Goal: Information Seeking & Learning: Understand process/instructions

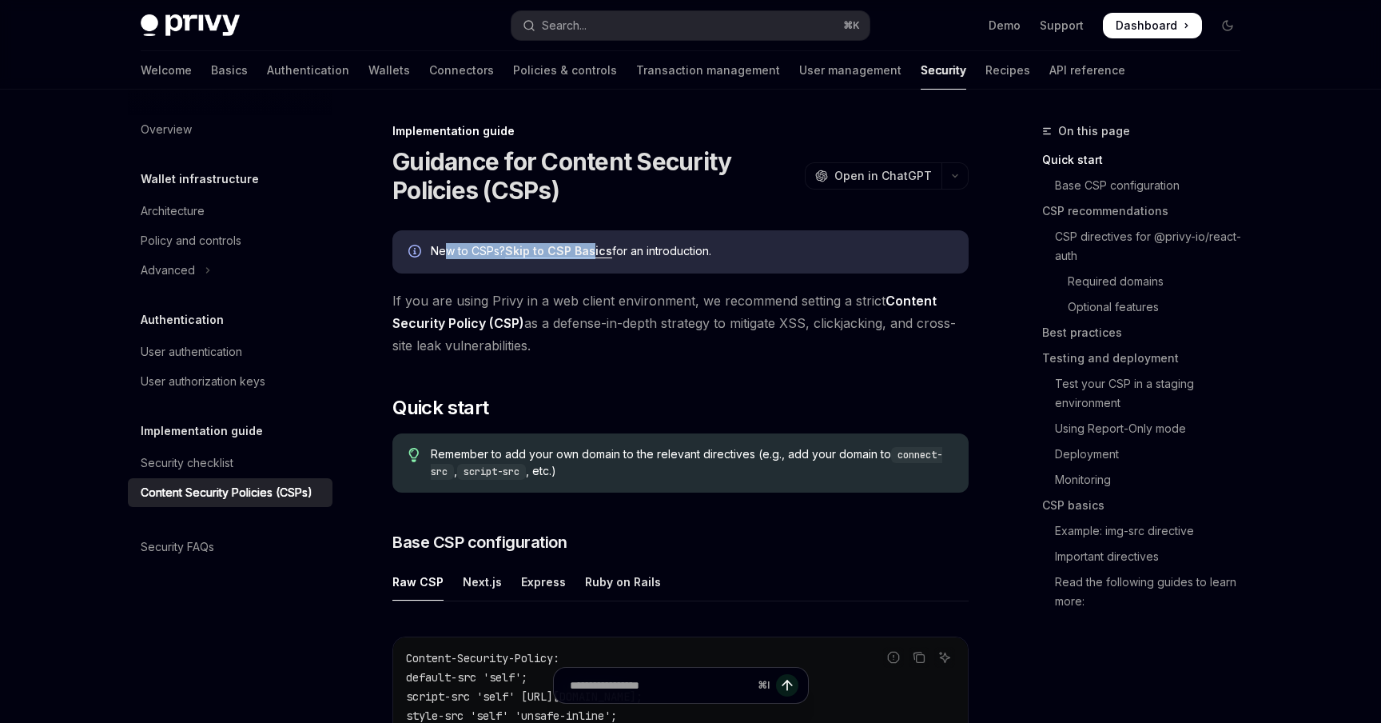
drag, startPoint x: 444, startPoint y: 252, endPoint x: 591, endPoint y: 251, distance: 147.1
click at [591, 251] on div "New to CSPs? Skip to CSP Basics for an introduction." at bounding box center [692, 252] width 522 height 18
click at [591, 251] on link "Skip to CSP Basics" at bounding box center [558, 251] width 107 height 14
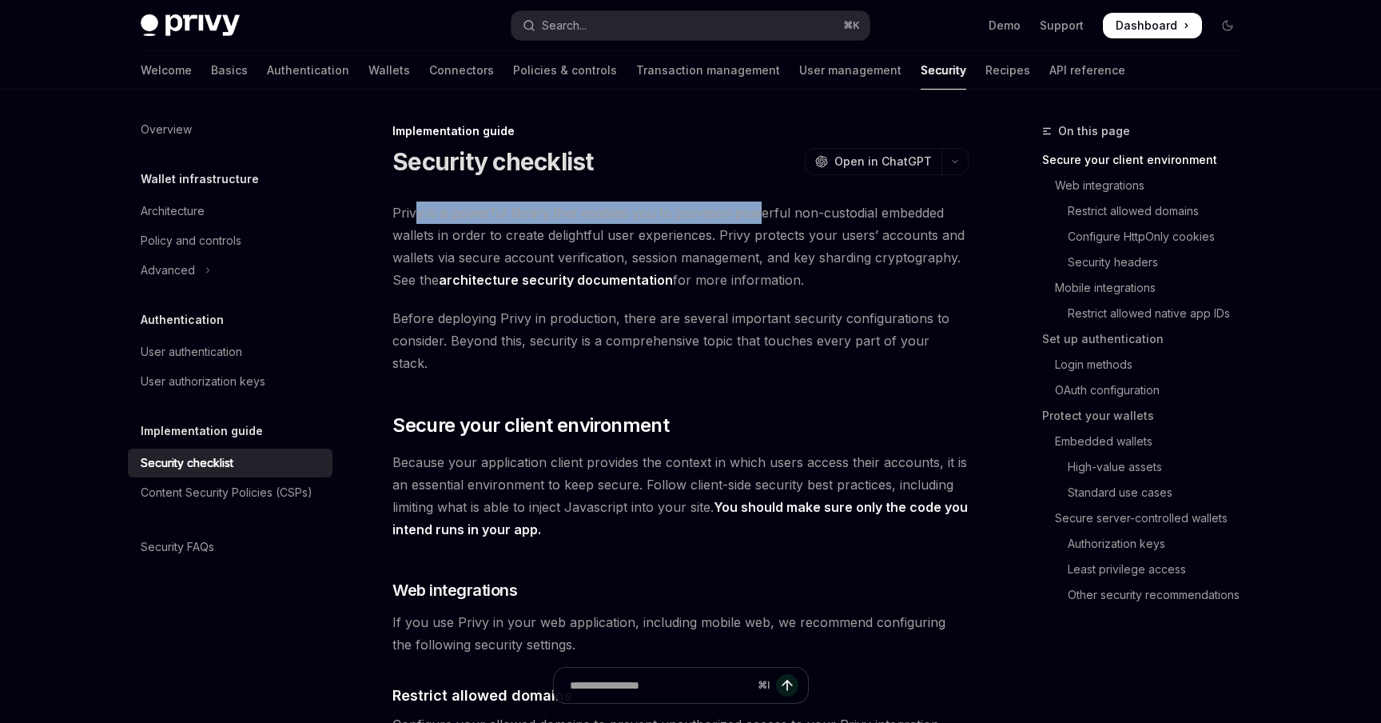
drag, startPoint x: 416, startPoint y: 214, endPoint x: 755, endPoint y: 221, distance: 339.0
click at [755, 221] on span "Privy is a powerful library that enables you to provision powerful non-custodia…" at bounding box center [681, 246] width 576 height 90
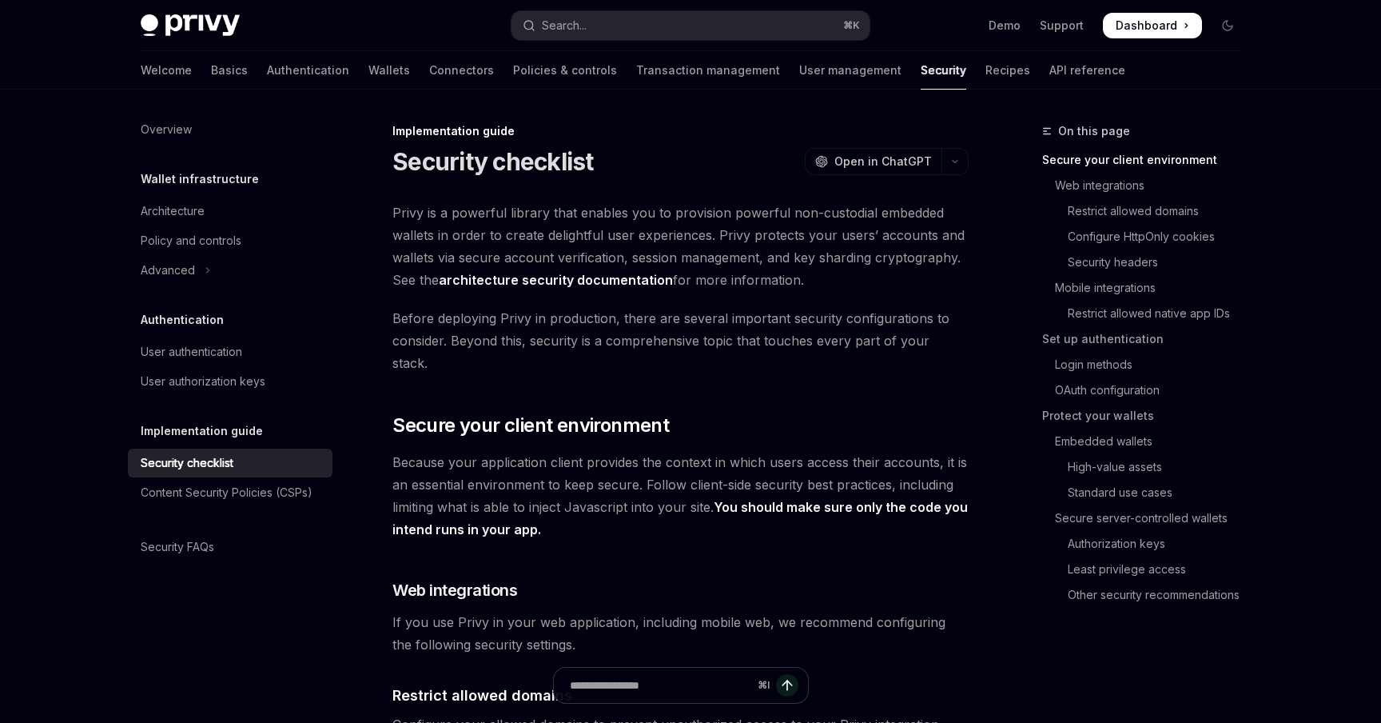
click at [544, 231] on span "Privy is a powerful library that enables you to provision powerful non-custodia…" at bounding box center [681, 246] width 576 height 90
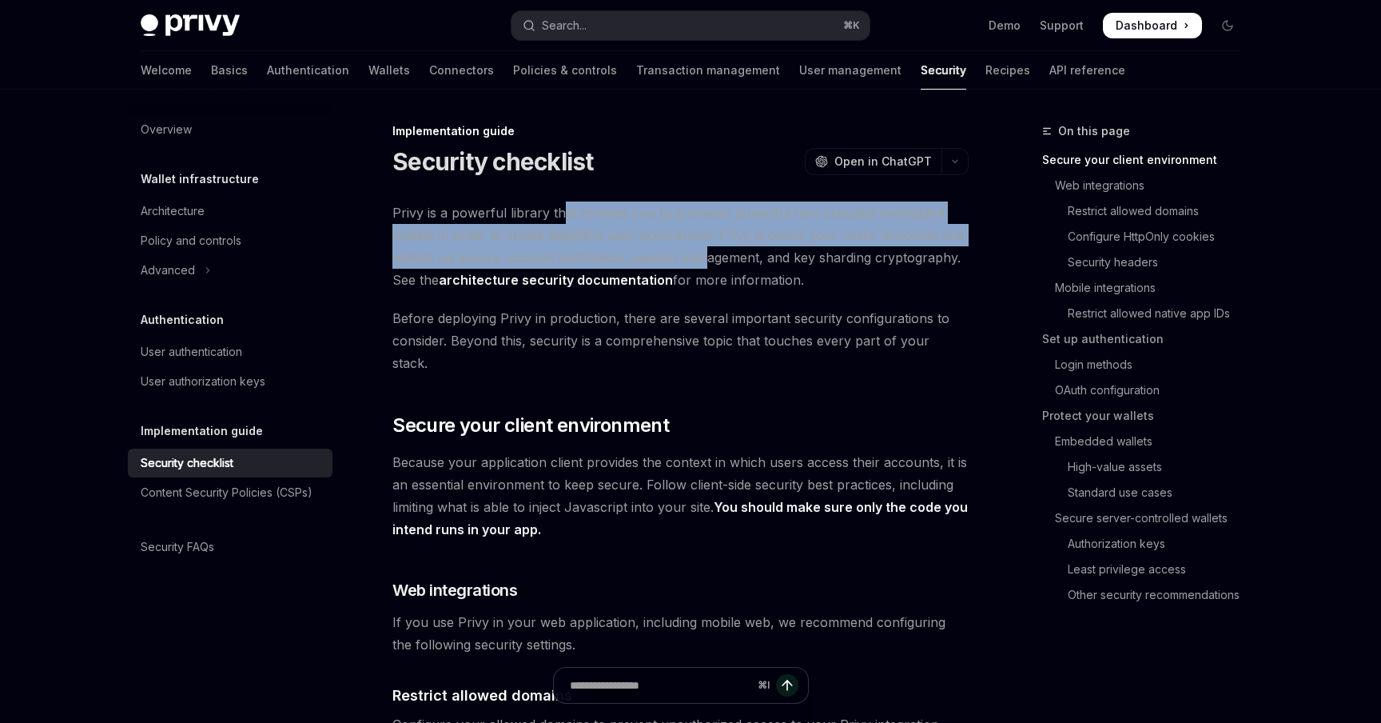
drag, startPoint x: 561, startPoint y: 215, endPoint x: 706, endPoint y: 257, distance: 150.6
click at [706, 257] on span "Privy is a powerful library that enables you to provision powerful non-custodia…" at bounding box center [681, 246] width 576 height 90
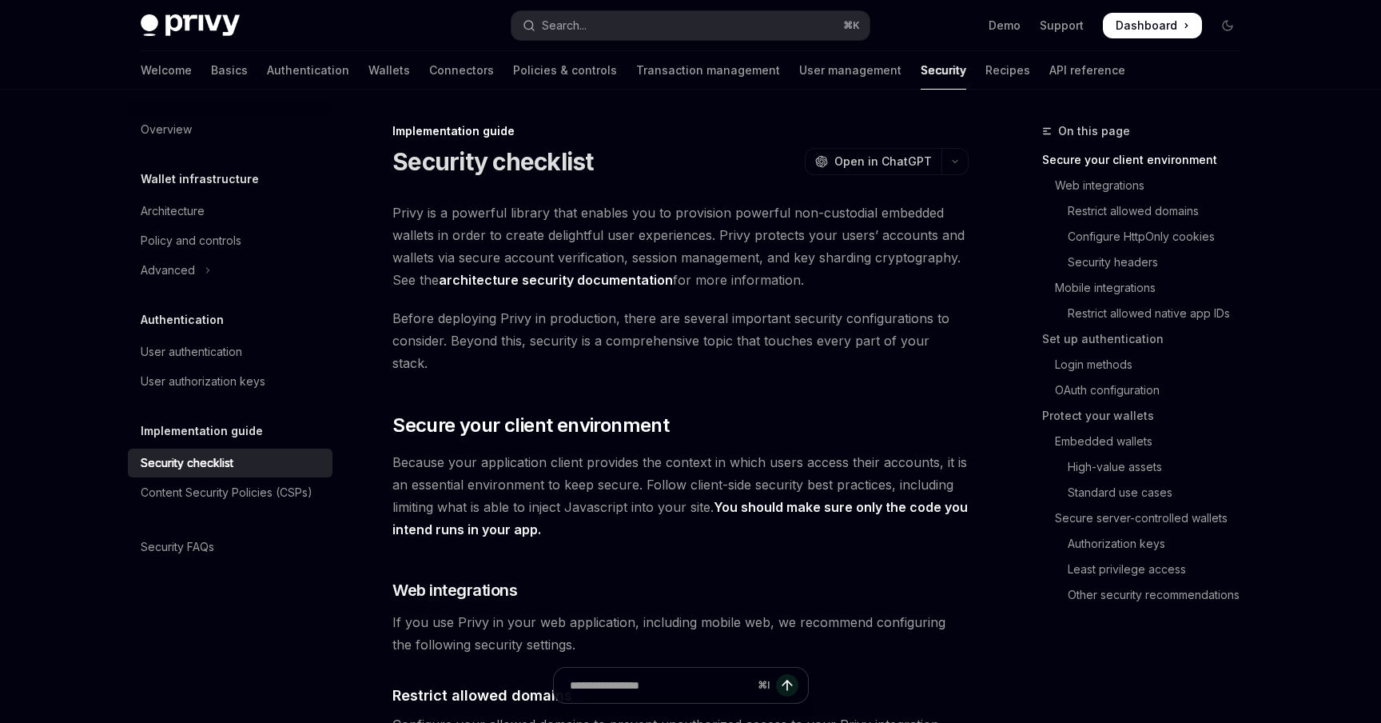
click at [768, 249] on span "Privy is a powerful library that enables you to provision powerful non-custodia…" at bounding box center [681, 246] width 576 height 90
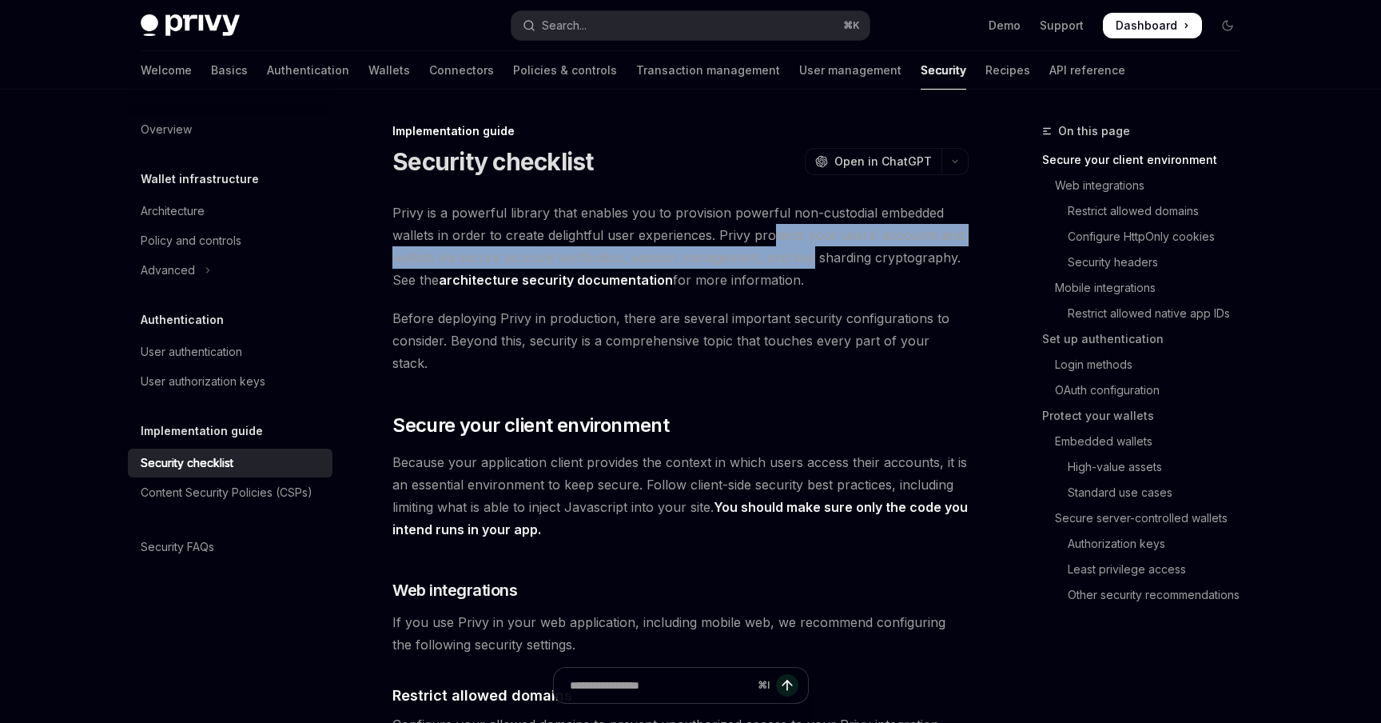
drag, startPoint x: 771, startPoint y: 237, endPoint x: 813, endPoint y: 258, distance: 47.2
click at [813, 258] on span "Privy is a powerful library that enables you to provision powerful non-custodia…" at bounding box center [681, 246] width 576 height 90
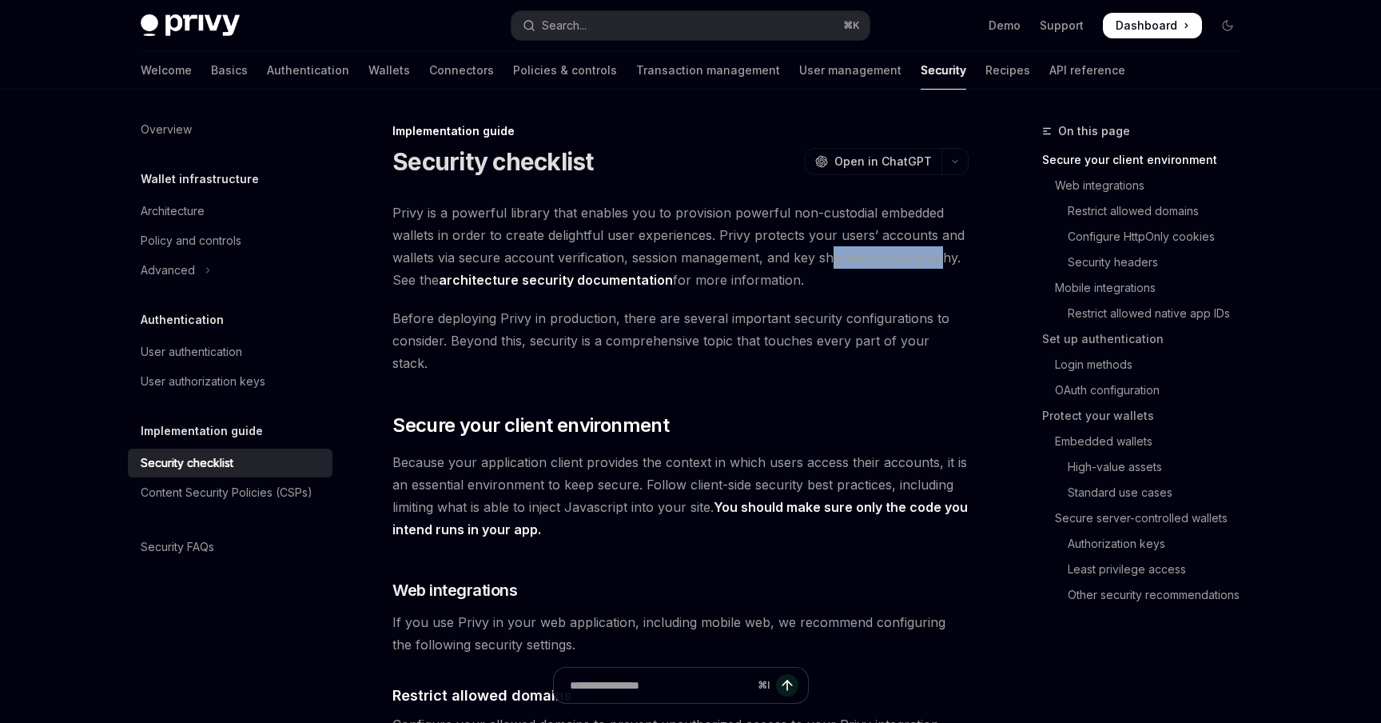
drag, startPoint x: 834, startPoint y: 259, endPoint x: 939, endPoint y: 259, distance: 104.7
click at [939, 259] on span "Privy is a powerful library that enables you to provision powerful non-custodia…" at bounding box center [681, 246] width 576 height 90
click at [617, 279] on link "architecture security documentation" at bounding box center [556, 280] width 234 height 17
click at [716, 284] on span "Privy is a powerful library that enables you to provision powerful non-custodia…" at bounding box center [681, 246] width 576 height 90
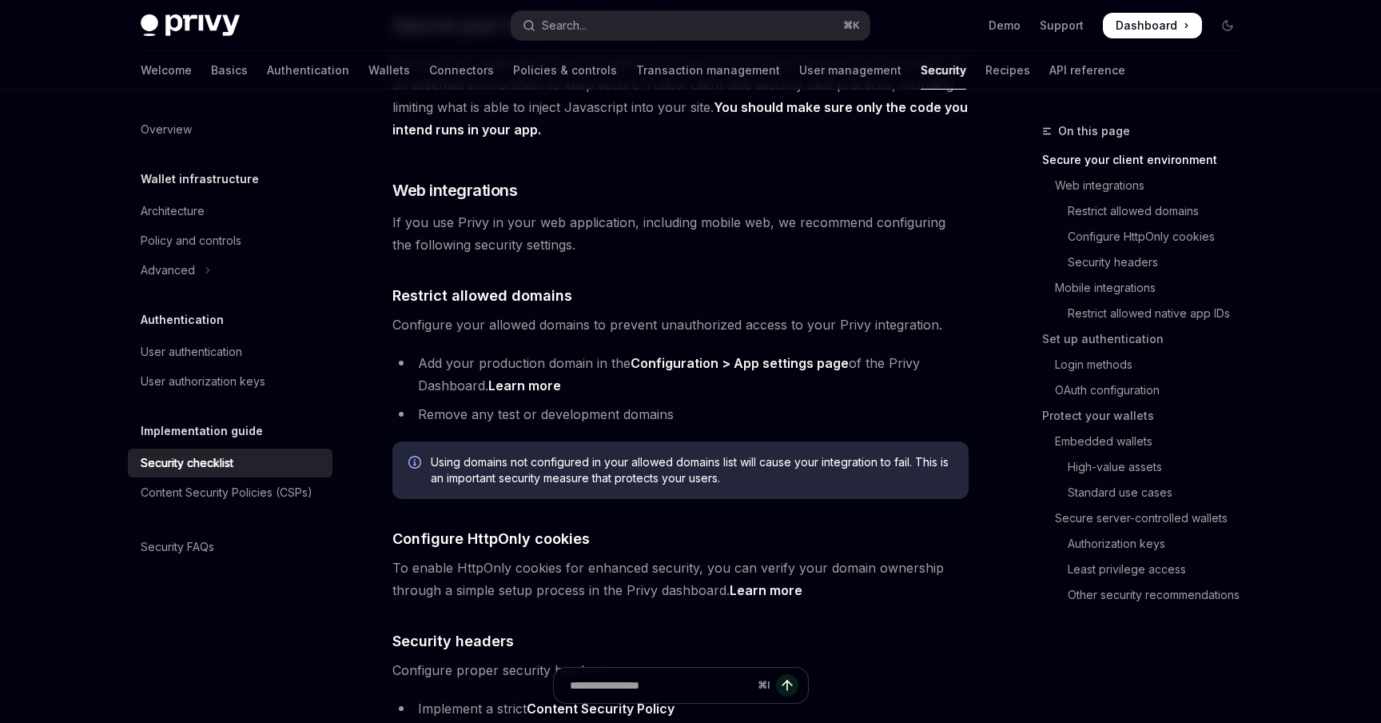
scroll to position [421, 0]
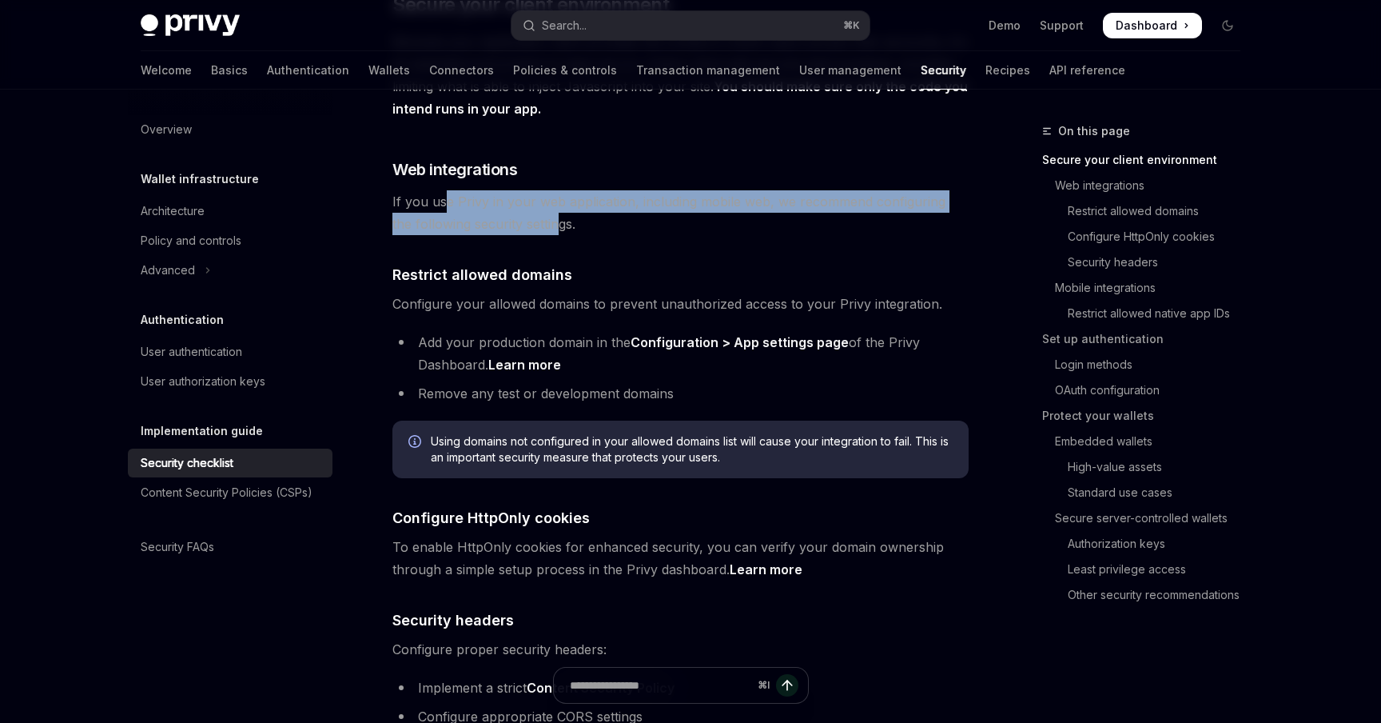
drag, startPoint x: 448, startPoint y: 184, endPoint x: 534, endPoint y: 207, distance: 89.4
click at [534, 207] on span "If you use Privy in your web application, including mobile web, we recommend co…" at bounding box center [681, 212] width 576 height 45
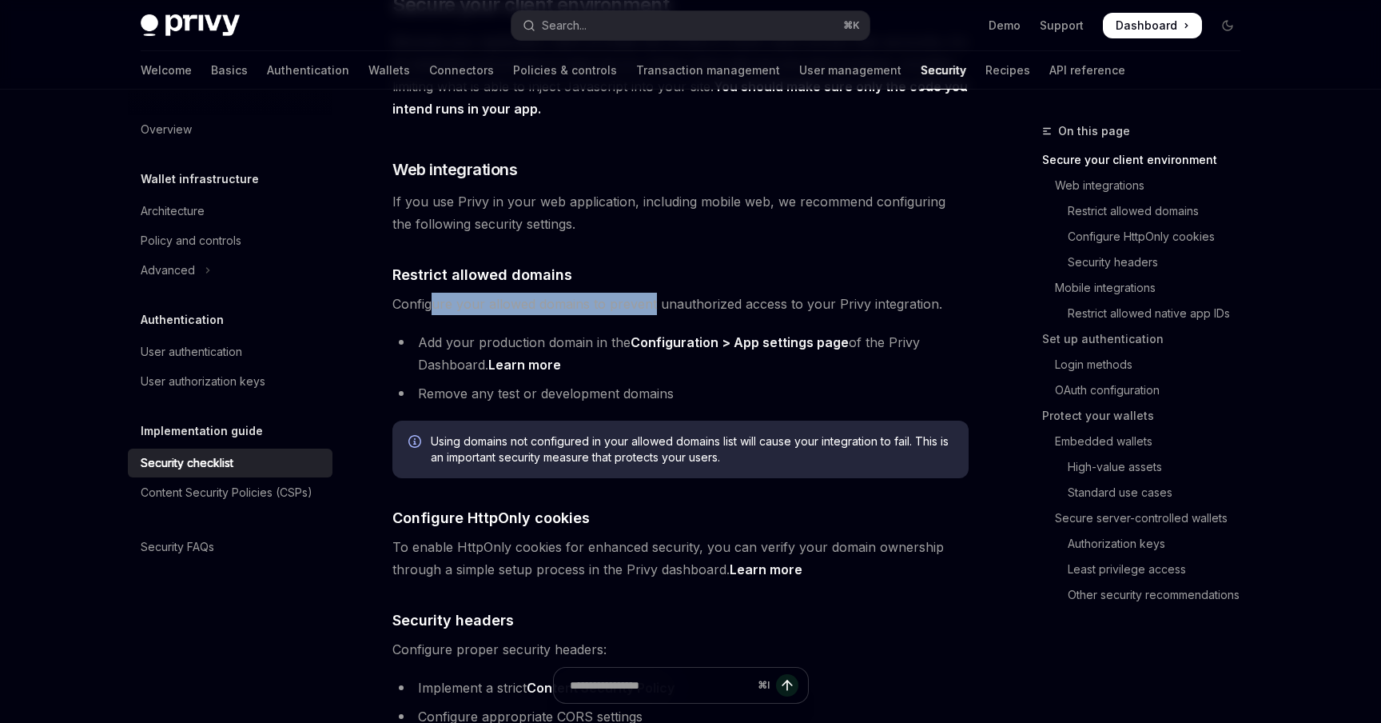
drag, startPoint x: 430, startPoint y: 284, endPoint x: 652, endPoint y: 278, distance: 221.5
click at [652, 293] on span "Configure your allowed domains to prevent unauthorized access to your Privy int…" at bounding box center [681, 304] width 576 height 22
click at [681, 293] on span "Configure your allowed domains to prevent unauthorized access to your Privy int…" at bounding box center [681, 304] width 576 height 22
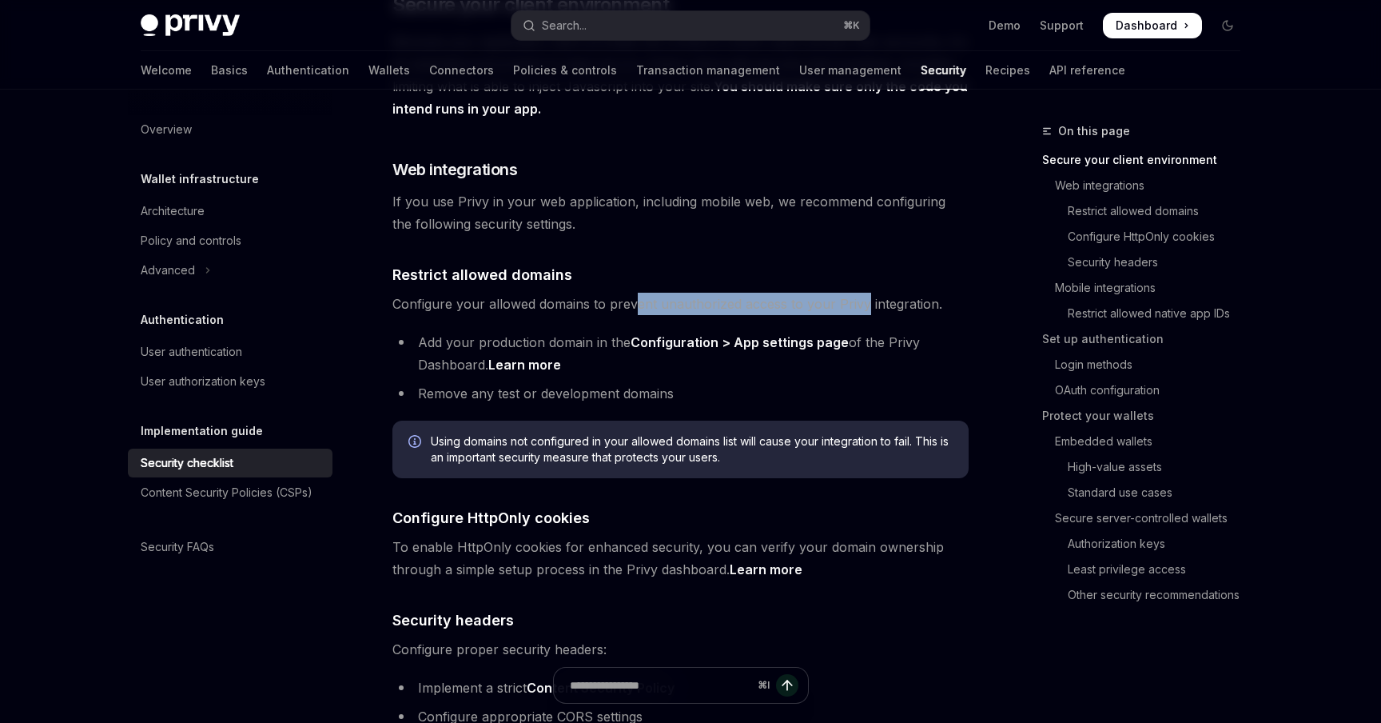
drag, startPoint x: 634, startPoint y: 278, endPoint x: 863, endPoint y: 277, distance: 229.4
click at [863, 293] on span "Configure your allowed domains to prevent unauthorized access to your Privy int…" at bounding box center [681, 304] width 576 height 22
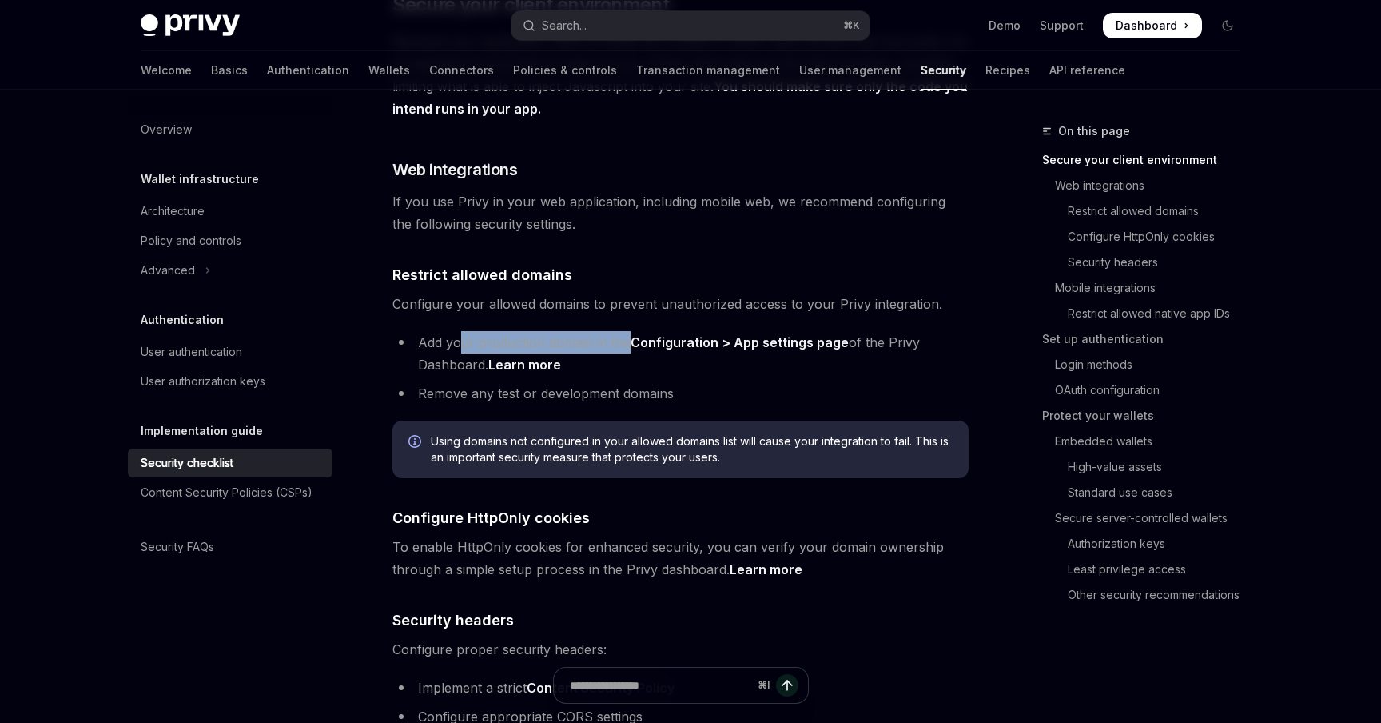
drag, startPoint x: 461, startPoint y: 324, endPoint x: 632, endPoint y: 319, distance: 170.3
click at [630, 331] on li "Add your production domain in the Configuration > App settings page of the Priv…" at bounding box center [681, 353] width 576 height 45
click at [692, 334] on link "Configuration > App settings page" at bounding box center [740, 342] width 218 height 17
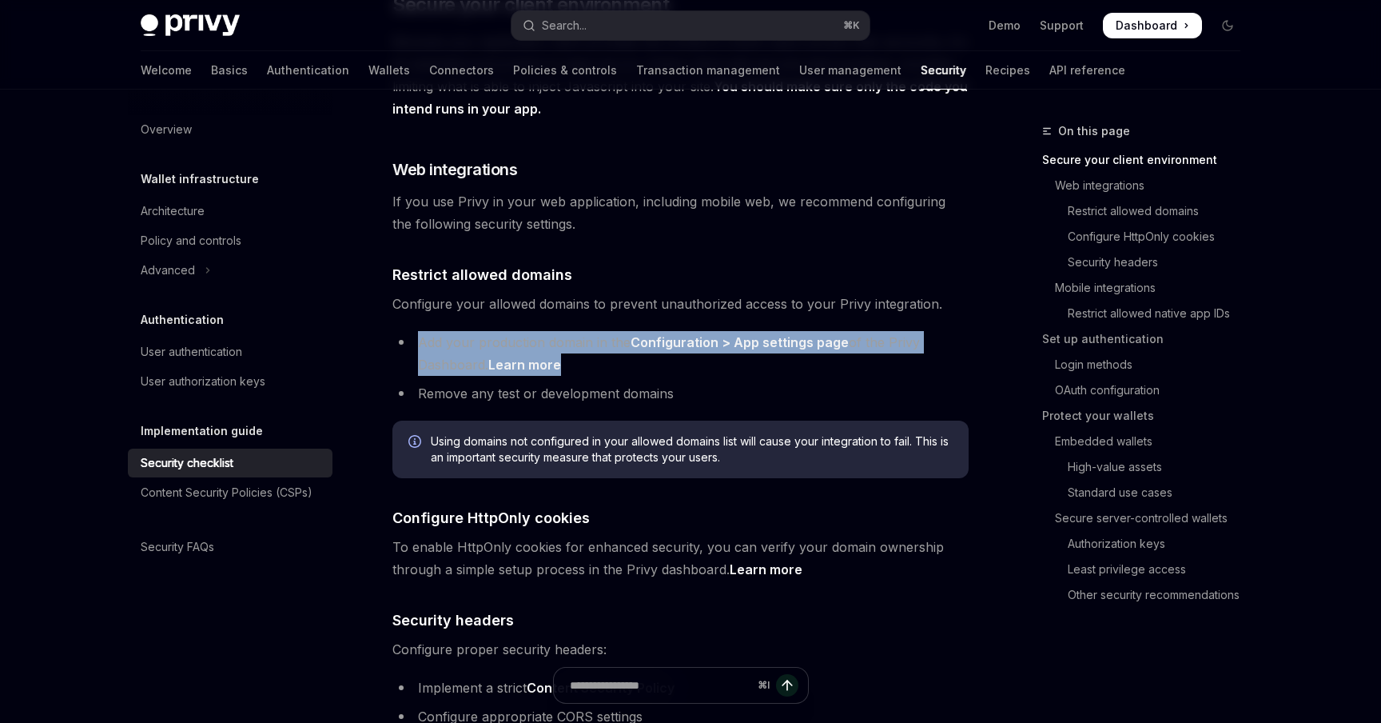
drag, startPoint x: 602, startPoint y: 337, endPoint x: 409, endPoint y: 312, distance: 194.4
click at [409, 331] on li "Add your production domain in the Configuration > App settings page of the Priv…" at bounding box center [681, 353] width 576 height 45
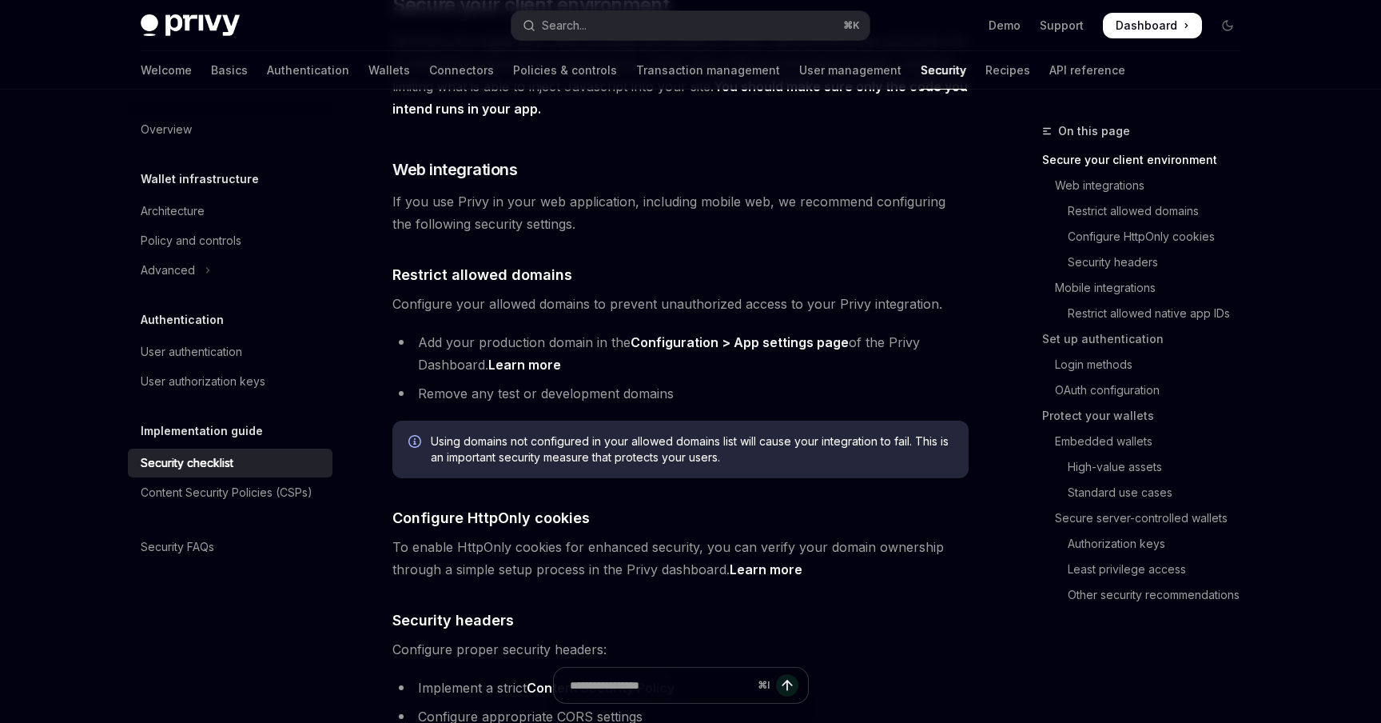
click at [453, 341] on li "Add your production domain in the Configuration > App settings page of the Priv…" at bounding box center [681, 353] width 576 height 45
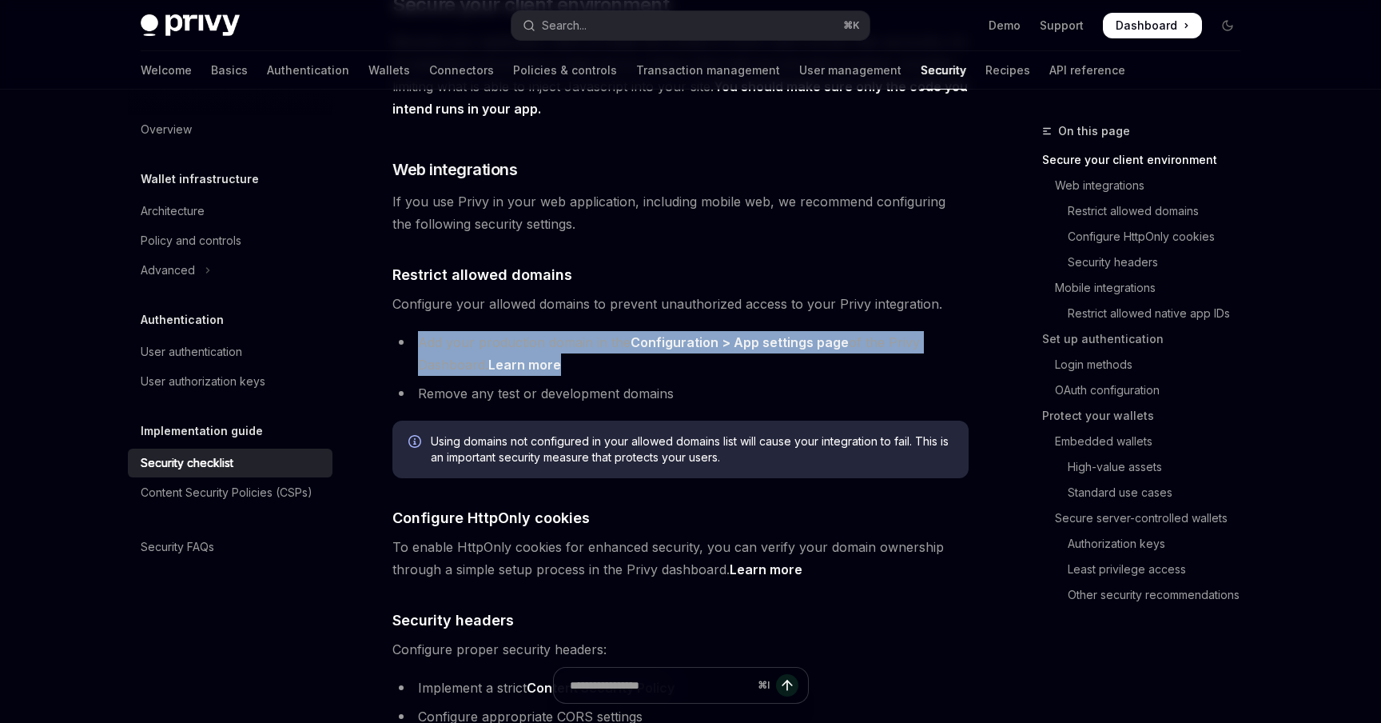
drag, startPoint x: 587, startPoint y: 343, endPoint x: 421, endPoint y: 318, distance: 167.3
click at [421, 331] on li "Add your production domain in the Configuration > App settings page of the Priv…" at bounding box center [681, 353] width 576 height 45
click at [461, 331] on li "Add your production domain in the Configuration > App settings page of the Priv…" at bounding box center [681, 353] width 576 height 45
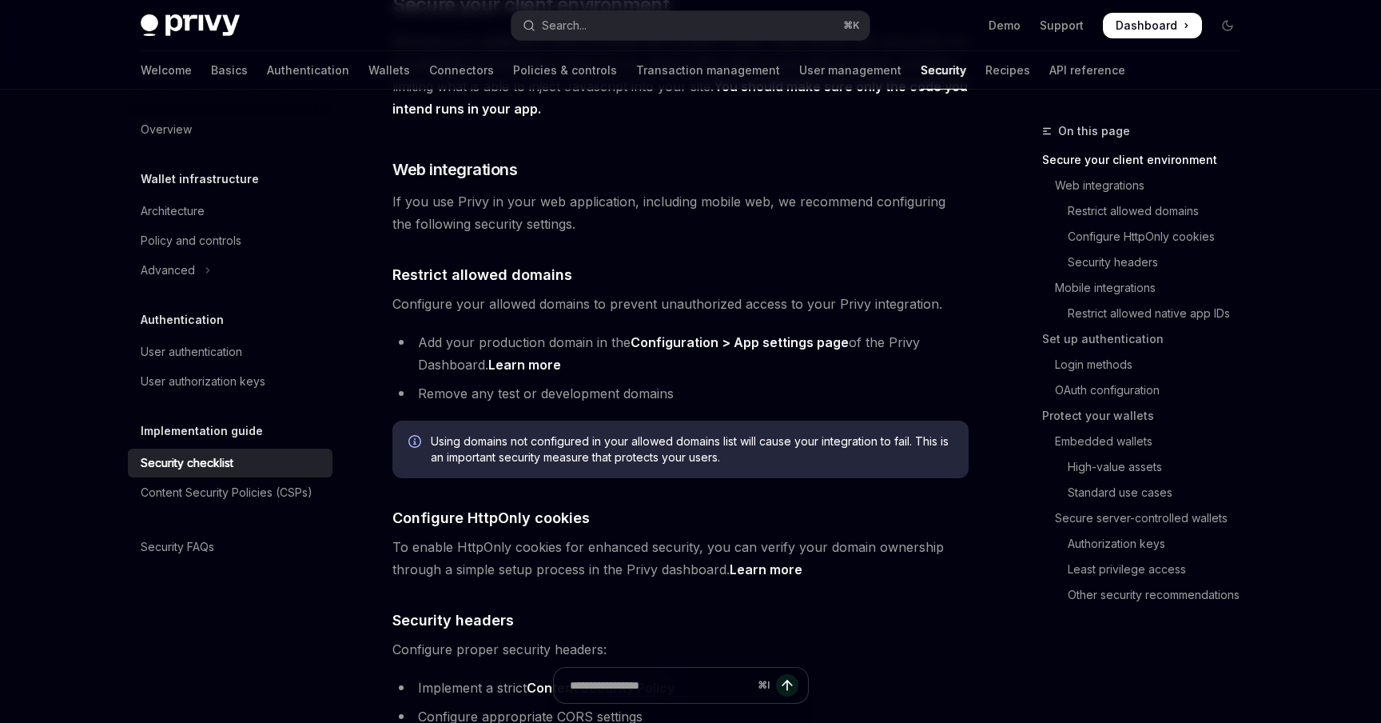
drag, startPoint x: 421, startPoint y: 320, endPoint x: 488, endPoint y: 345, distance: 71.6
click at [488, 345] on li "Add your production domain in the Configuration > App settings page of the Priv…" at bounding box center [681, 353] width 576 height 45
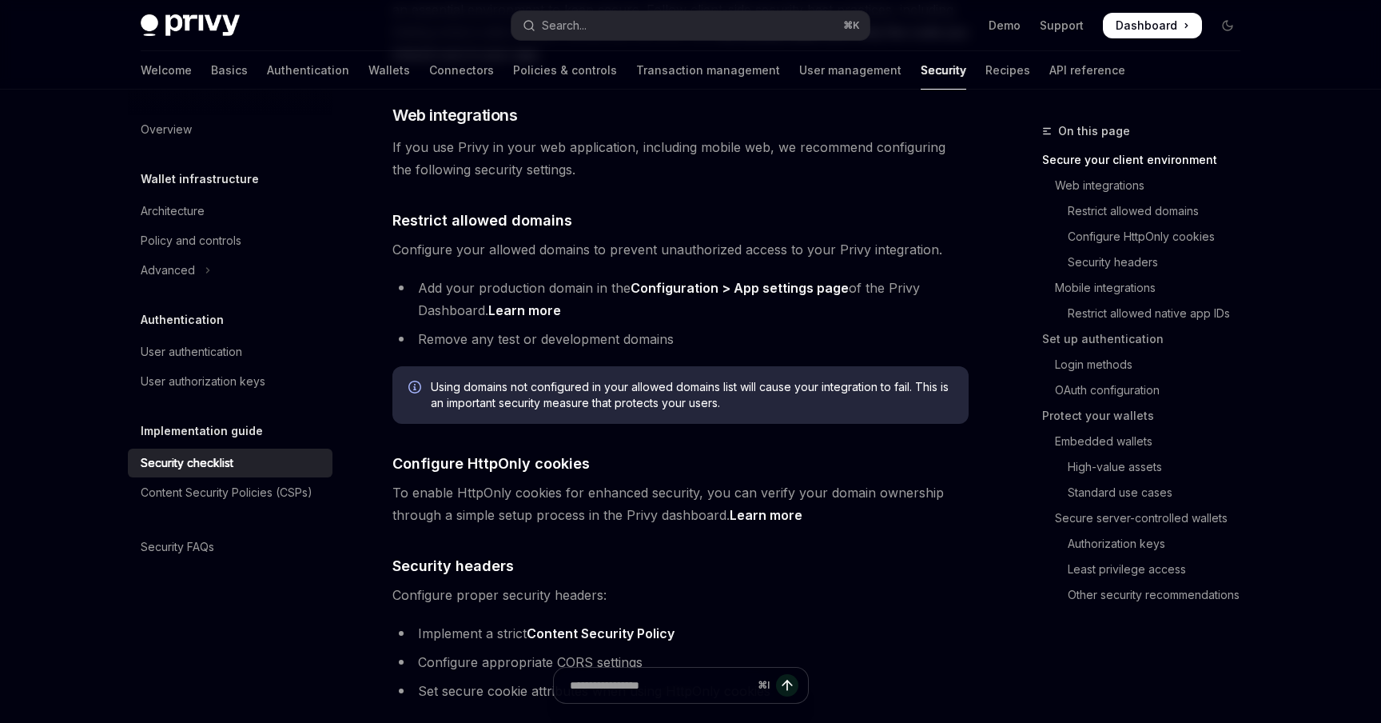
scroll to position [476, 0]
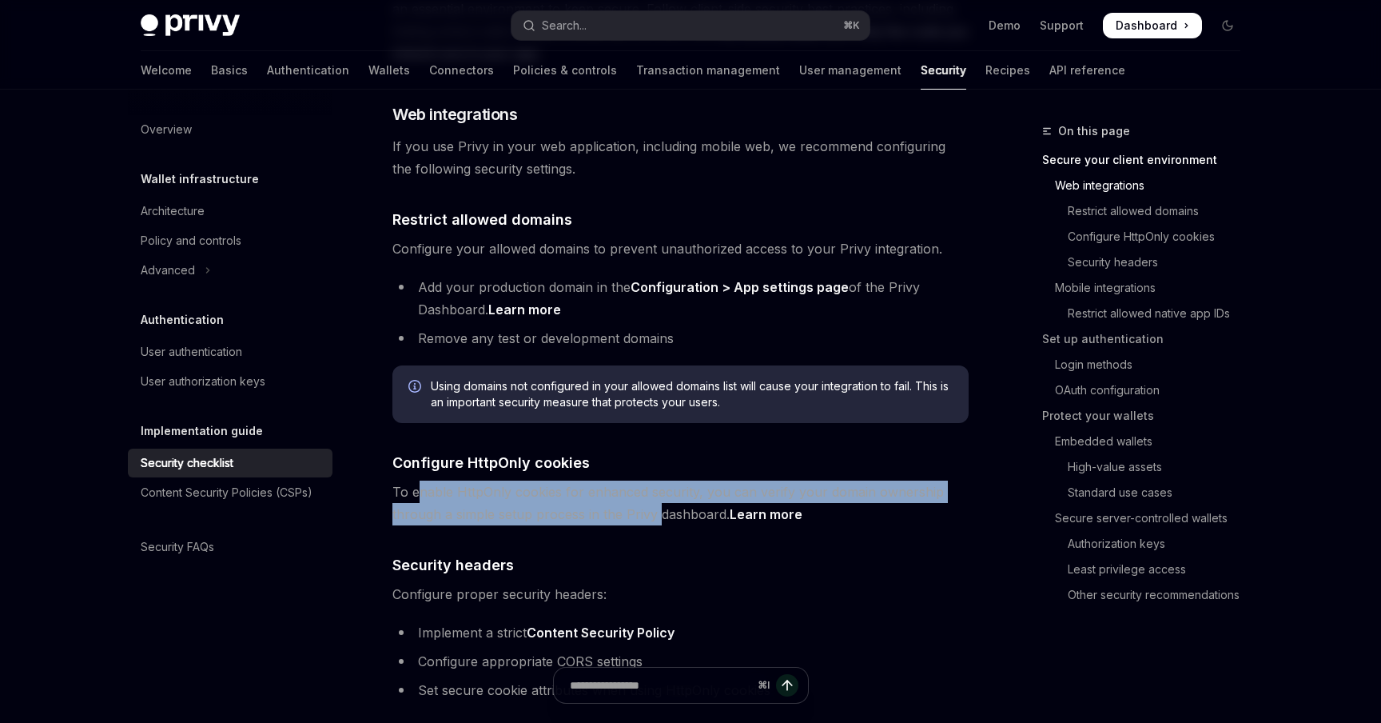
drag, startPoint x: 422, startPoint y: 468, endPoint x: 656, endPoint y: 488, distance: 235.0
click at [656, 488] on span "To enable HttpOnly cookies for enhanced security, you can verify your domain ow…" at bounding box center [681, 502] width 576 height 45
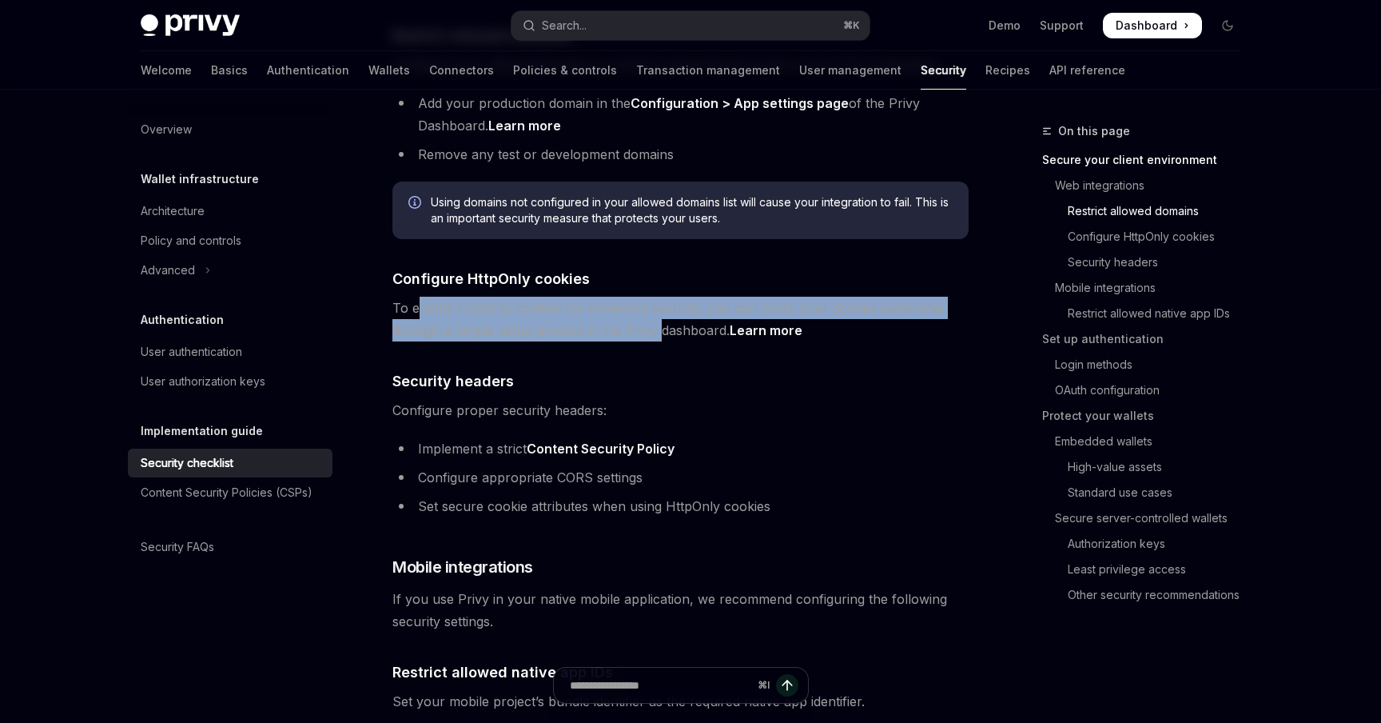
scroll to position [660, 0]
click at [491, 304] on span "To enable HttpOnly cookies for enhanced security, you can verify your domain ow…" at bounding box center [681, 318] width 576 height 45
drag, startPoint x: 425, startPoint y: 288, endPoint x: 704, endPoint y: 309, distance: 279.0
click at [704, 309] on span "To enable HttpOnly cookies for enhanced security, you can verify your domain ow…" at bounding box center [681, 318] width 576 height 45
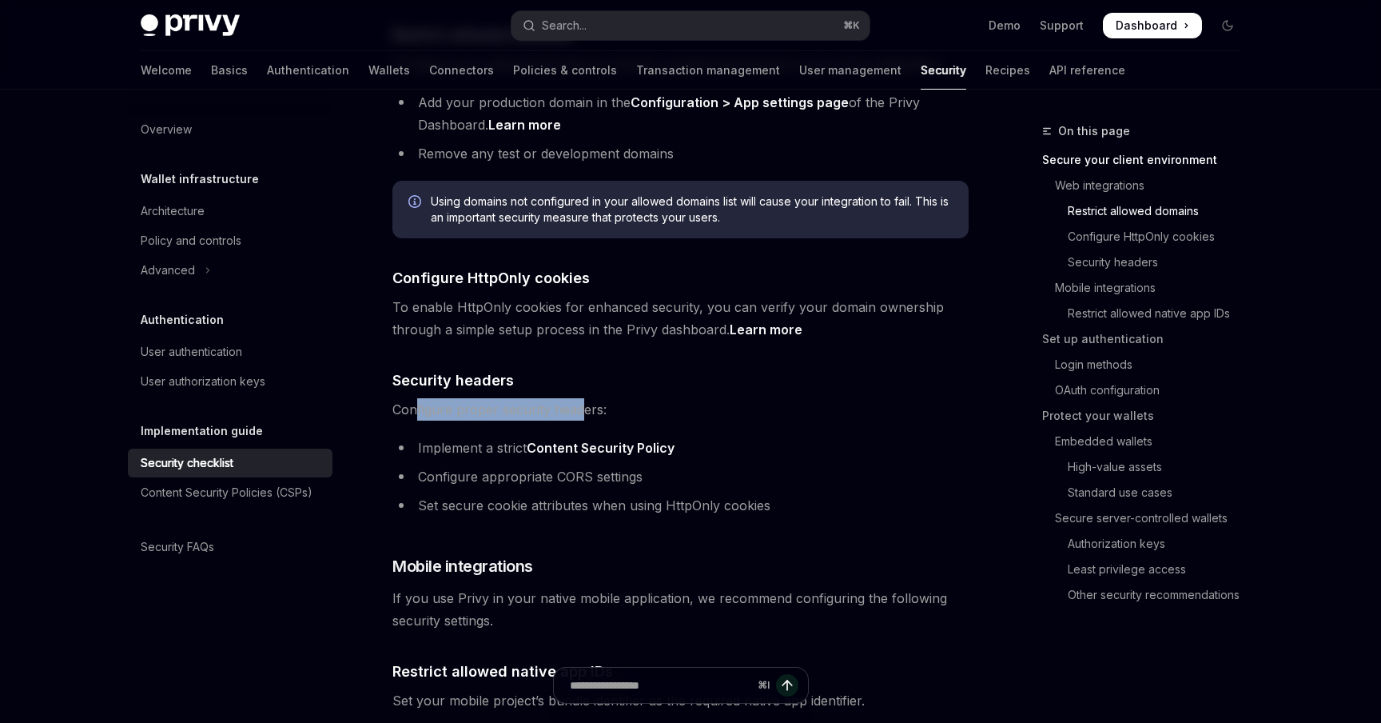
drag, startPoint x: 585, startPoint y: 387, endPoint x: 416, endPoint y: 385, distance: 169.5
click at [416, 398] on span "Configure proper security headers:" at bounding box center [681, 409] width 576 height 22
click at [471, 398] on span "Configure proper security headers:" at bounding box center [681, 409] width 576 height 22
drag, startPoint x: 417, startPoint y: 392, endPoint x: 586, endPoint y: 391, distance: 168.7
click at [585, 398] on span "Configure proper security headers:" at bounding box center [681, 409] width 576 height 22
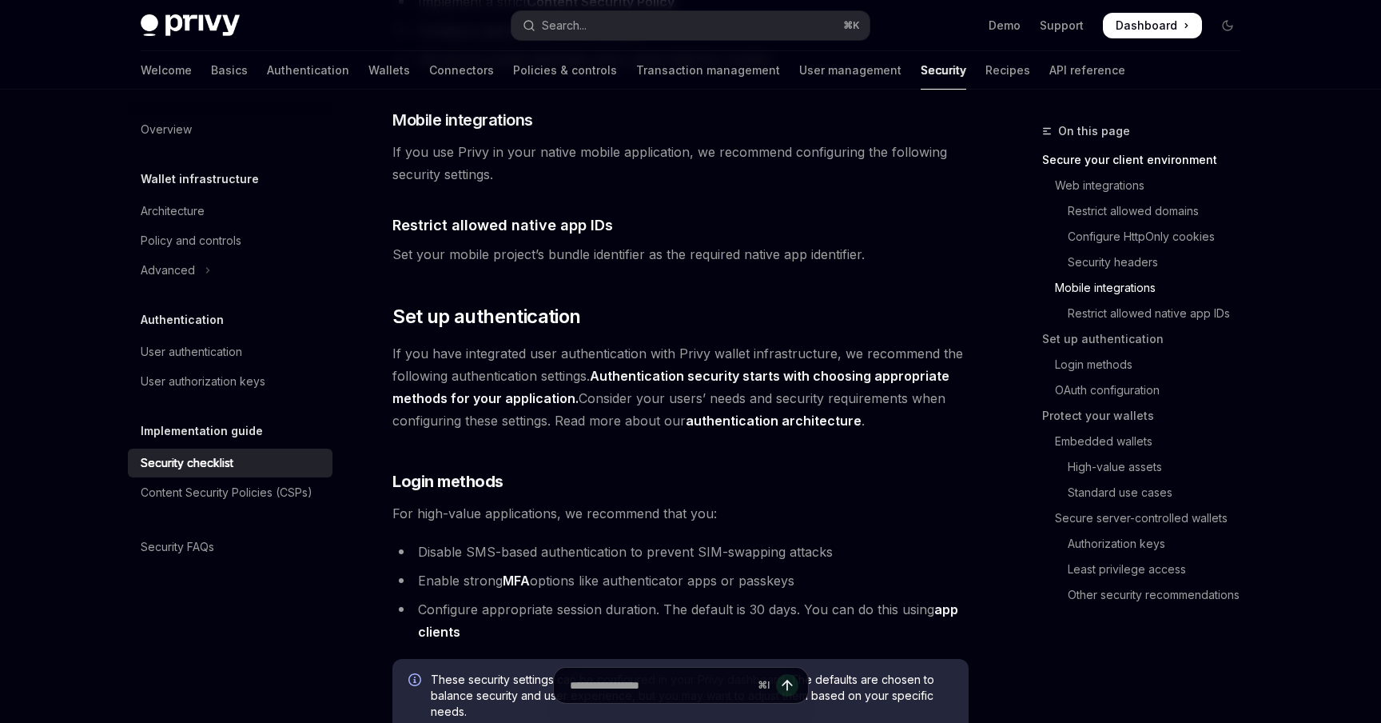
scroll to position [1108, 0]
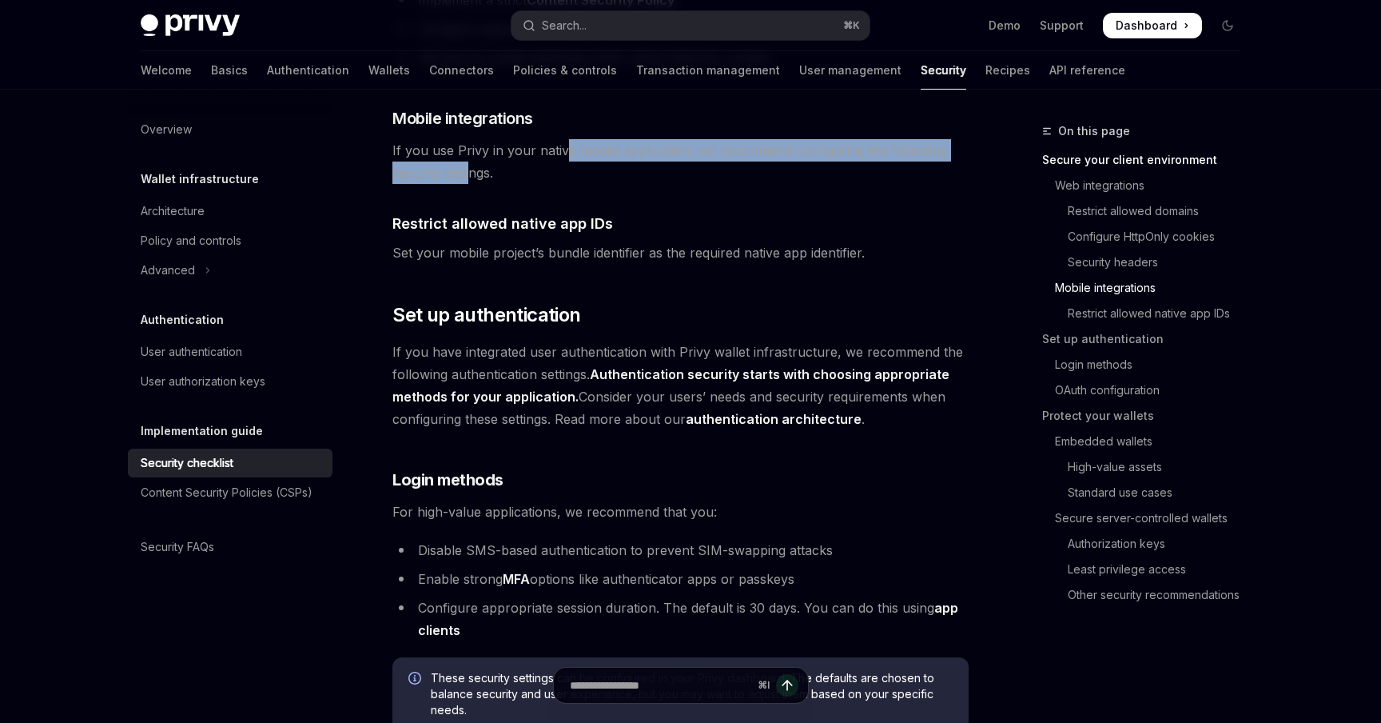
drag, startPoint x: 561, startPoint y: 126, endPoint x: 470, endPoint y: 154, distance: 95.3
click at [470, 154] on span "If you use Privy in your native mobile application, we recommend configuring th…" at bounding box center [681, 161] width 576 height 45
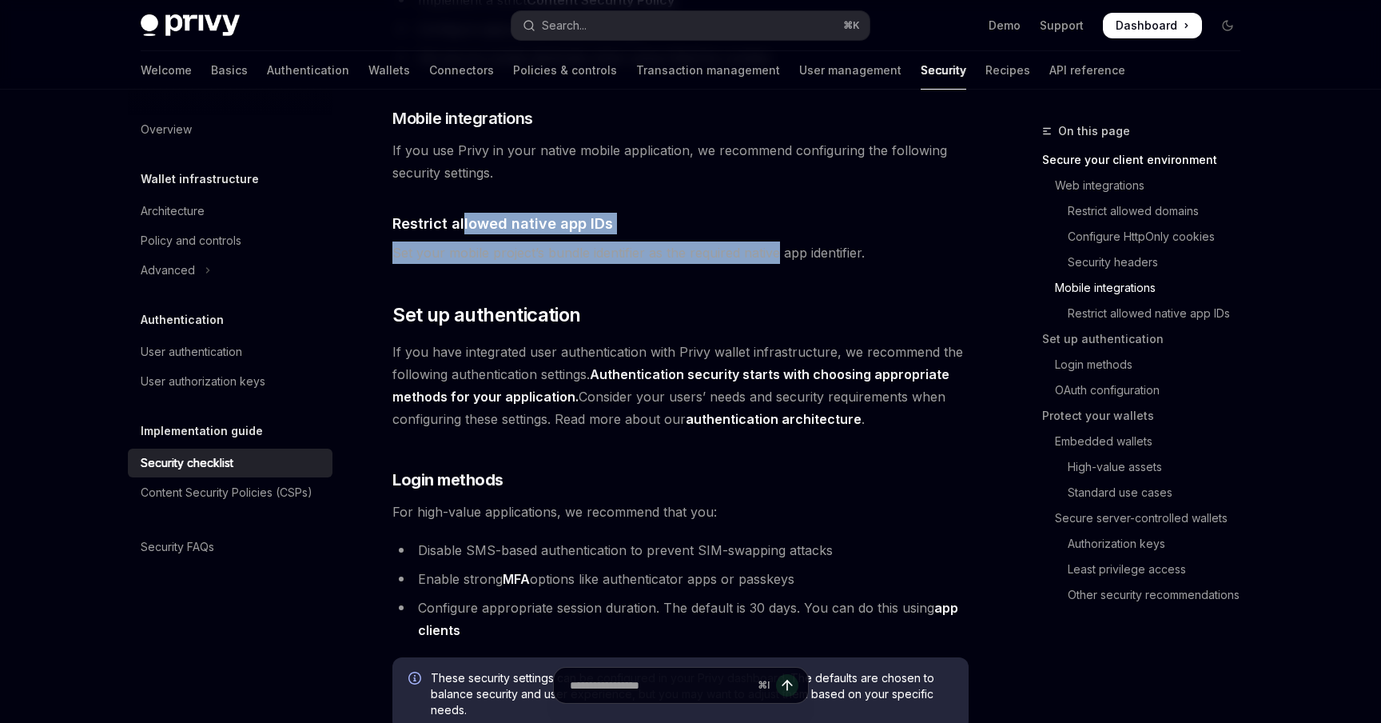
drag, startPoint x: 461, startPoint y: 207, endPoint x: 779, endPoint y: 224, distance: 318.6
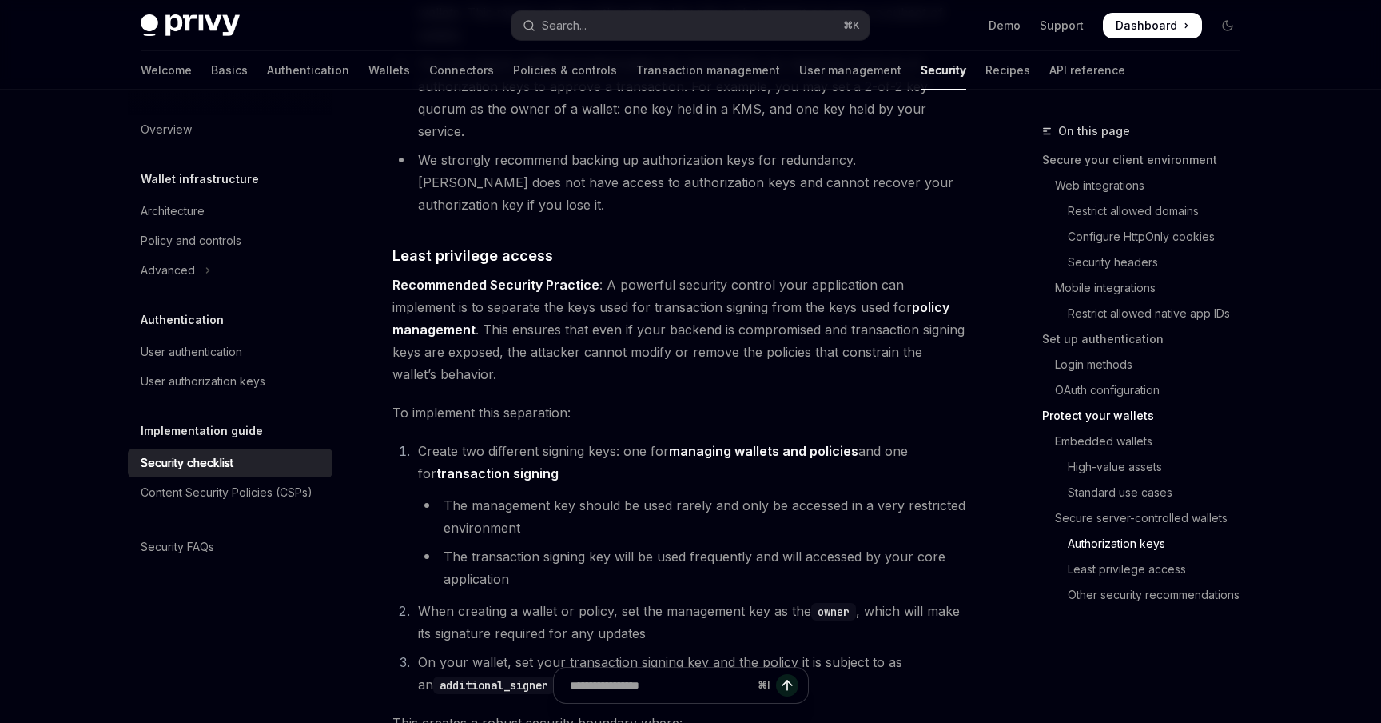
scroll to position [3638, 0]
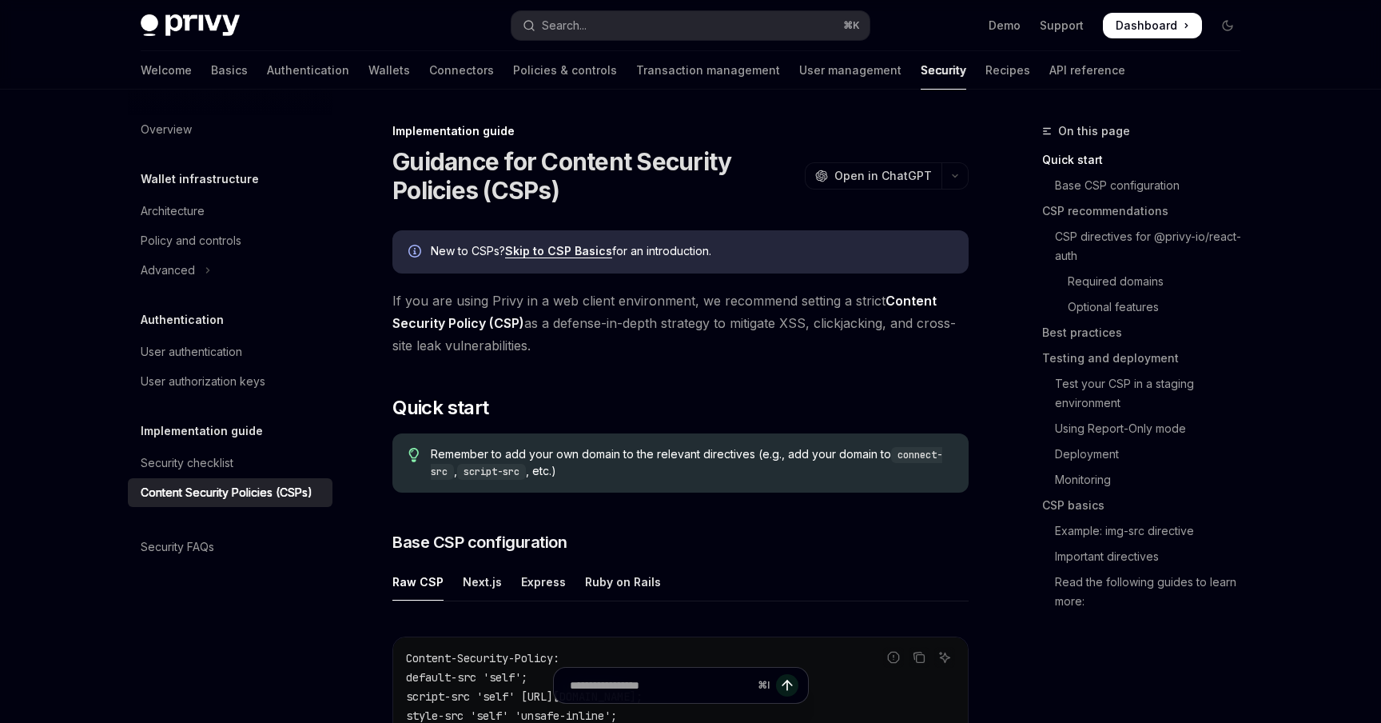
click at [592, 257] on link "Skip to CSP Basics" at bounding box center [558, 251] width 107 height 14
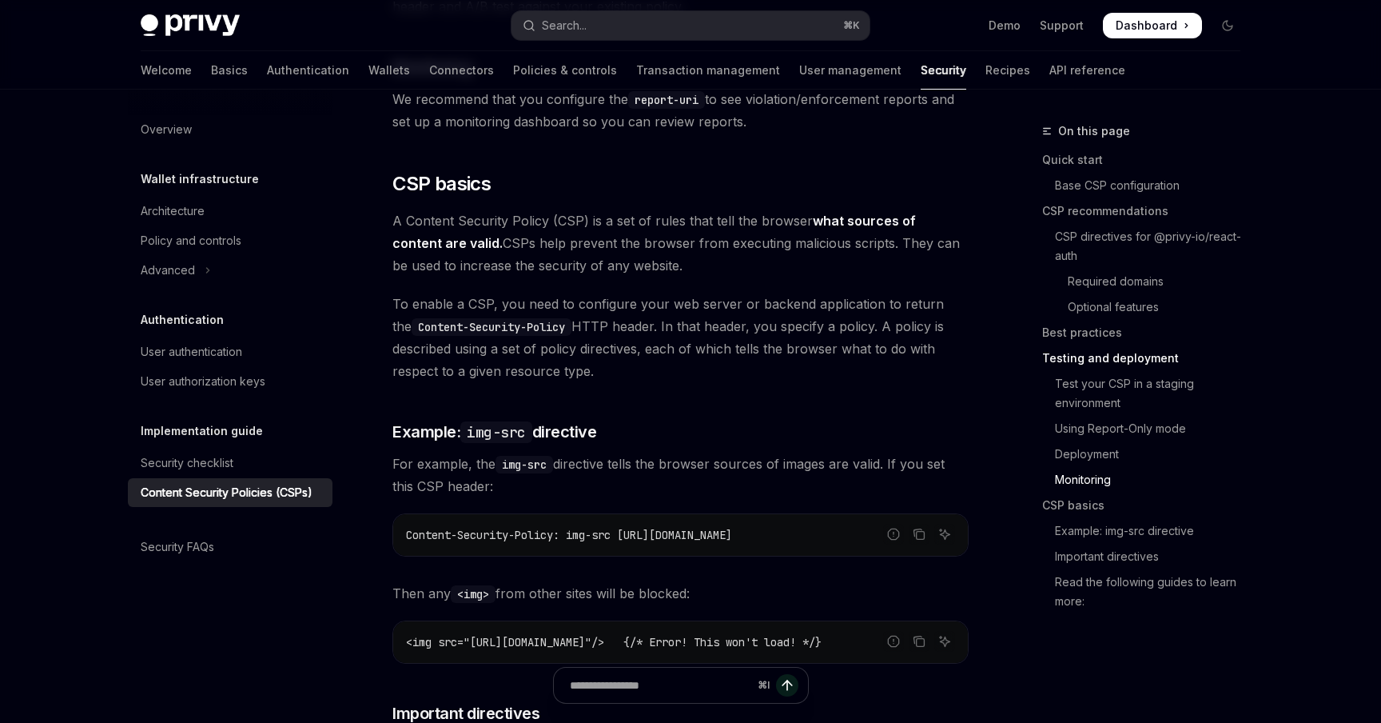
scroll to position [3374, 0]
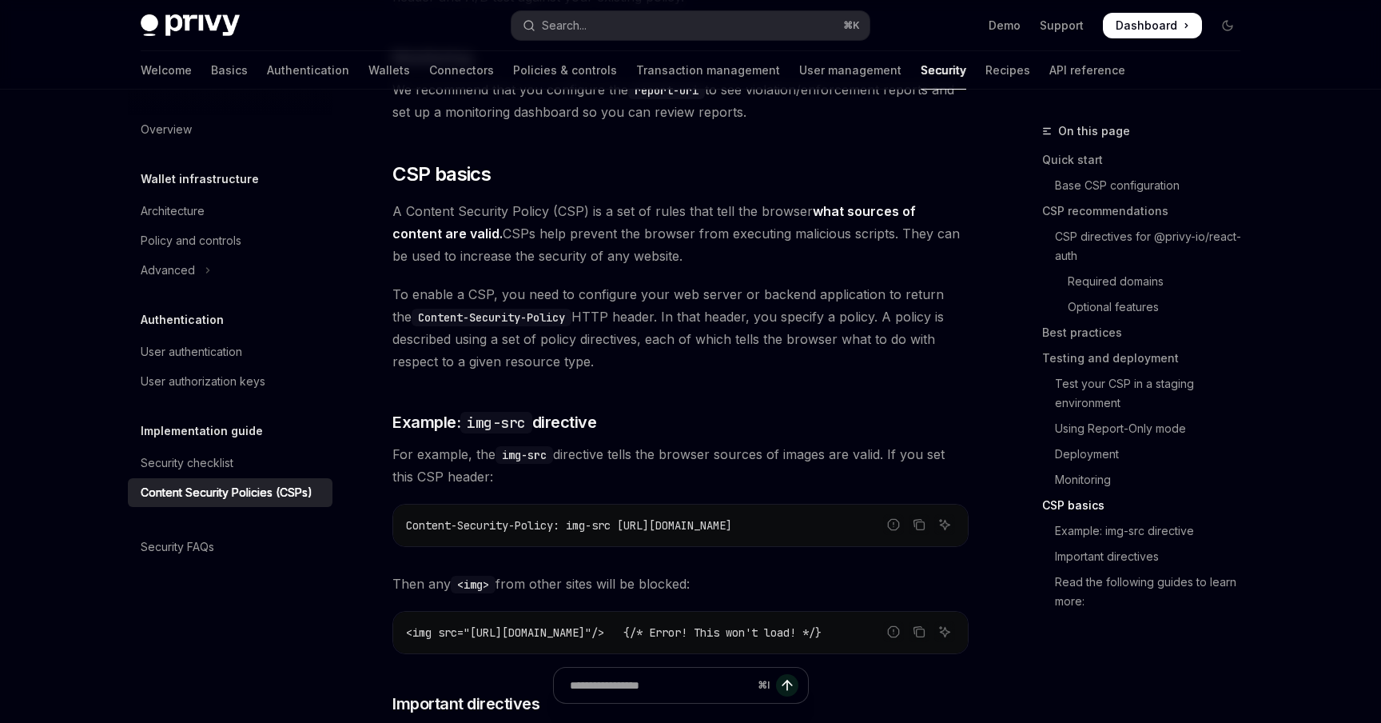
click at [467, 200] on span "A Content Security Policy (CSP) is a set of rules that tell the browser what so…" at bounding box center [681, 233] width 576 height 67
drag, startPoint x: 427, startPoint y: 171, endPoint x: 707, endPoint y: 172, distance: 279.8
click at [707, 200] on span "A Content Security Policy (CSP) is a set of rules that tell the browser what so…" at bounding box center [681, 233] width 576 height 67
click at [461, 283] on span "To enable a CSP, you need to configure your web server or backend application t…" at bounding box center [681, 328] width 576 height 90
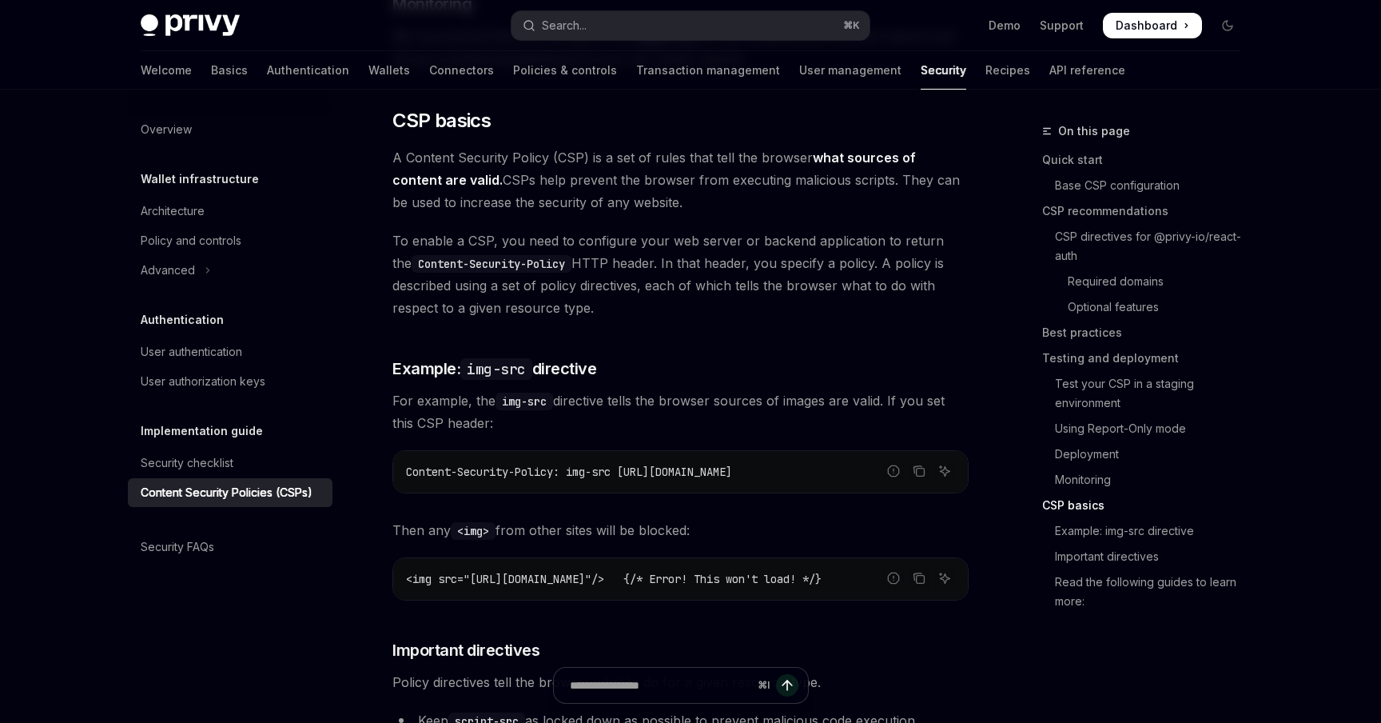
scroll to position [3435, 0]
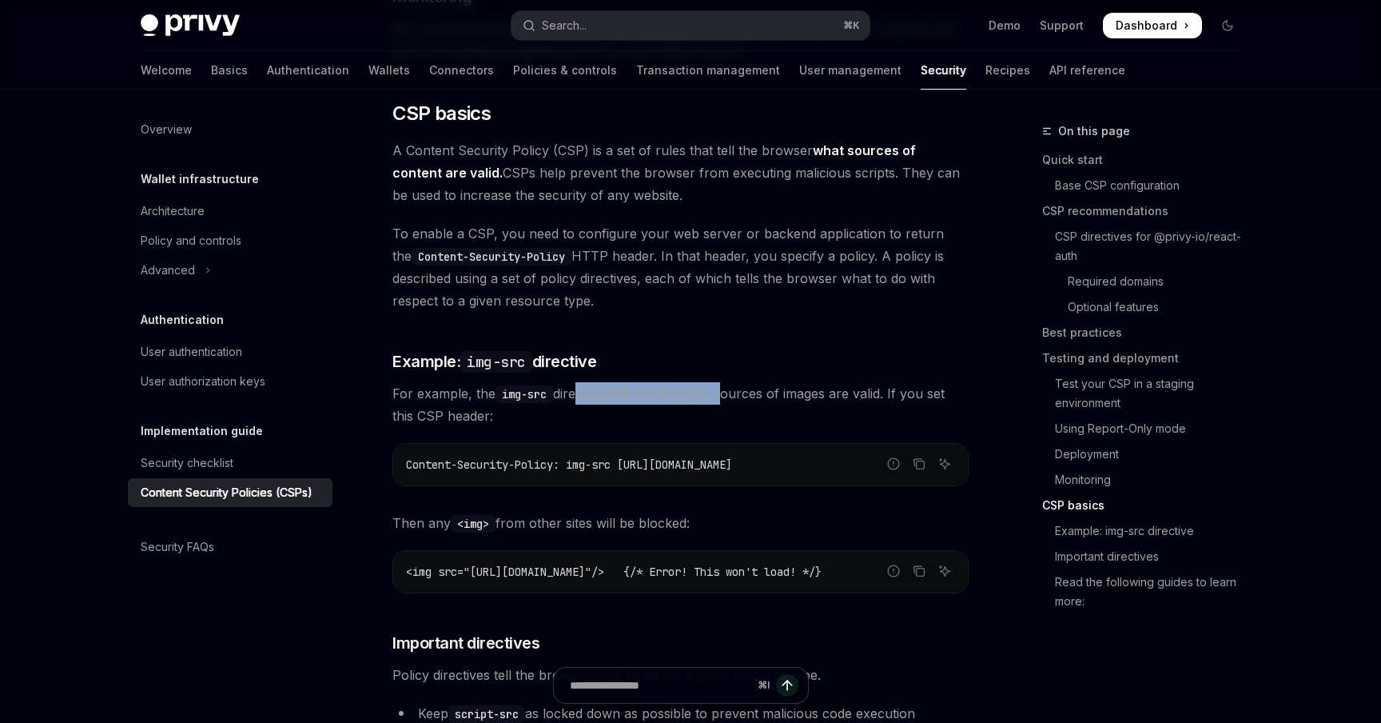
drag, startPoint x: 577, startPoint y: 354, endPoint x: 722, endPoint y: 352, distance: 144.7
click at [722, 382] on span "For example, the img-src directive tells the browser sources of images are vali…" at bounding box center [681, 404] width 576 height 45
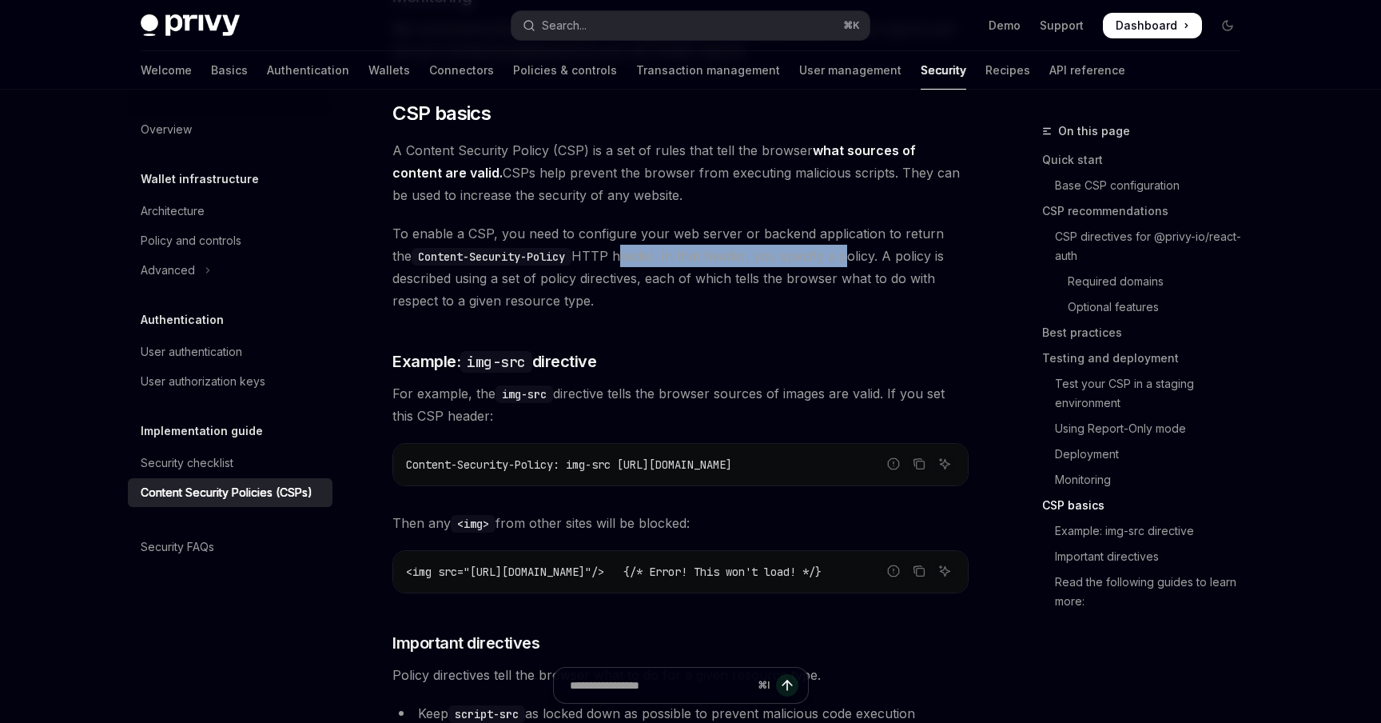
drag, startPoint x: 600, startPoint y: 216, endPoint x: 828, endPoint y: 212, distance: 227.9
click at [828, 222] on span "To enable a CSP, you need to configure your web server or backend application t…" at bounding box center [681, 267] width 576 height 90
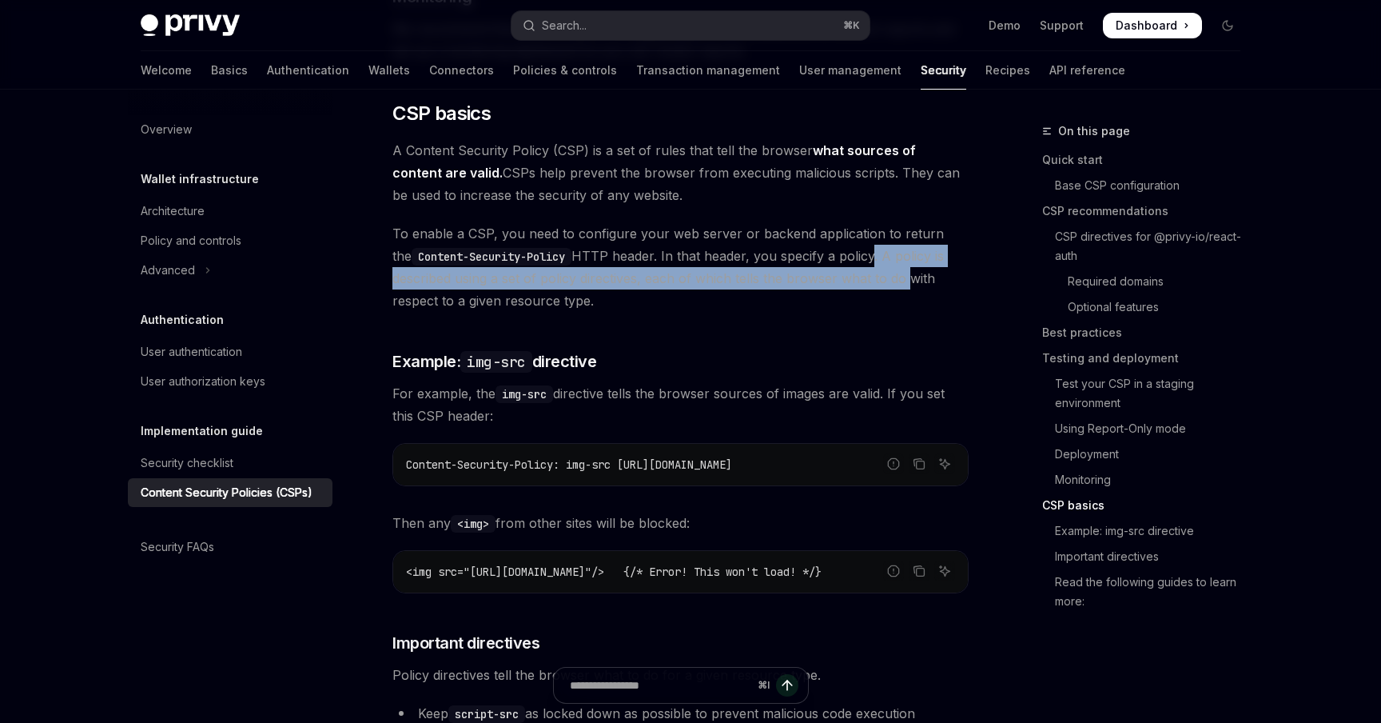
drag, startPoint x: 854, startPoint y: 217, endPoint x: 903, endPoint y: 232, distance: 51.6
click at [903, 232] on span "To enable a CSP, you need to configure your web server or backend application t…" at bounding box center [681, 267] width 576 height 90
click at [718, 233] on span "To enable a CSP, you need to configure your web server or backend application t…" at bounding box center [681, 267] width 576 height 90
drag, startPoint x: 896, startPoint y: 217, endPoint x: 521, endPoint y: 252, distance: 376.6
click at [521, 252] on span "To enable a CSP, you need to configure your web server or backend application t…" at bounding box center [681, 267] width 576 height 90
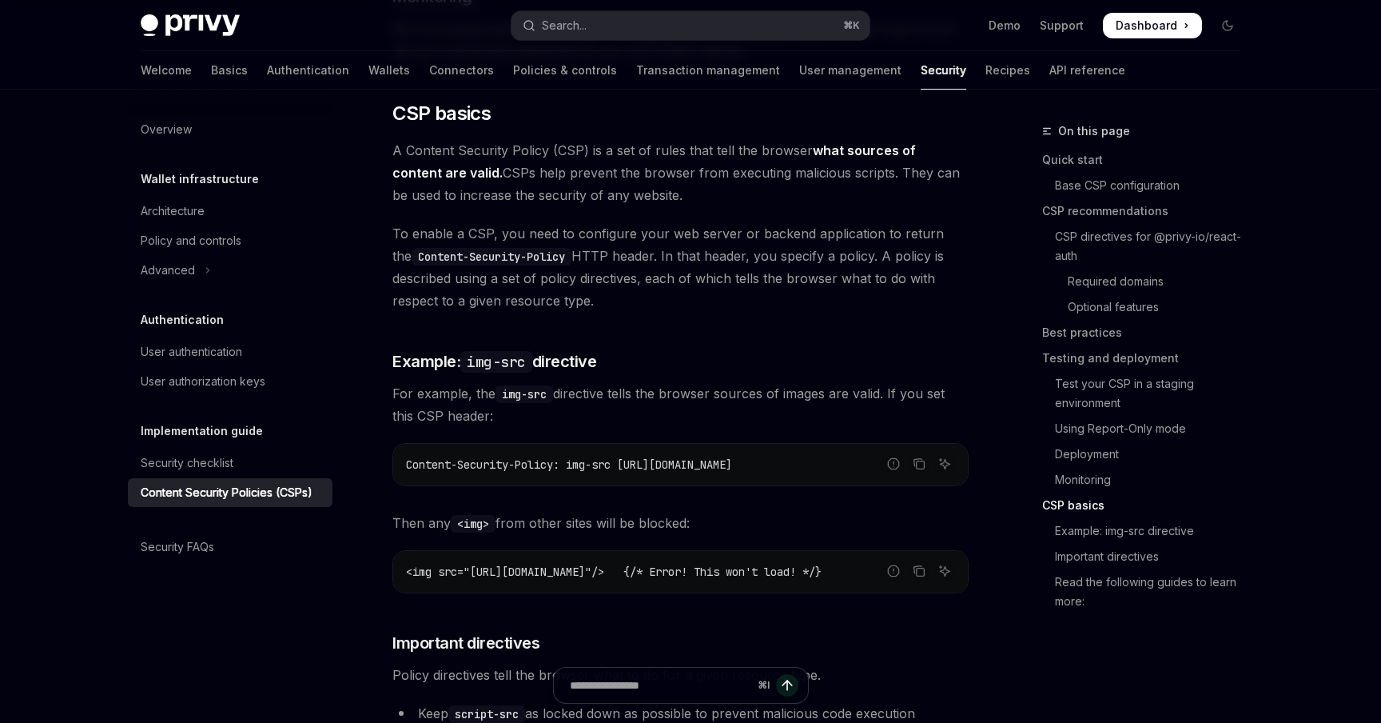
click at [556, 222] on span "To enable a CSP, you need to configure your web server or backend application t…" at bounding box center [681, 267] width 576 height 90
drag, startPoint x: 632, startPoint y: 217, endPoint x: 823, endPoint y: 213, distance: 190.3
click at [823, 222] on span "To enable a CSP, you need to configure your web server or backend application t…" at bounding box center [681, 267] width 576 height 90
click at [674, 234] on span "To enable a CSP, you need to configure your web server or backend application t…" at bounding box center [681, 267] width 576 height 90
drag, startPoint x: 691, startPoint y: 217, endPoint x: 752, endPoint y: 269, distance: 80.6
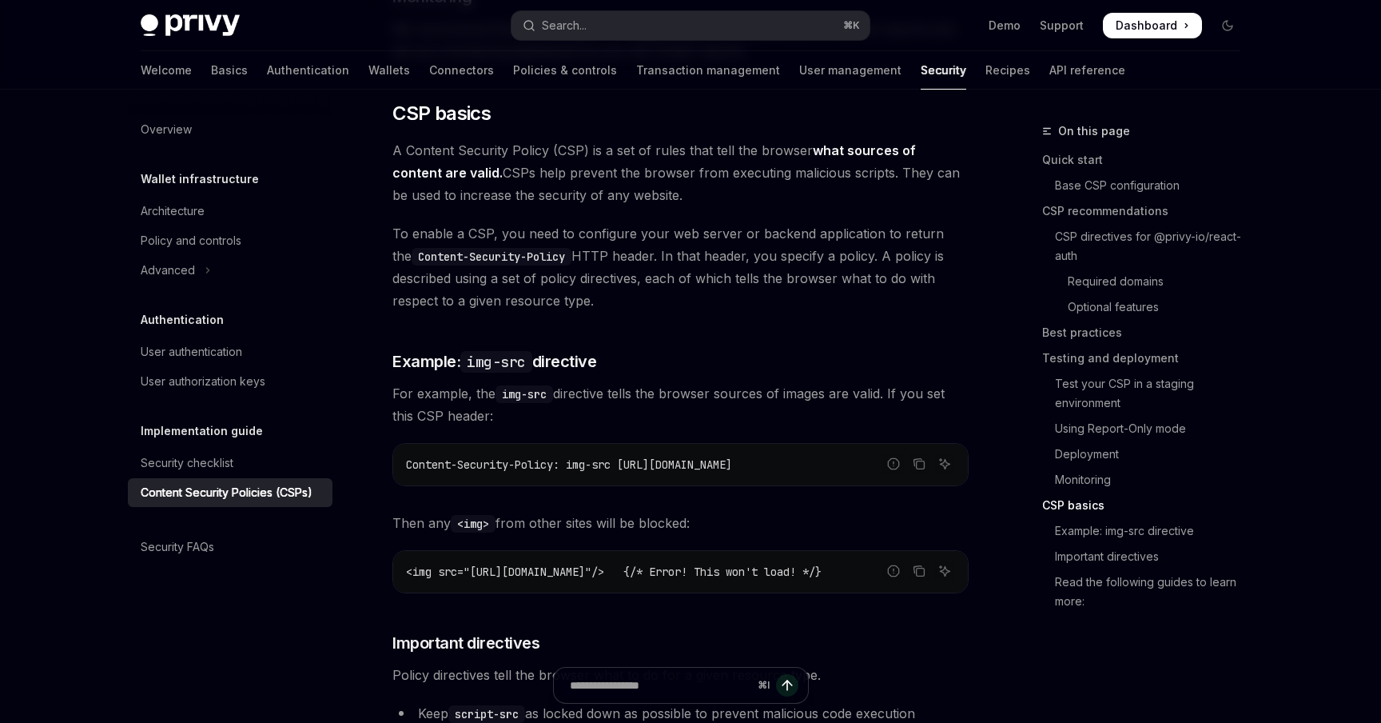
click at [753, 269] on span "To enable a CSP, you need to configure your web server or backend application t…" at bounding box center [681, 267] width 576 height 90
drag, startPoint x: 448, startPoint y: 358, endPoint x: 484, endPoint y: 358, distance: 36.0
click at [483, 382] on span "For example, the img-src directive tells the browser sources of images are vali…" at bounding box center [681, 404] width 576 height 45
drag, startPoint x: 595, startPoint y: 356, endPoint x: 754, endPoint y: 356, distance: 159.1
click at [755, 382] on span "For example, the img-src directive tells the browser sources of images are vali…" at bounding box center [681, 404] width 576 height 45
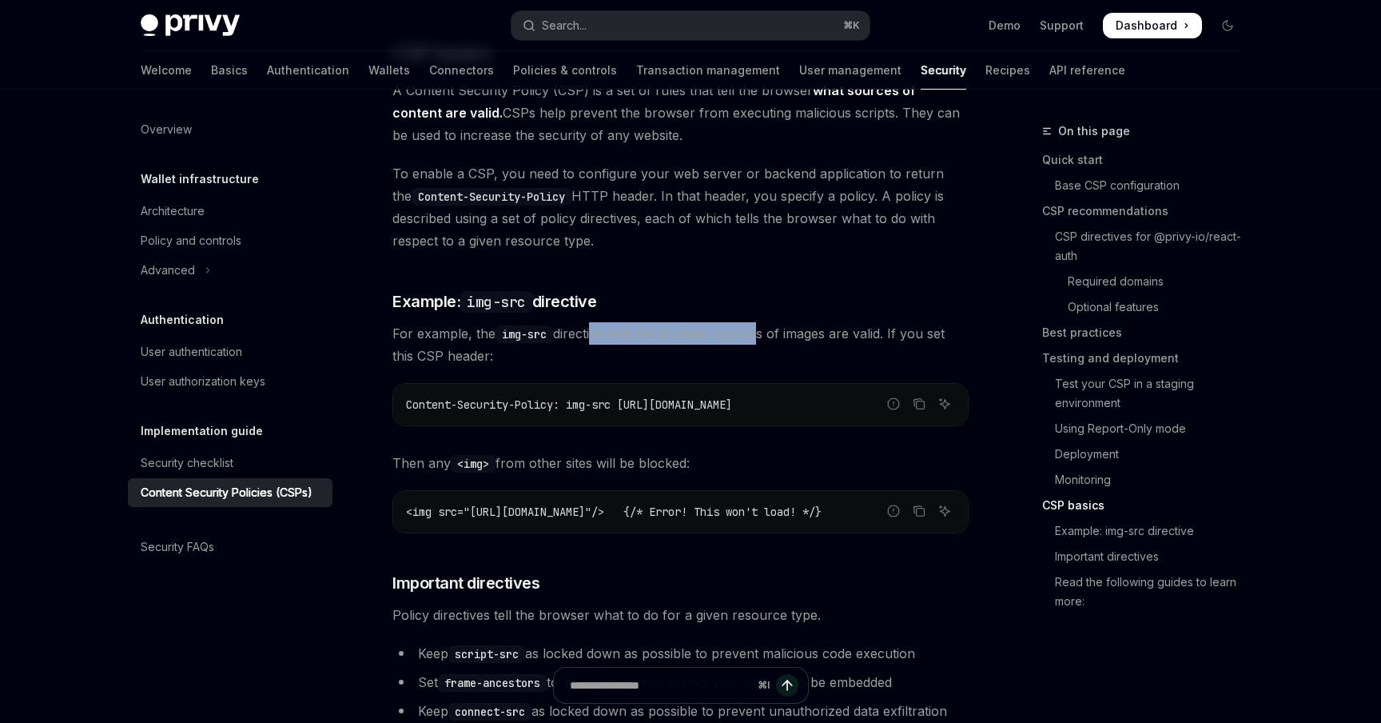
scroll to position [3509, 0]
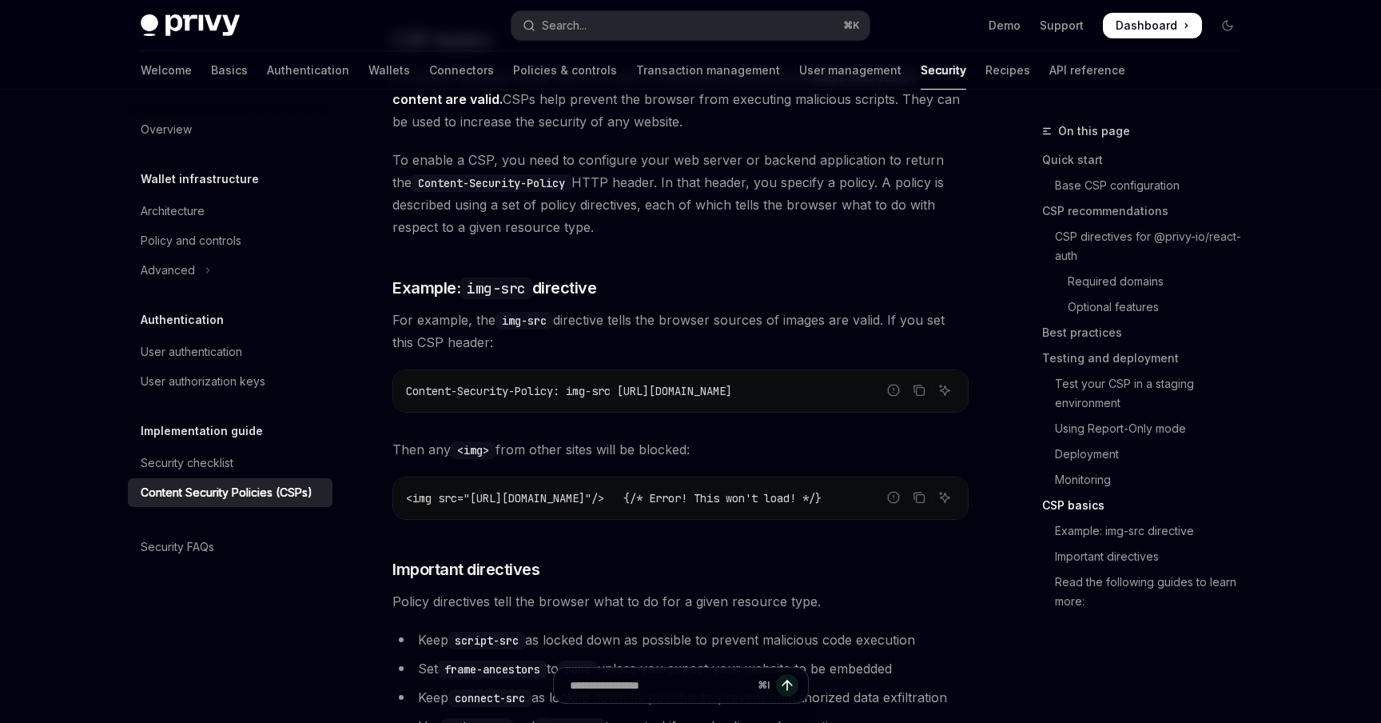
click at [807, 309] on span "For example, the img-src directive tells the browser sources of images are vali…" at bounding box center [681, 331] width 576 height 45
drag, startPoint x: 918, startPoint y: 282, endPoint x: 473, endPoint y: 297, distance: 444.7
click at [473, 309] on span "For example, the img-src directive tells the browser sources of images are vali…" at bounding box center [681, 331] width 576 height 45
drag, startPoint x: 560, startPoint y: 349, endPoint x: 401, endPoint y: 349, distance: 159.9
click at [401, 370] on div "Content-Security-Policy: img-src [URL][DOMAIN_NAME]" at bounding box center [680, 391] width 575 height 42
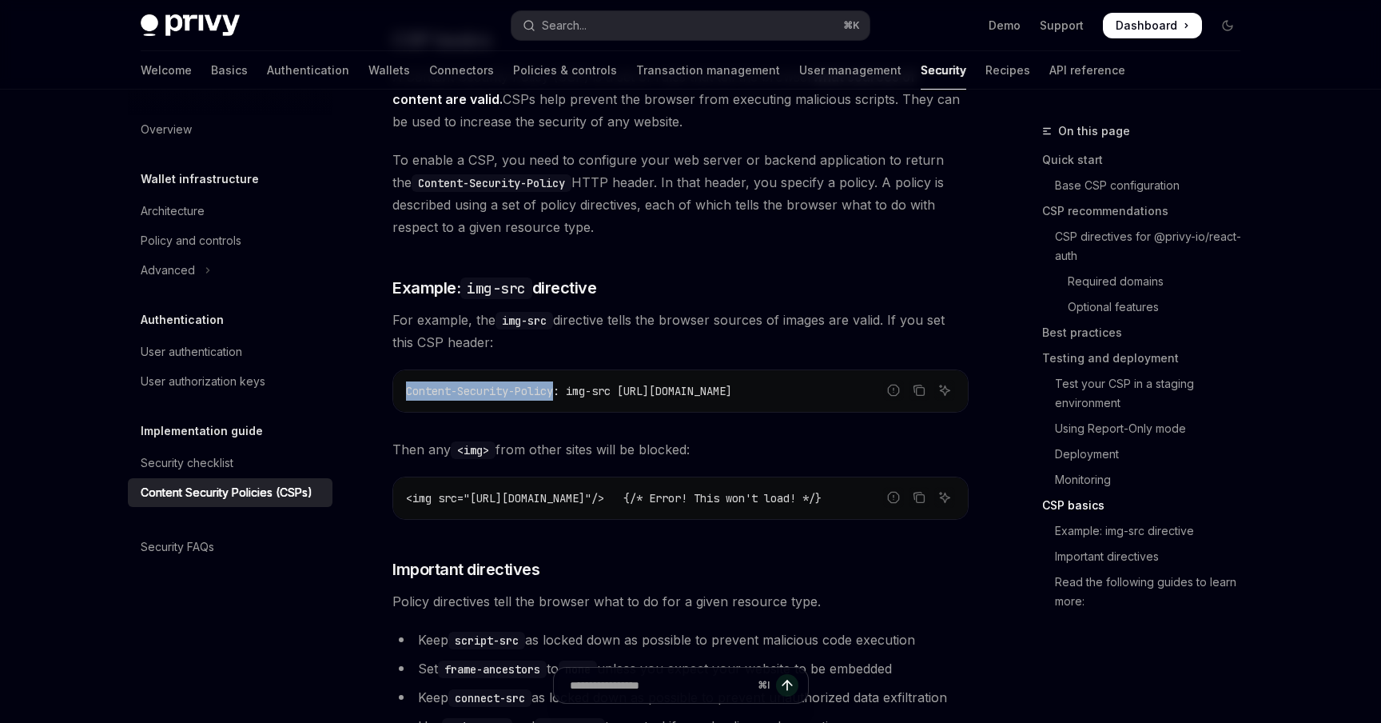
copy span "Content-Security-Policy"
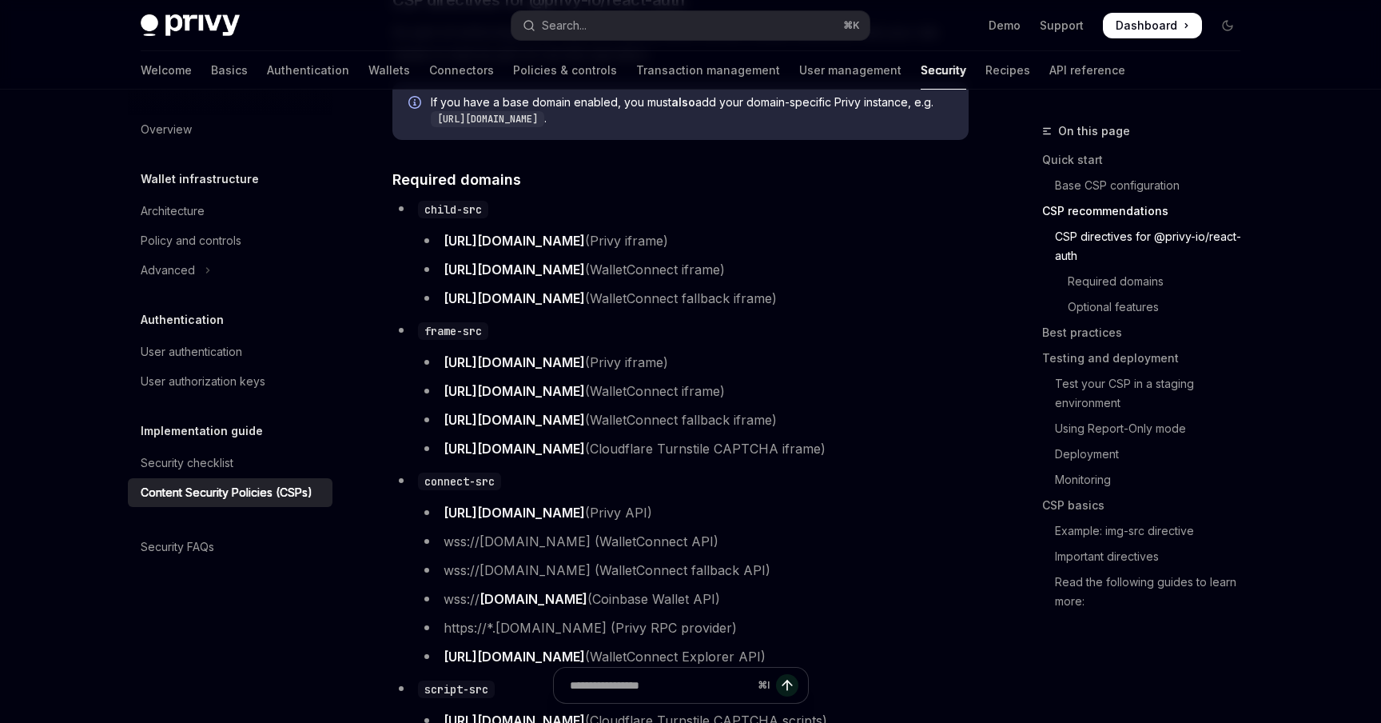
scroll to position [0, 0]
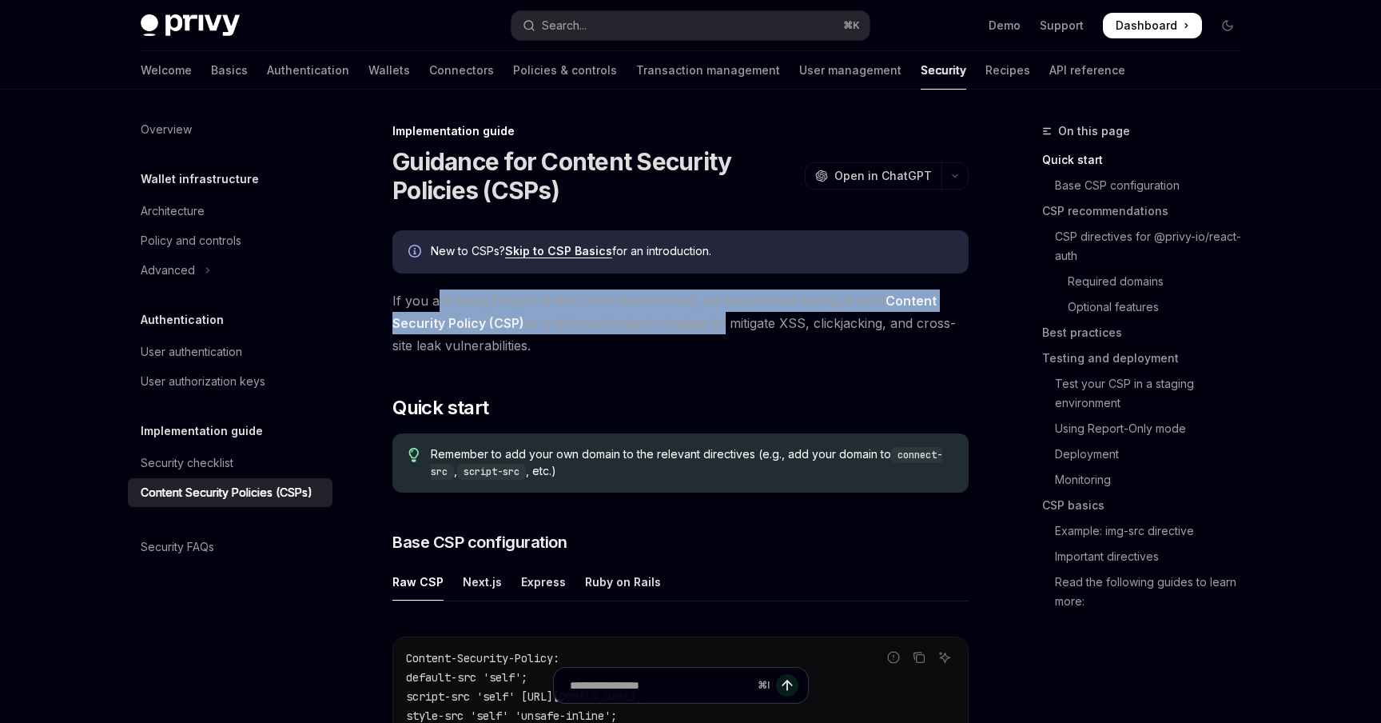
drag, startPoint x: 435, startPoint y: 302, endPoint x: 722, endPoint y: 313, distance: 287.2
click at [722, 313] on span "If you are using Privy in a web client environment, we recommend setting a stri…" at bounding box center [681, 322] width 576 height 67
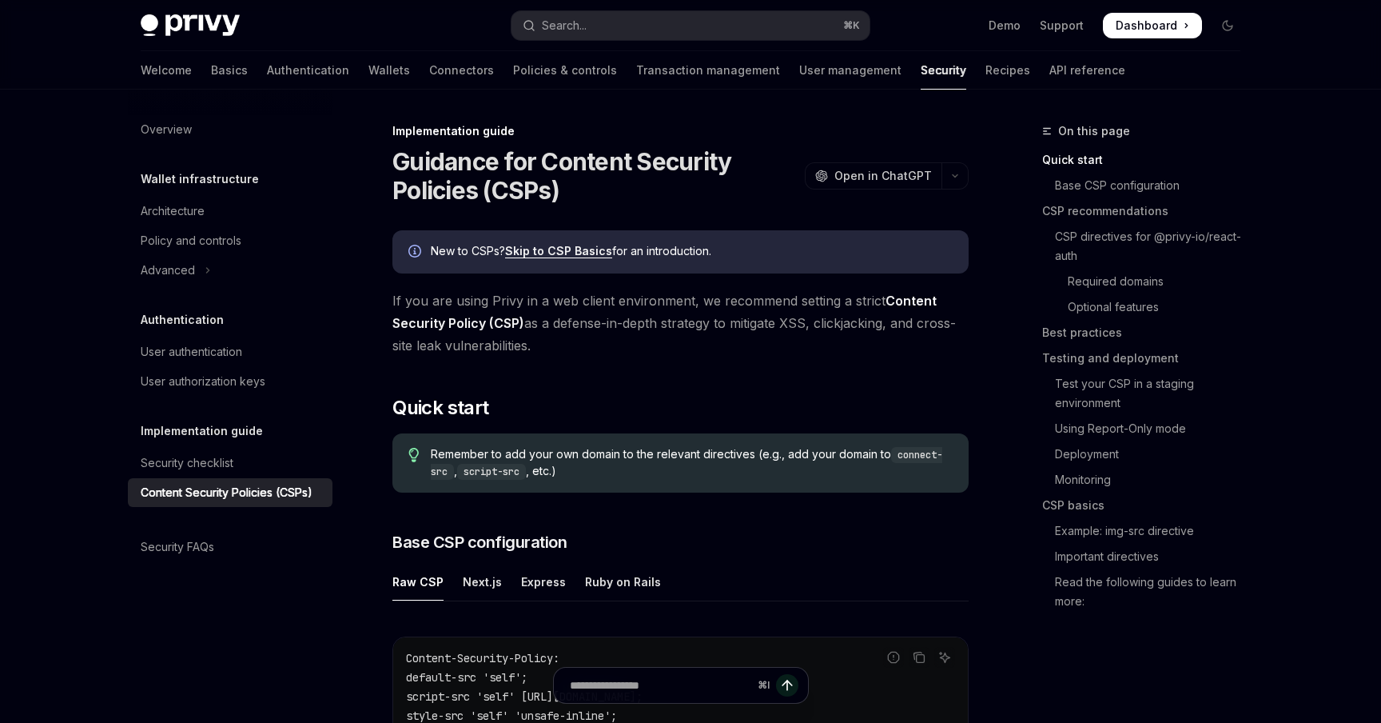
click at [760, 313] on span "If you are using Privy in a web client environment, we recommend setting a stri…" at bounding box center [681, 322] width 576 height 67
drag, startPoint x: 546, startPoint y: 321, endPoint x: 708, endPoint y: 323, distance: 161.5
click at [708, 323] on span "If you are using Privy in a web client environment, we recommend setting a stri…" at bounding box center [681, 322] width 576 height 67
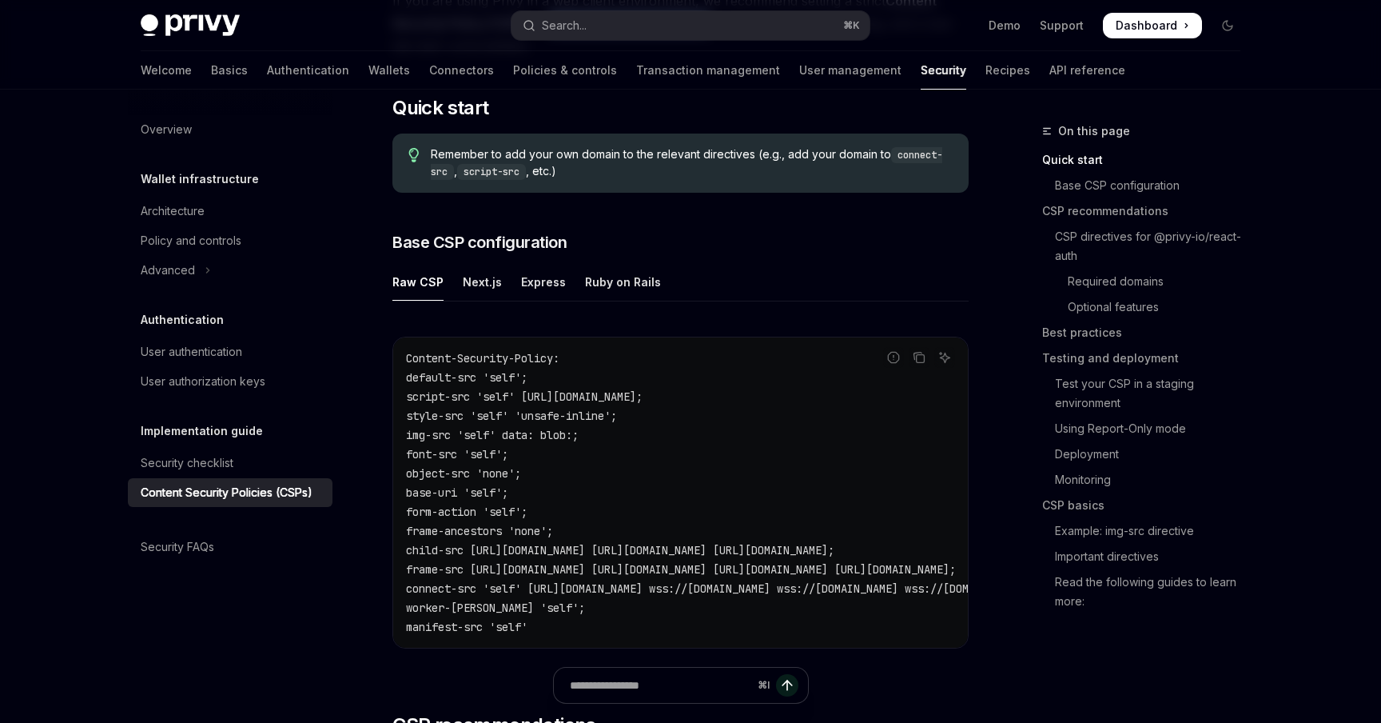
scroll to position [317, 0]
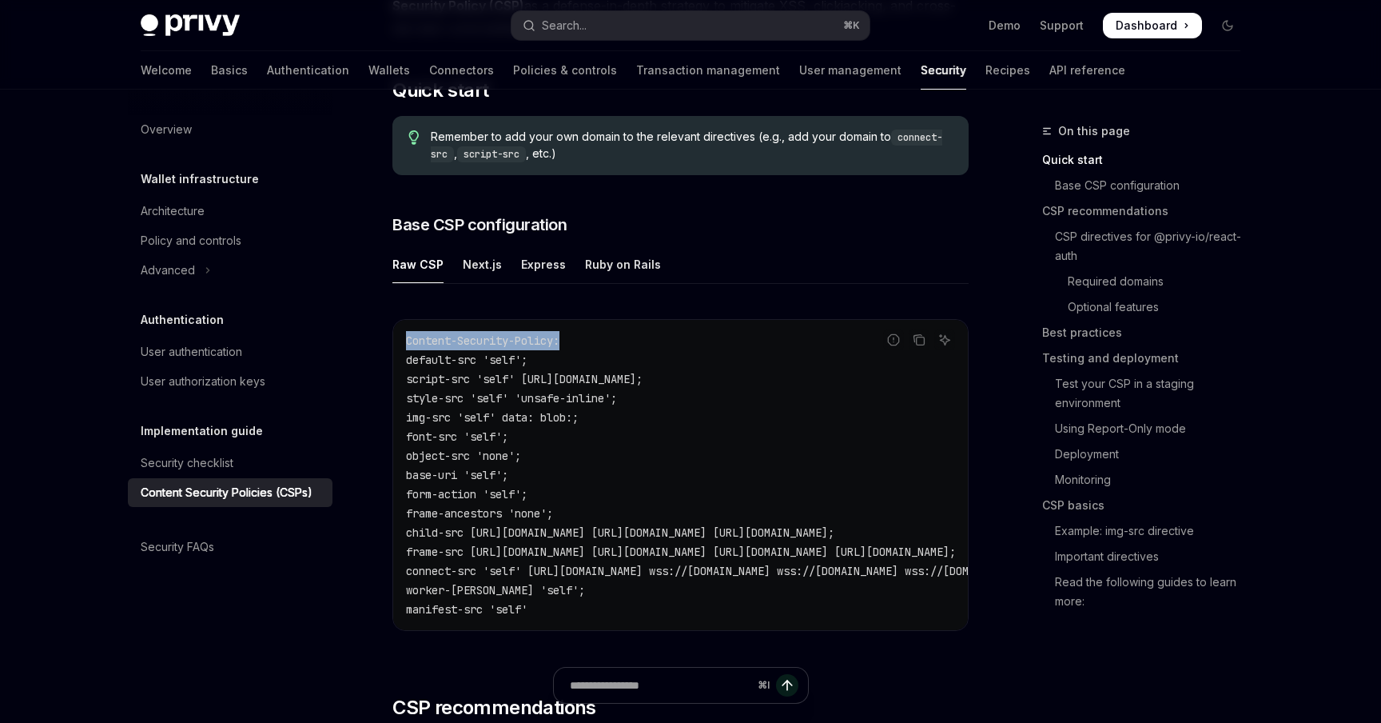
drag, startPoint x: 564, startPoint y: 340, endPoint x: 408, endPoint y: 340, distance: 155.9
click at [408, 340] on span "Content-Security-Policy:" at bounding box center [482, 340] width 153 height 14
copy span "Content-Security-Policy:"
click at [497, 366] on code "Content-Security-Policy: default-src 'self'; script-src 'self' [URL][DOMAIN_NAM…" at bounding box center [876, 475] width 940 height 288
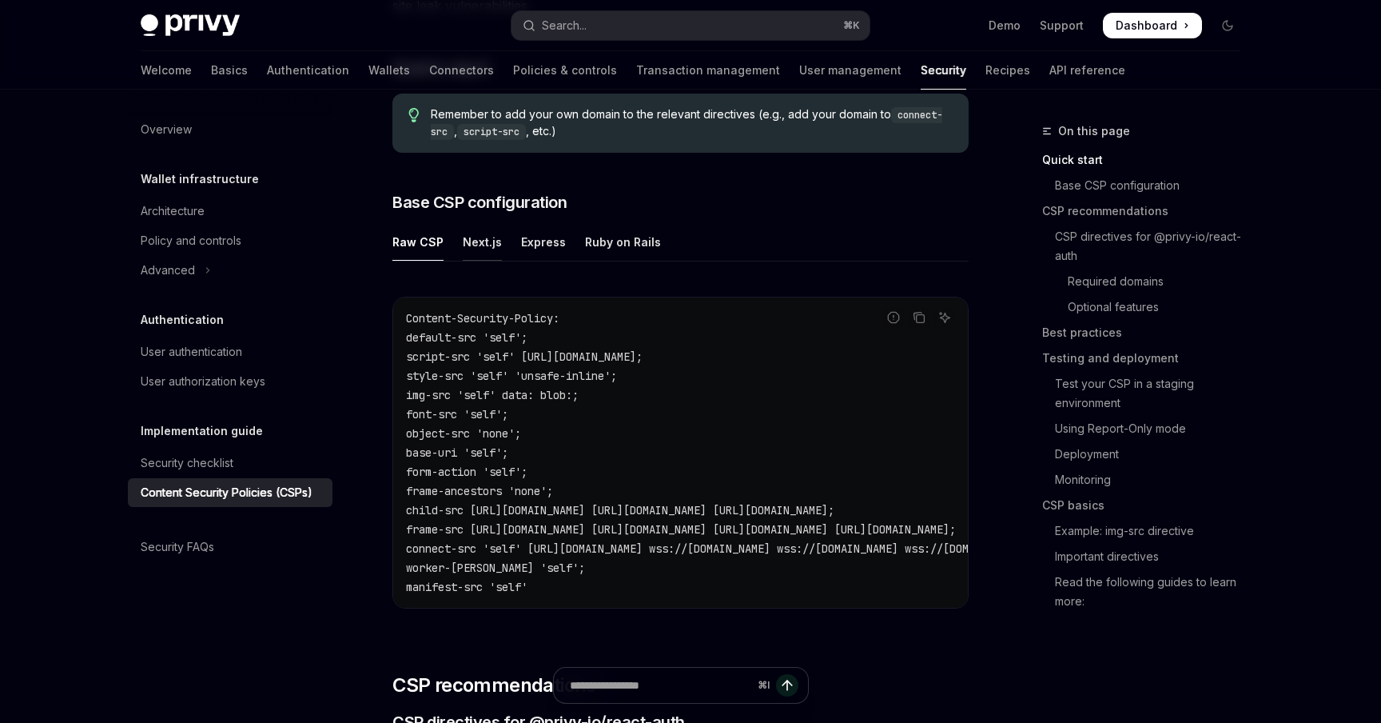
scroll to position [365, 0]
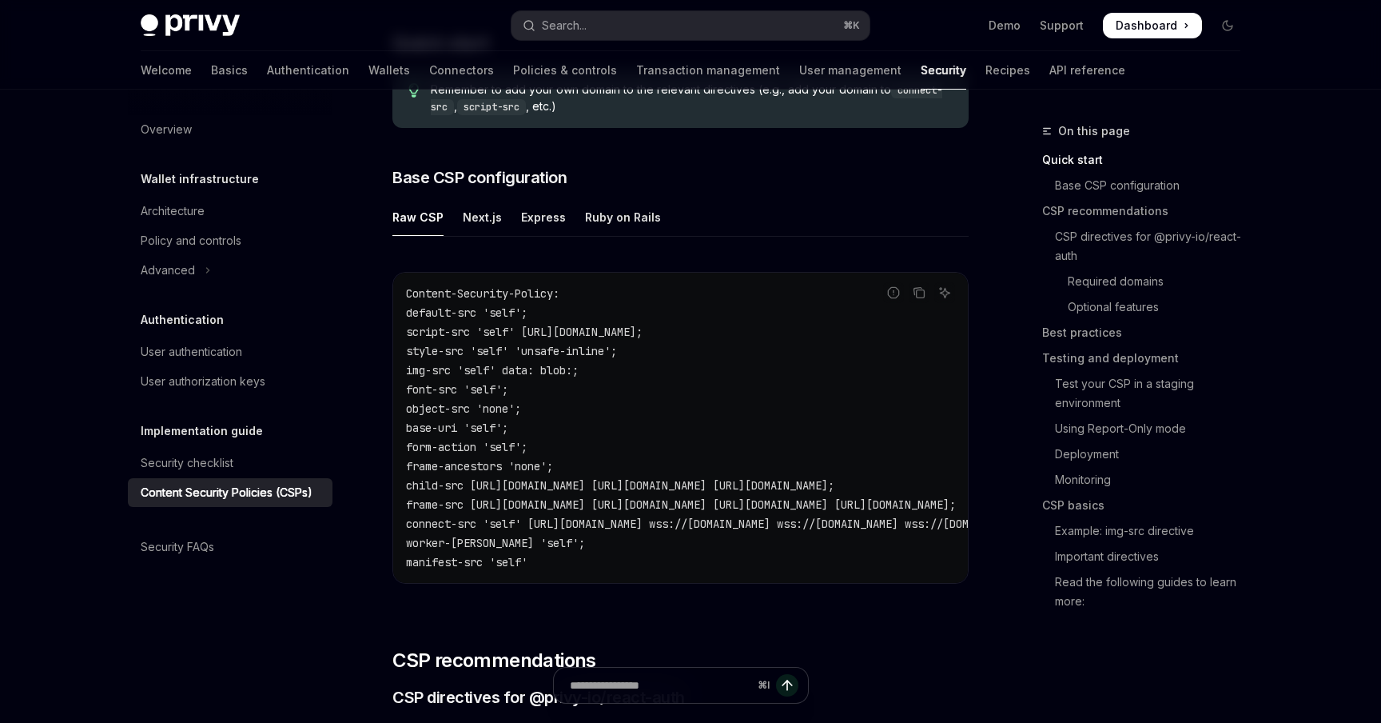
click at [472, 242] on div "Raw CSP Next.js Express Ruby on Rails Report incorrect code Copy Ask AI Content…" at bounding box center [681, 403] width 576 height 411
click at [480, 220] on div "Next.js" at bounding box center [482, 217] width 39 height 38
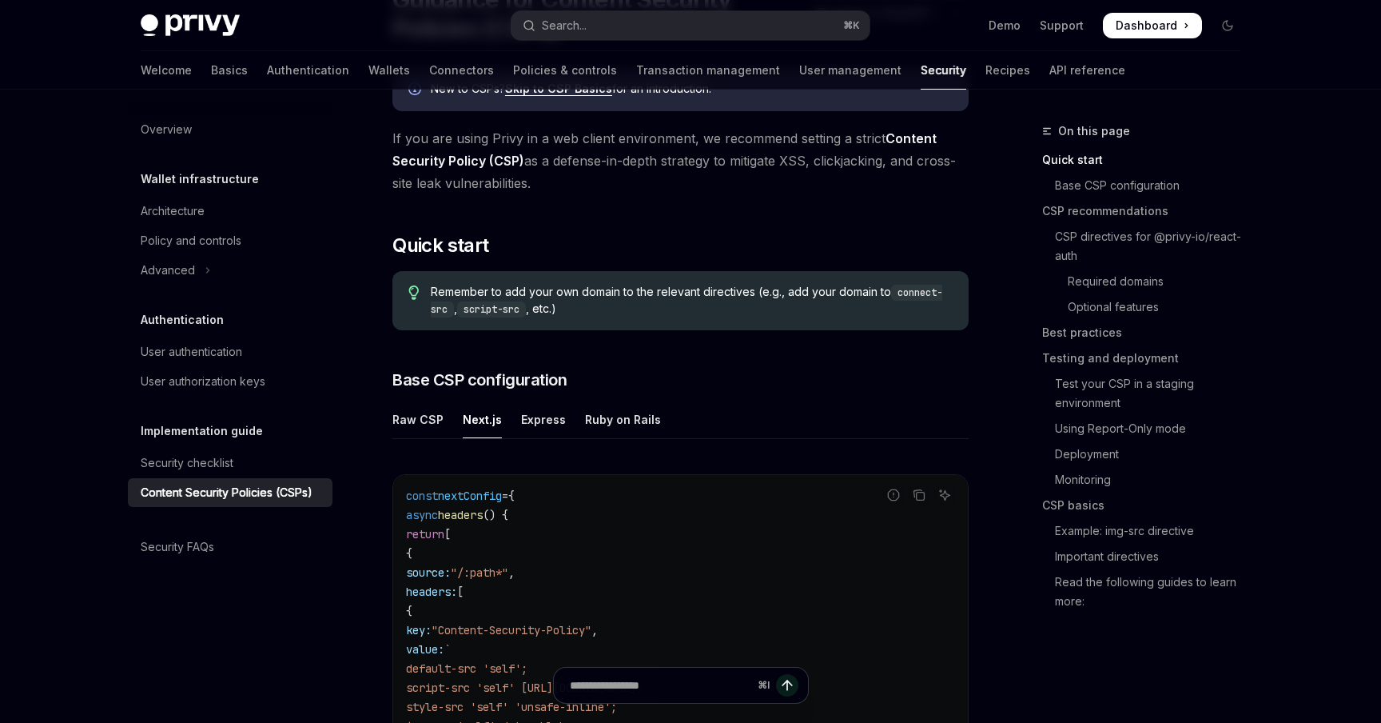
scroll to position [164, 0]
click at [414, 407] on div "Raw CSP" at bounding box center [418, 418] width 51 height 38
type textarea "*"
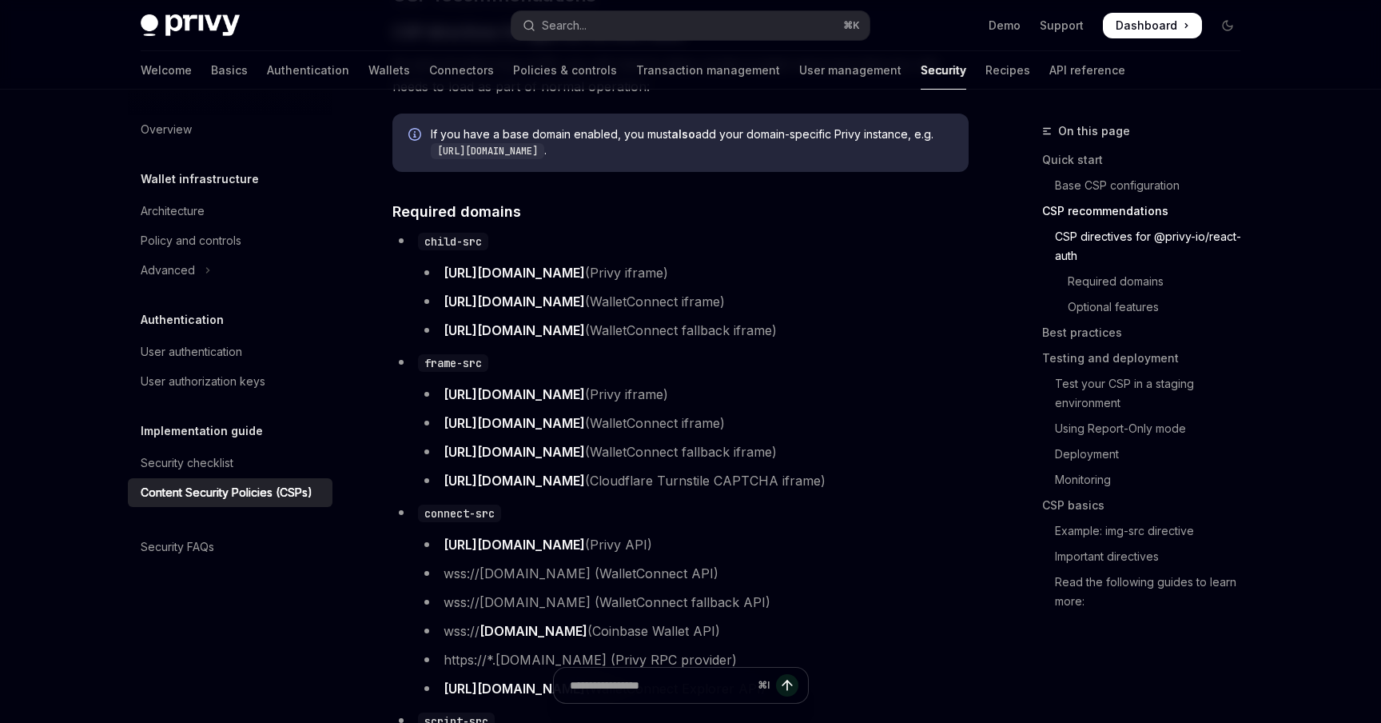
scroll to position [867, 0]
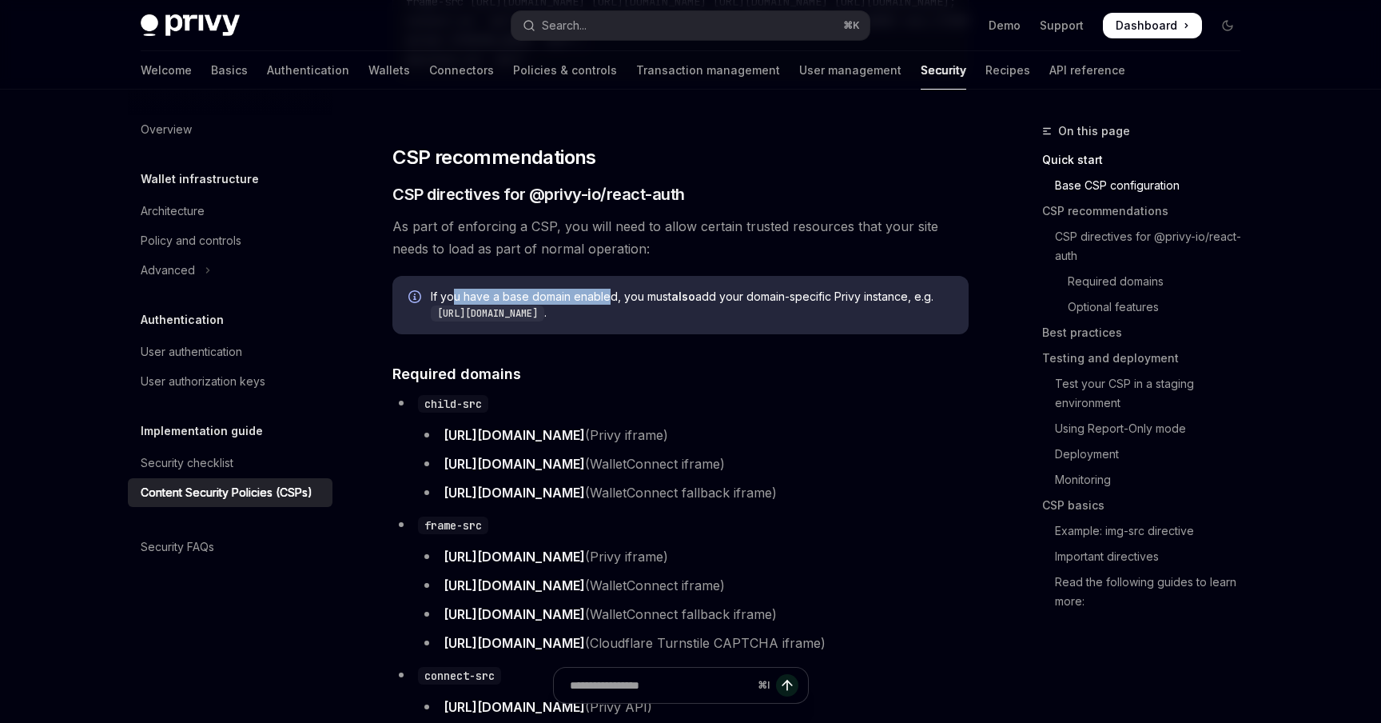
drag, startPoint x: 454, startPoint y: 305, endPoint x: 606, endPoint y: 301, distance: 151.9
click at [606, 301] on span "If you have a base domain enabled, you must also add your domain-specific Privy…" at bounding box center [692, 305] width 522 height 33
click at [539, 290] on div "If you have a base domain enabled, you must also add your domain-specific Privy…" at bounding box center [681, 305] width 576 height 58
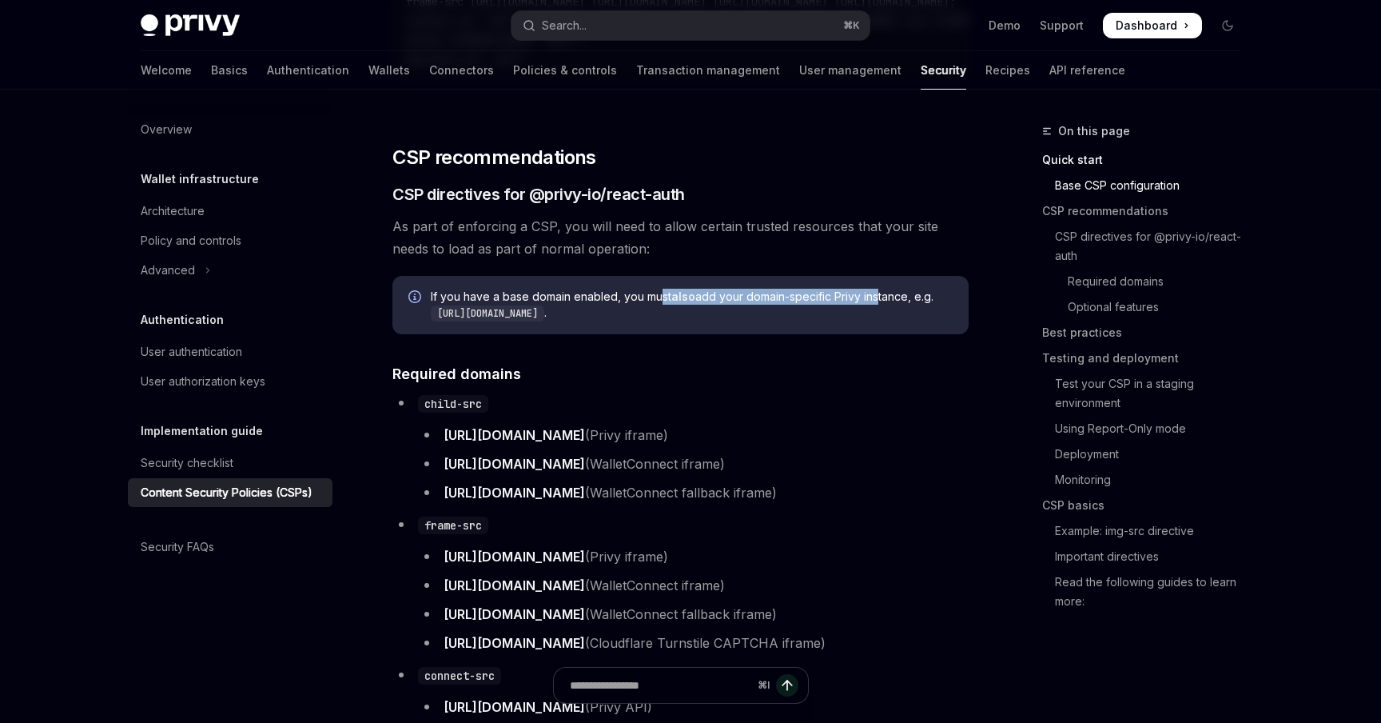
drag, startPoint x: 663, startPoint y: 305, endPoint x: 875, endPoint y: 301, distance: 211.9
click at [875, 301] on span "If you have a base domain enabled, you must also add your domain-specific Privy…" at bounding box center [692, 305] width 522 height 33
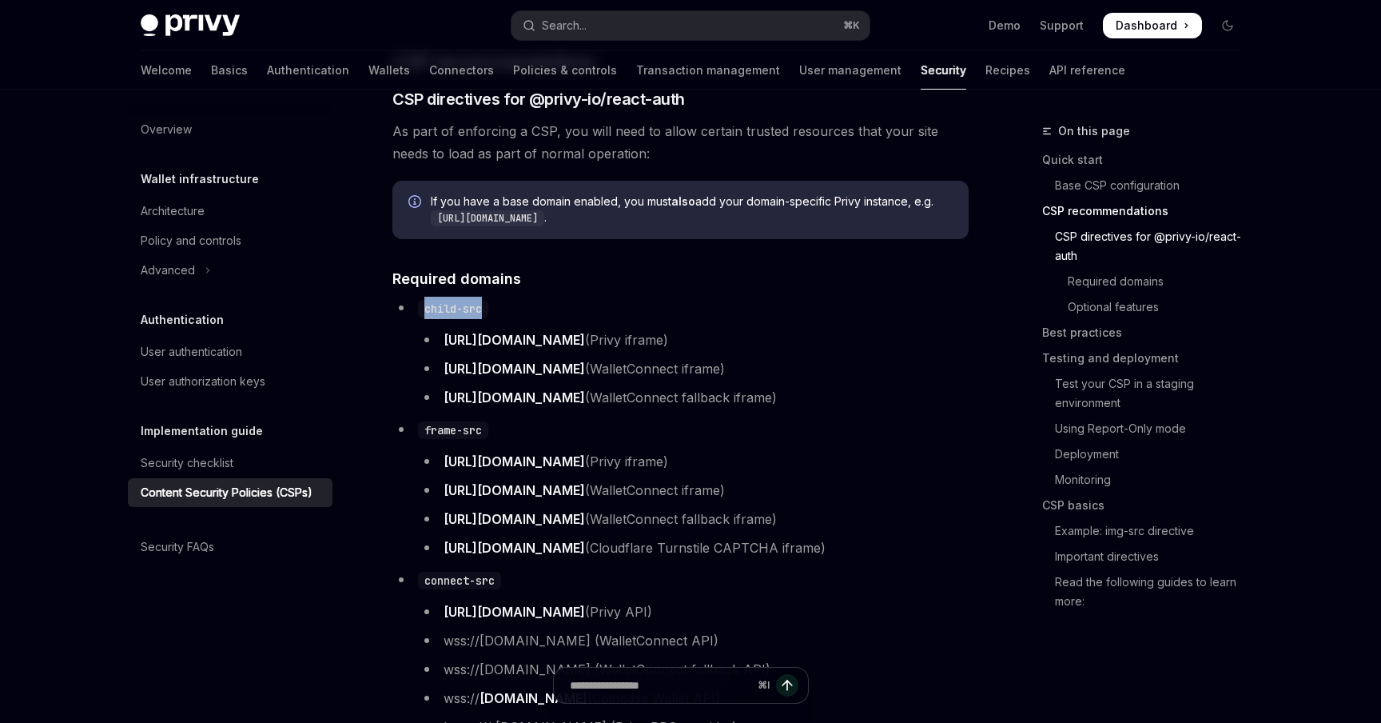
drag, startPoint x: 484, startPoint y: 316, endPoint x: 426, endPoint y: 316, distance: 58.4
click at [426, 316] on code "child-src" at bounding box center [453, 309] width 70 height 18
copy code "child-src"
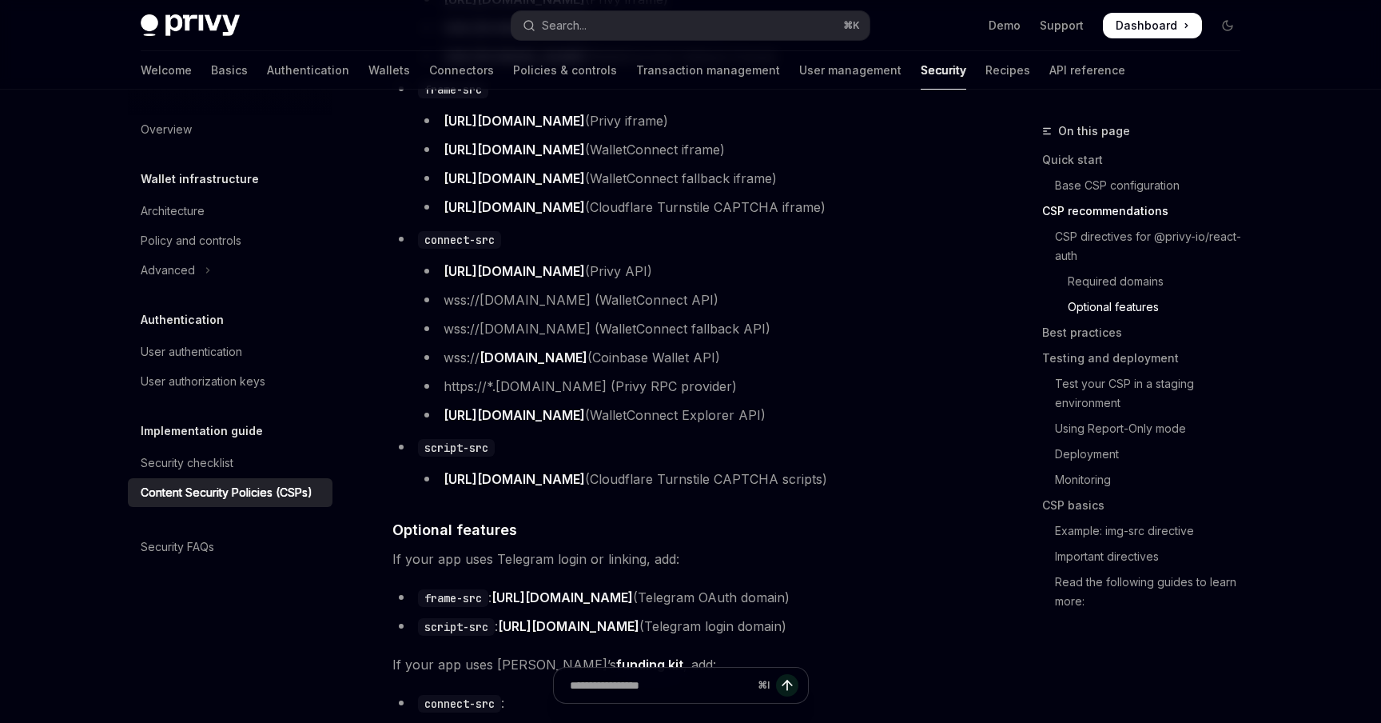
scroll to position [1064, 0]
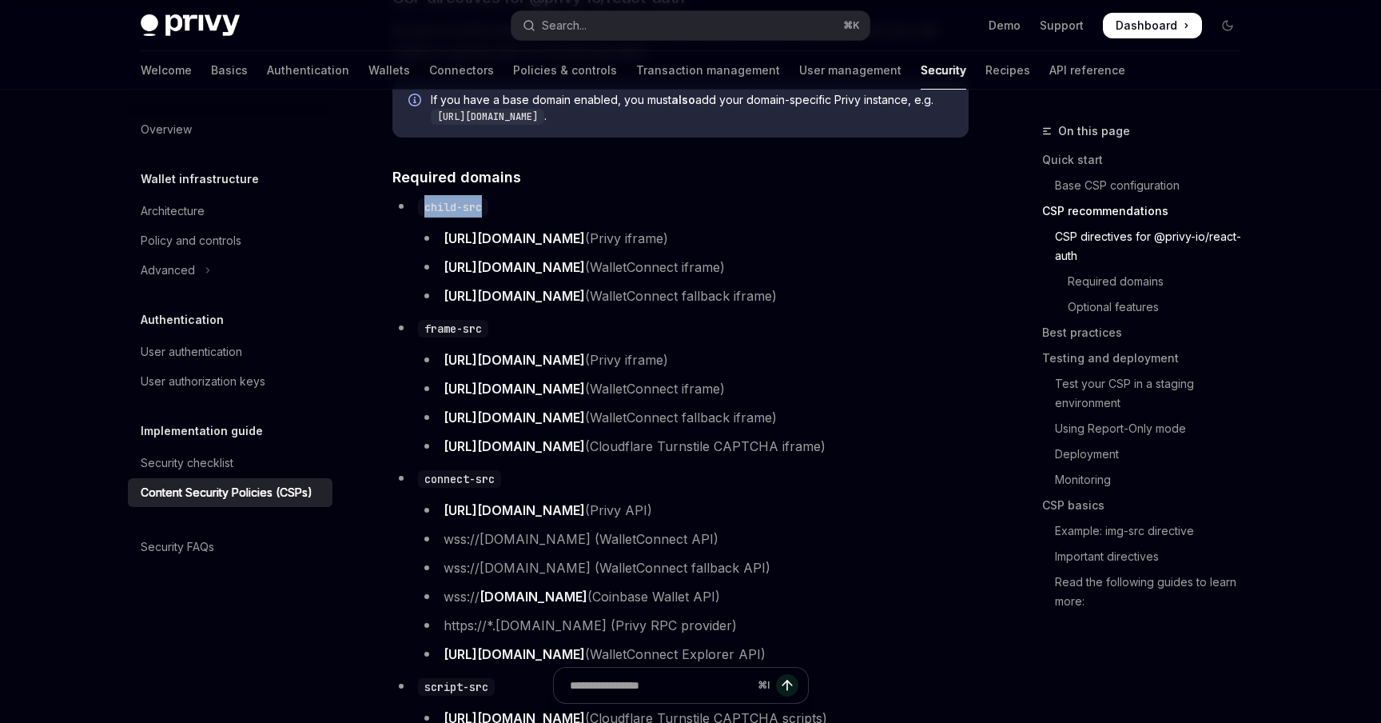
drag, startPoint x: 457, startPoint y: 211, endPoint x: 424, endPoint y: 211, distance: 33.6
click at [424, 211] on li "child-src [URL][DOMAIN_NAME] (Privy iframe) [URL][DOMAIN_NAME] (WalletConnect i…" at bounding box center [681, 251] width 576 height 112
copy code "child-src"
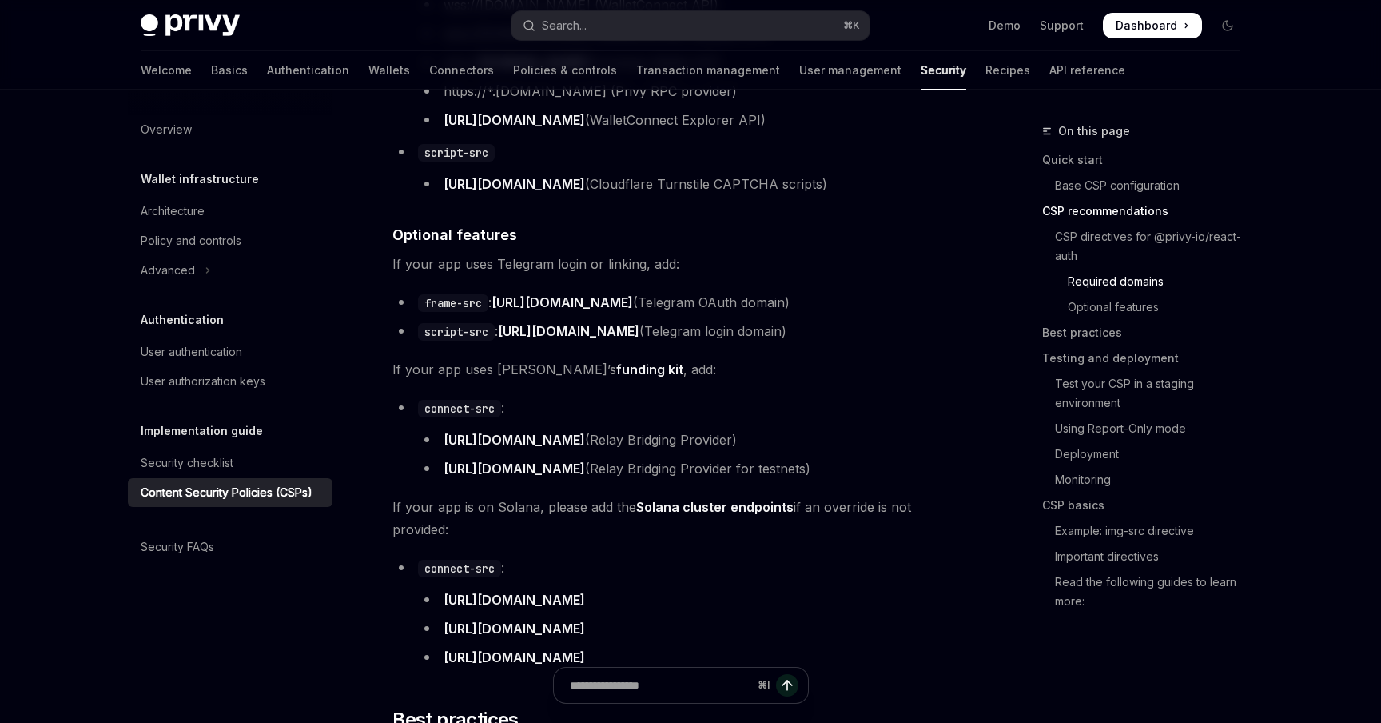
scroll to position [1625, 0]
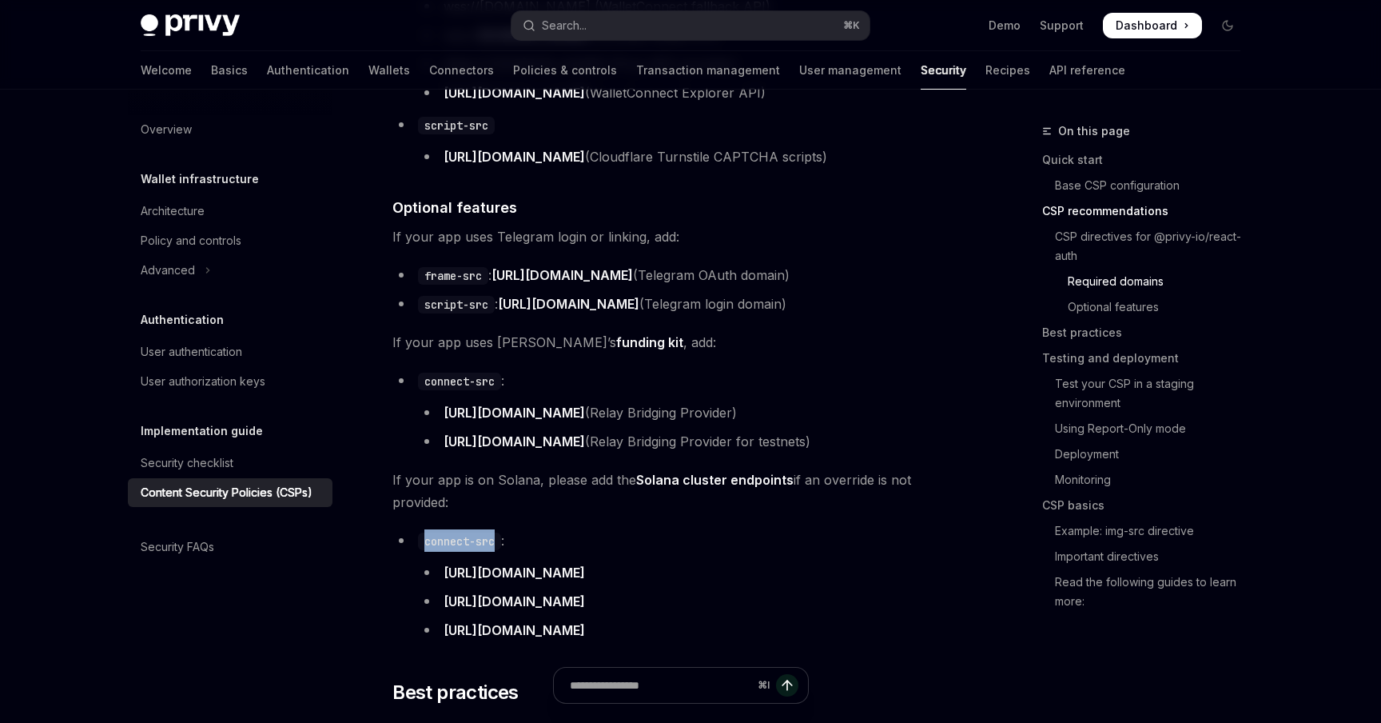
drag, startPoint x: 498, startPoint y: 525, endPoint x: 426, endPoint y: 527, distance: 72.0
click at [425, 532] on code "connect-src" at bounding box center [459, 541] width 83 height 18
copy code "connect-src"
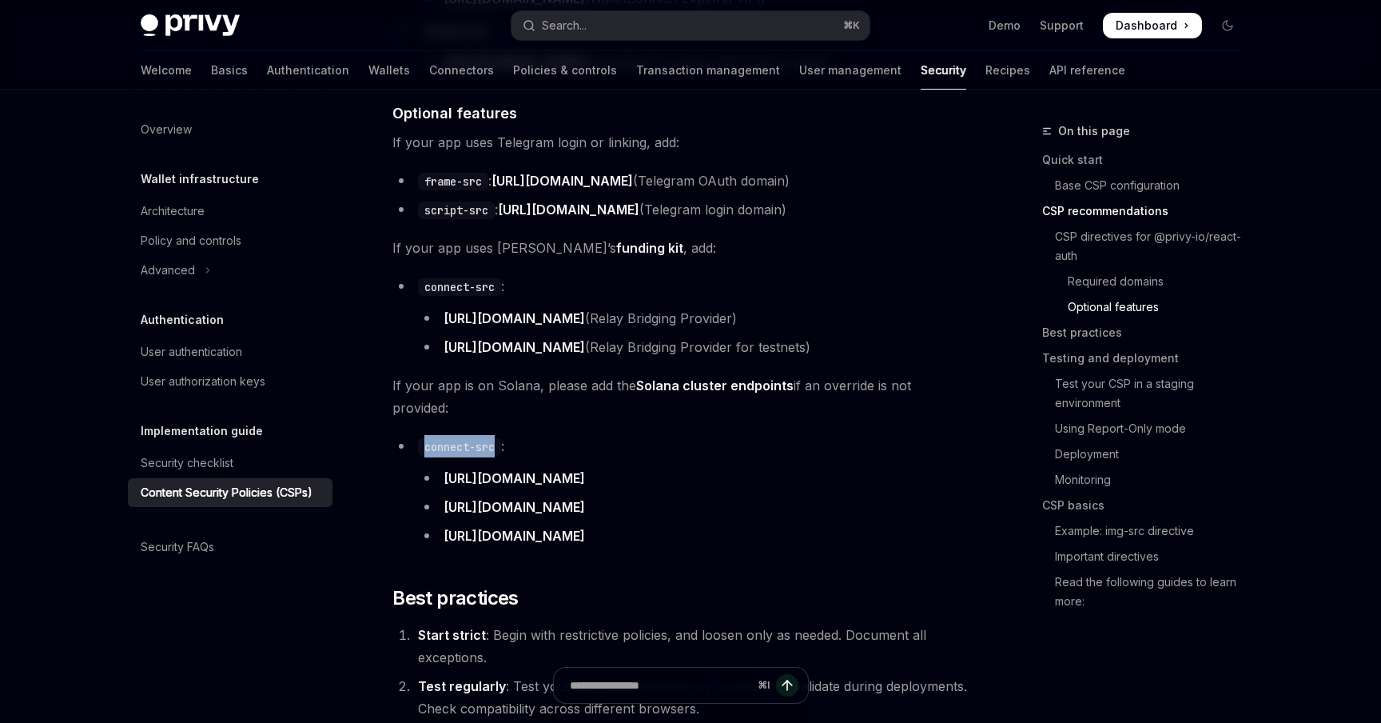
scroll to position [1750, 0]
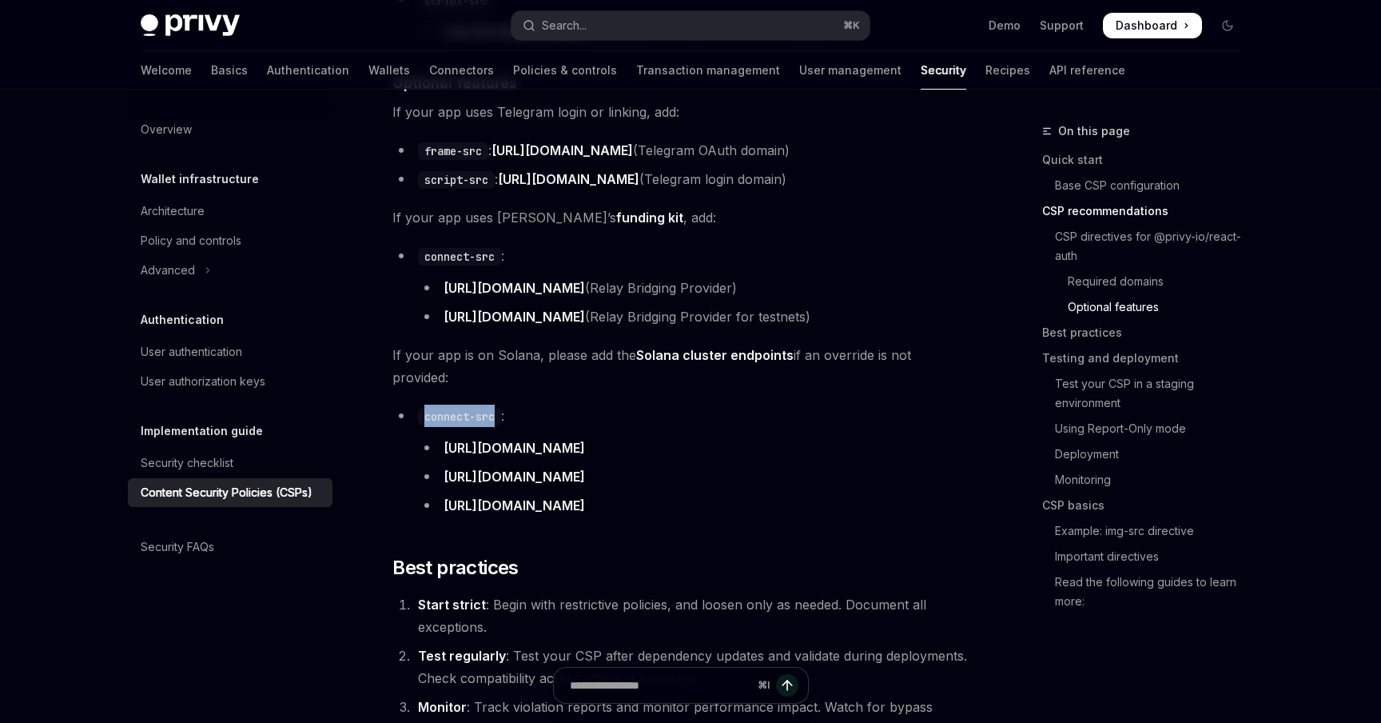
drag, startPoint x: 678, startPoint y: 435, endPoint x: 444, endPoint y: 434, distance: 233.4
click at [444, 436] on li "[URL][DOMAIN_NAME]" at bounding box center [693, 447] width 551 height 22
copy link "[URL][DOMAIN_NAME]"
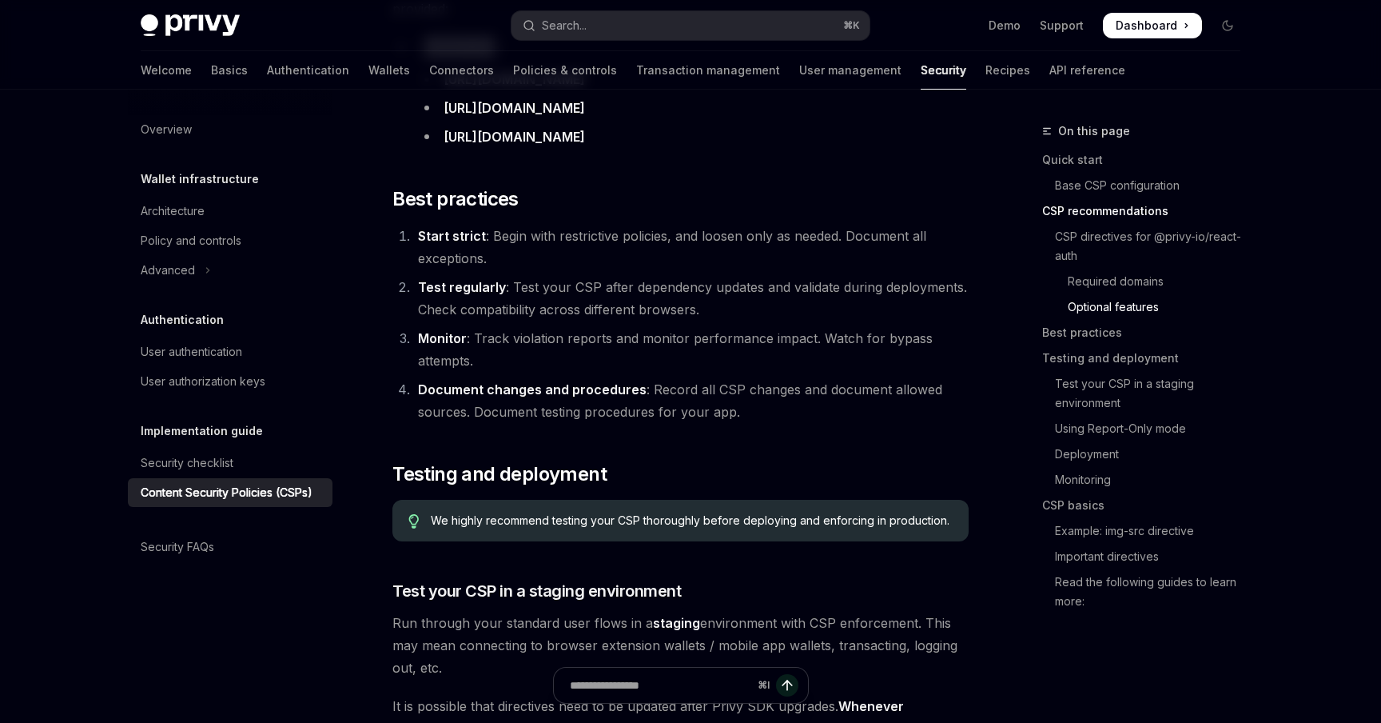
scroll to position [2129, 0]
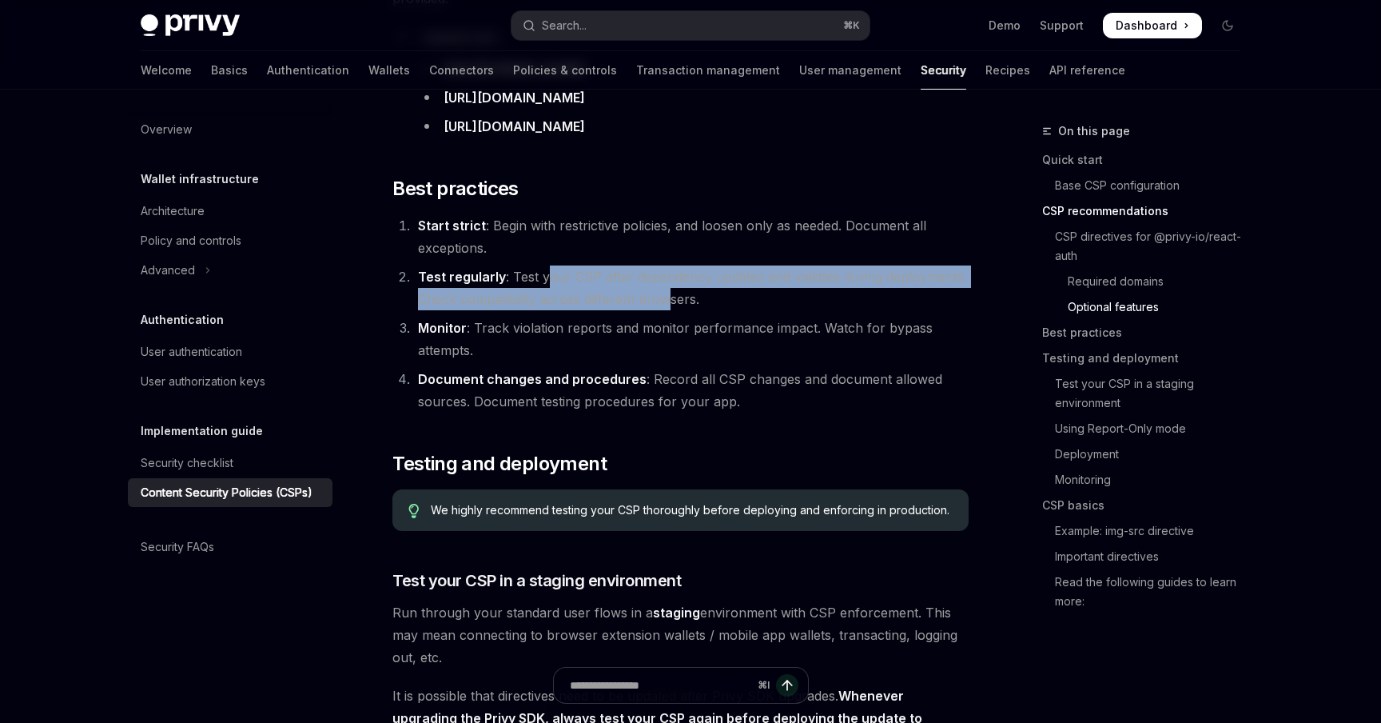
drag, startPoint x: 546, startPoint y: 259, endPoint x: 665, endPoint y: 270, distance: 119.6
click at [665, 270] on li "Test regularly : Test your CSP after dependency updates and validate during dep…" at bounding box center [691, 287] width 556 height 45
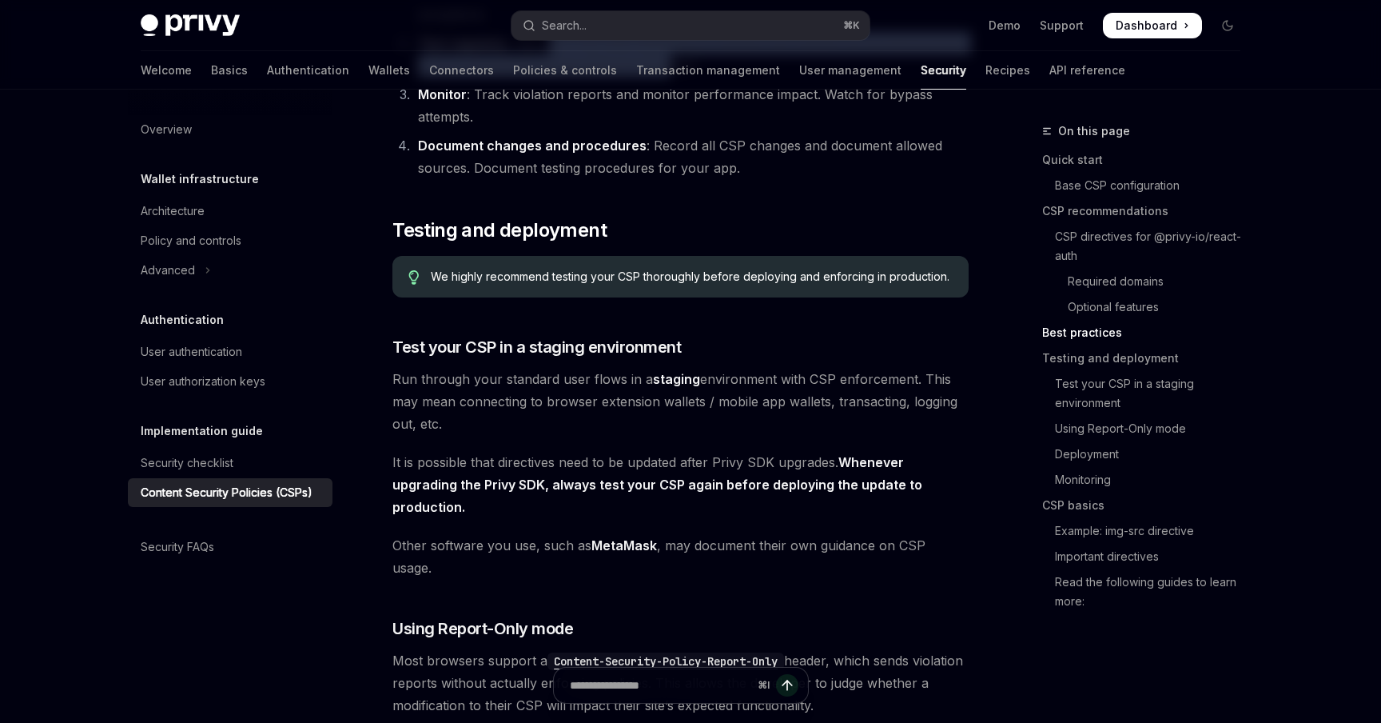
scroll to position [2366, 0]
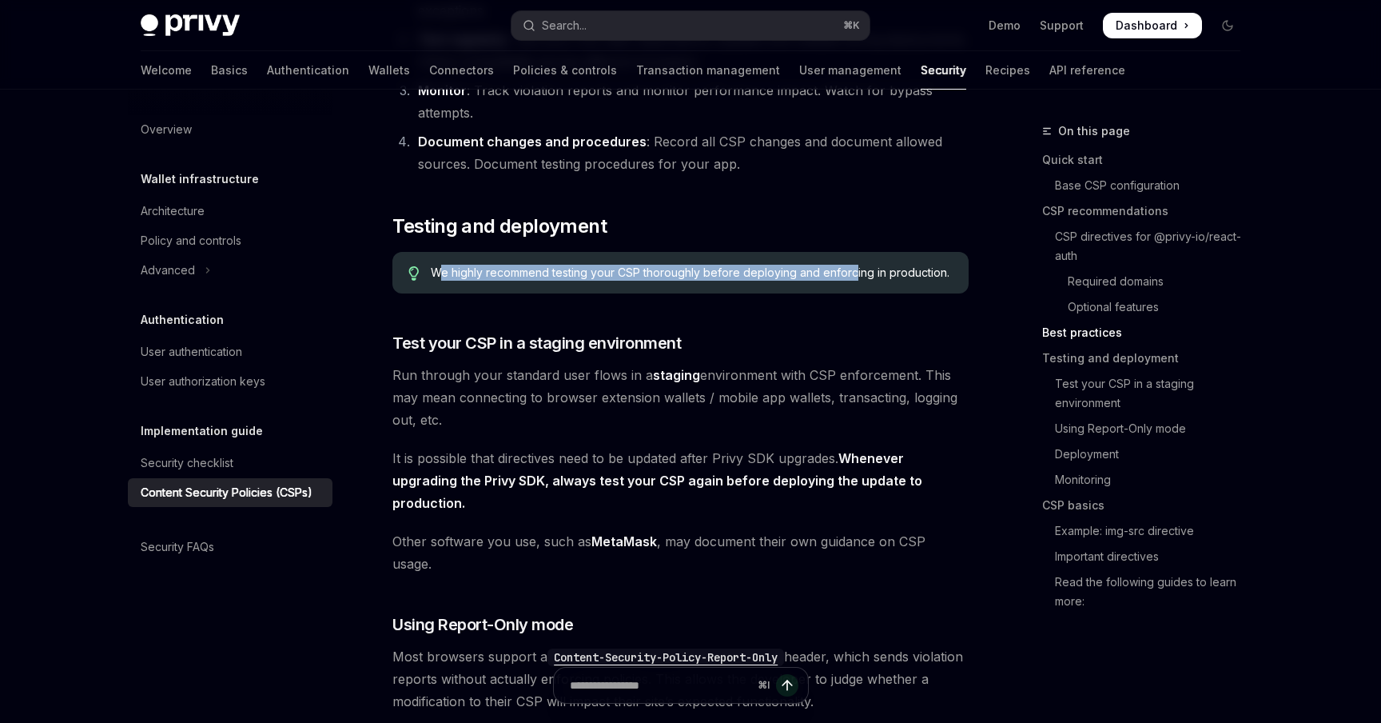
drag, startPoint x: 441, startPoint y: 258, endPoint x: 858, endPoint y: 253, distance: 416.5
click at [855, 265] on span "We highly recommend testing your CSP thoroughly before deploying and enforcing …" at bounding box center [692, 273] width 522 height 16
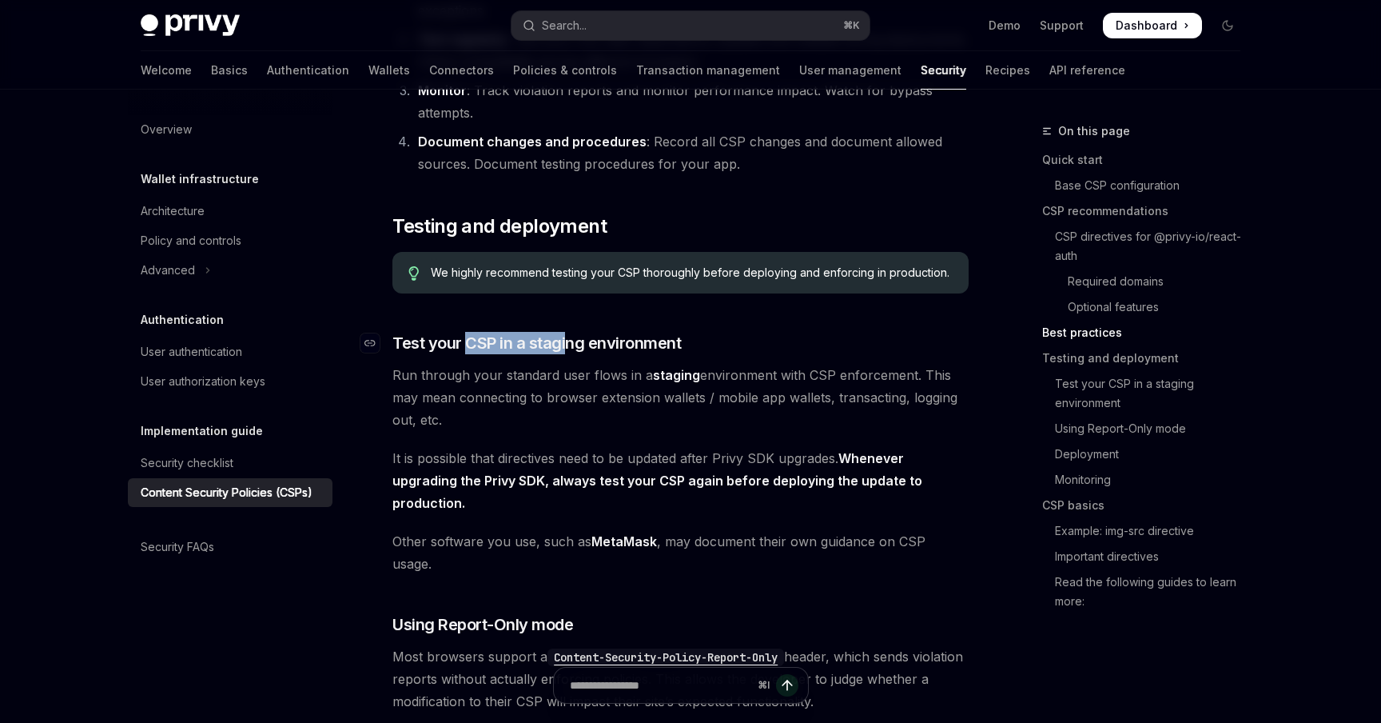
drag, startPoint x: 465, startPoint y: 330, endPoint x: 568, endPoint y: 329, distance: 102.3
click at [568, 332] on span "Test your CSP in a staging environment" at bounding box center [537, 343] width 289 height 22
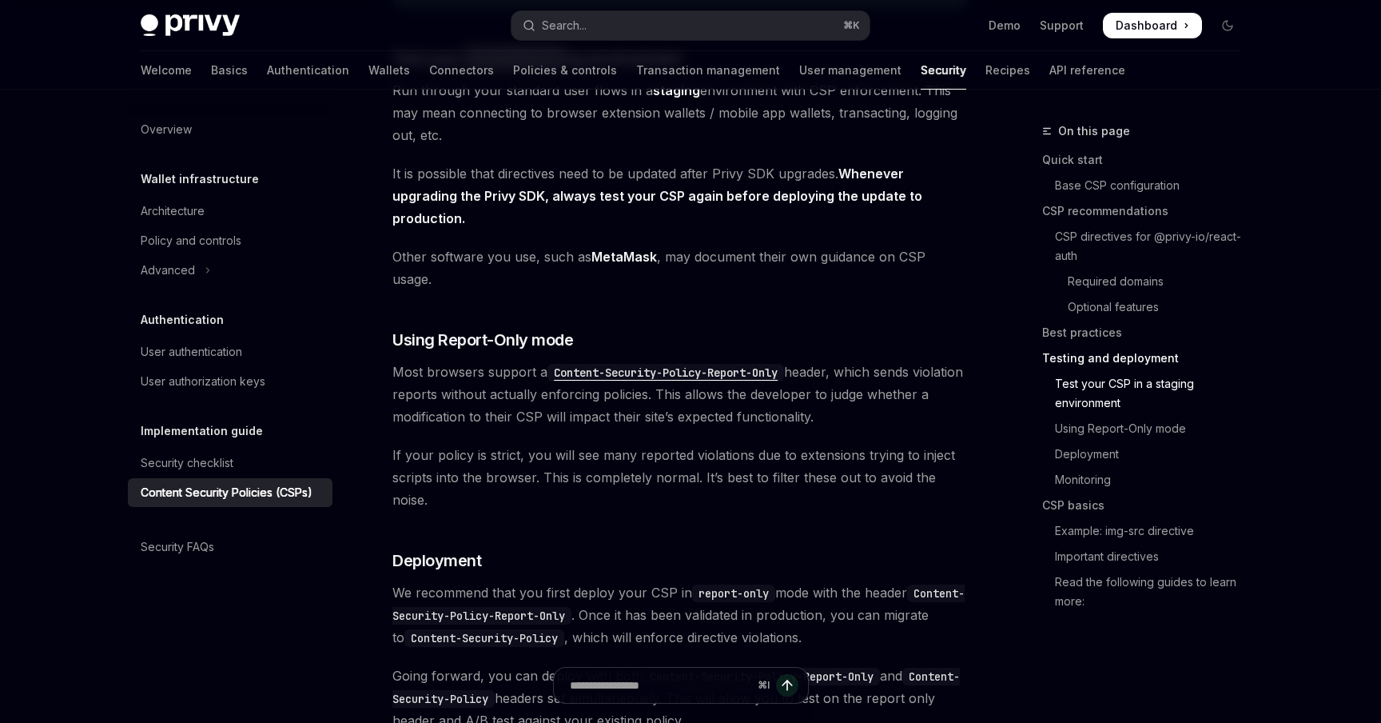
scroll to position [2653, 0]
drag, startPoint x: 425, startPoint y: 329, endPoint x: 551, endPoint y: 328, distance: 125.5
click at [552, 358] on span "Most browsers support a Content-Security-Policy-Report-Only header, which sends…" at bounding box center [681, 391] width 576 height 67
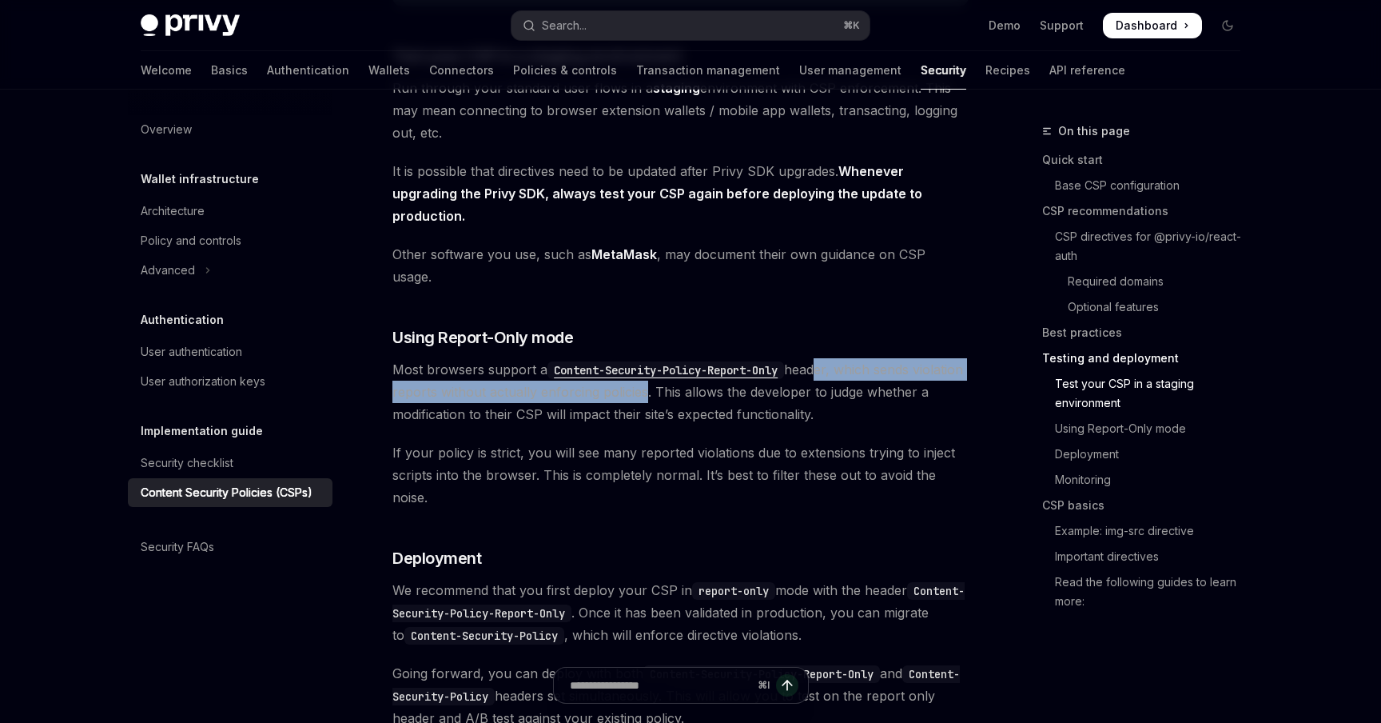
drag, startPoint x: 823, startPoint y: 329, endPoint x: 693, endPoint y: 361, distance: 133.2
click at [693, 360] on span "Most browsers support a Content-Security-Policy-Report-Only header, which sends…" at bounding box center [681, 391] width 576 height 67
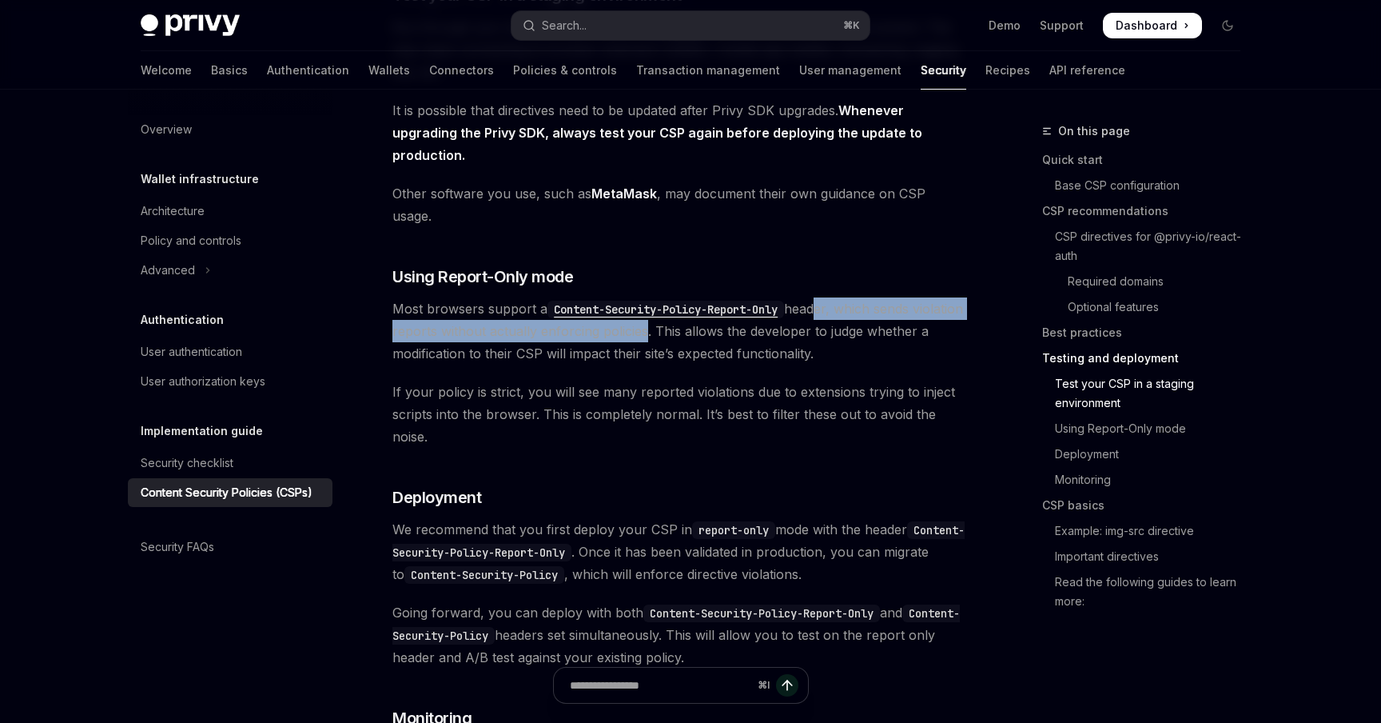
scroll to position [2711, 0]
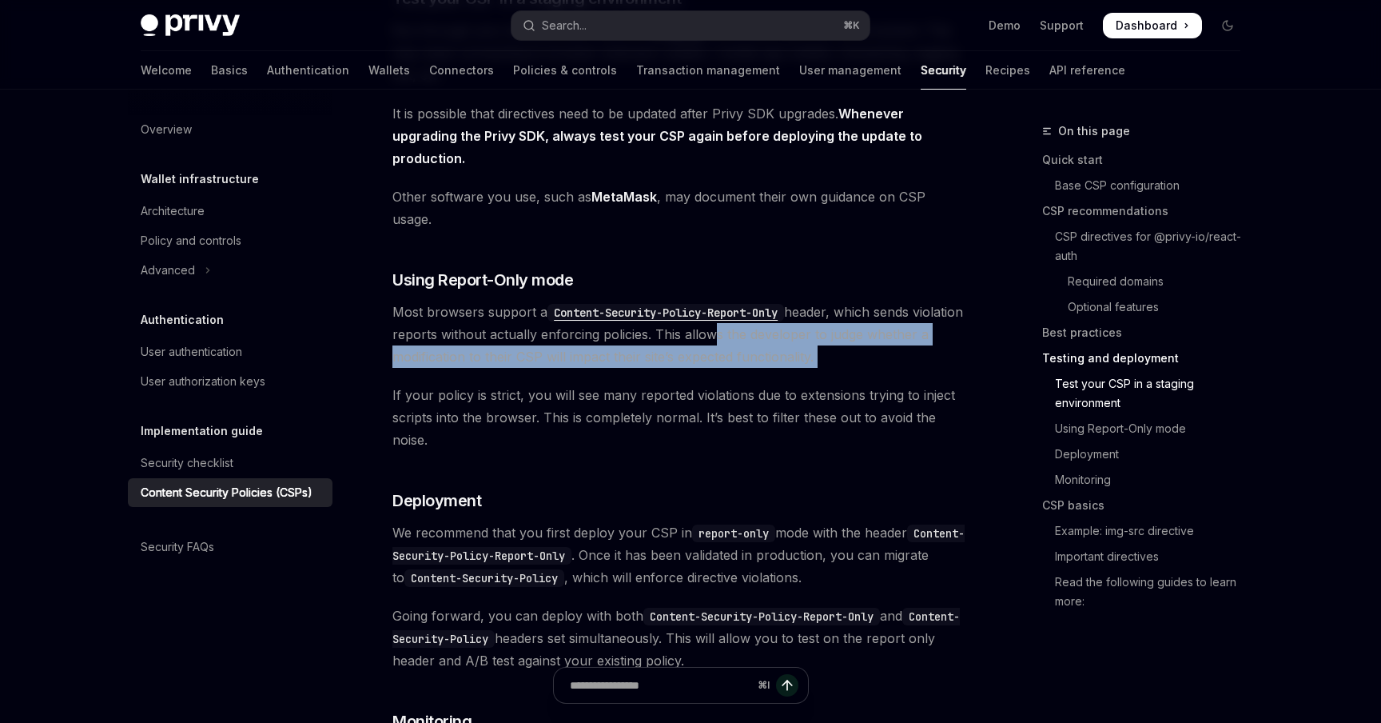
drag, startPoint x: 755, startPoint y: 298, endPoint x: 747, endPoint y: 328, distance: 30.9
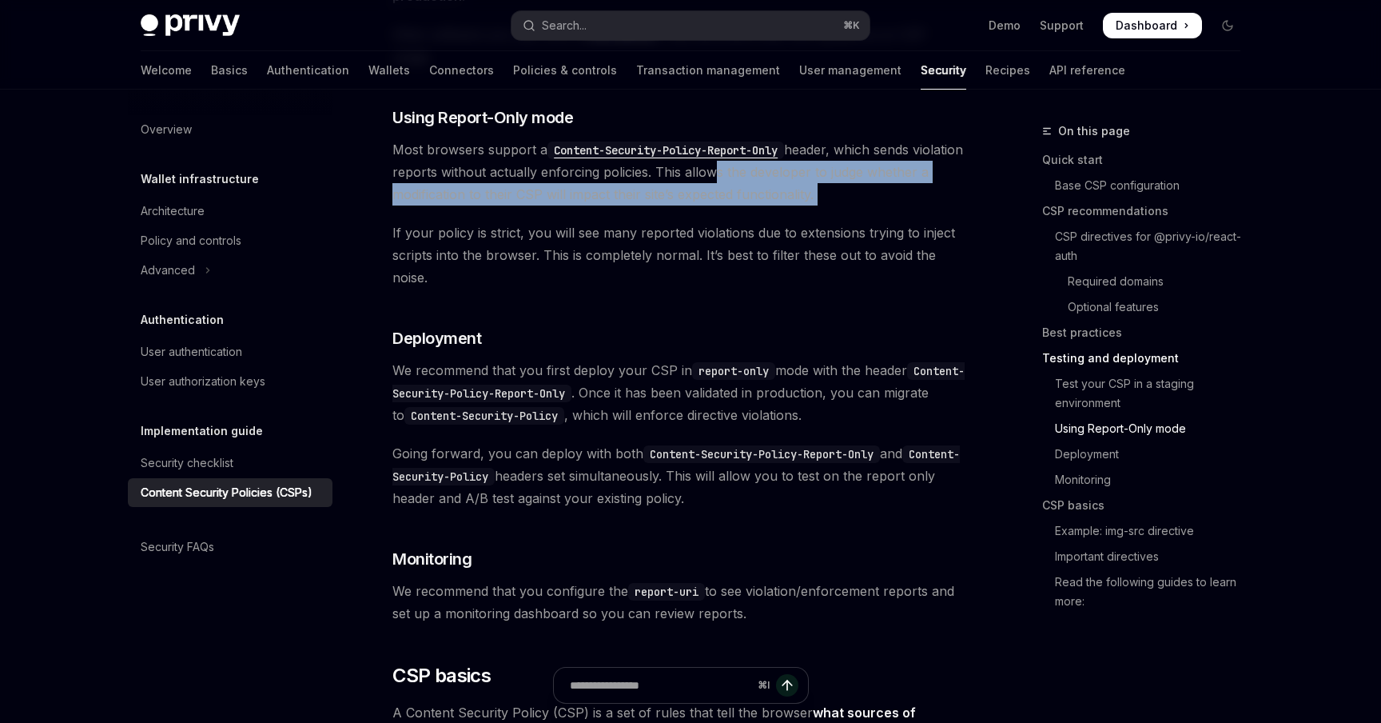
scroll to position [2948, 0]
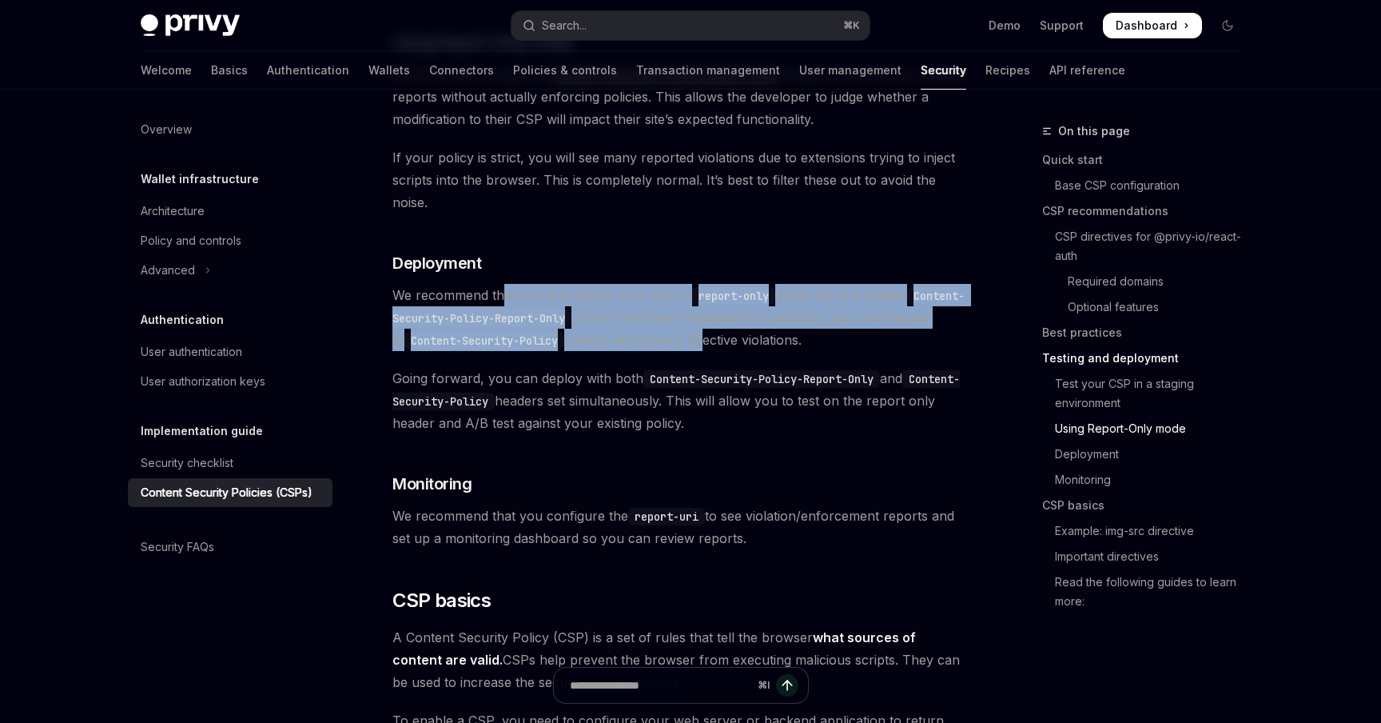
drag, startPoint x: 503, startPoint y: 257, endPoint x: 763, endPoint y: 302, distance: 263.8
click at [763, 302] on span "We recommend that you first deploy your CSP in report-only mode with the header…" at bounding box center [681, 317] width 576 height 67
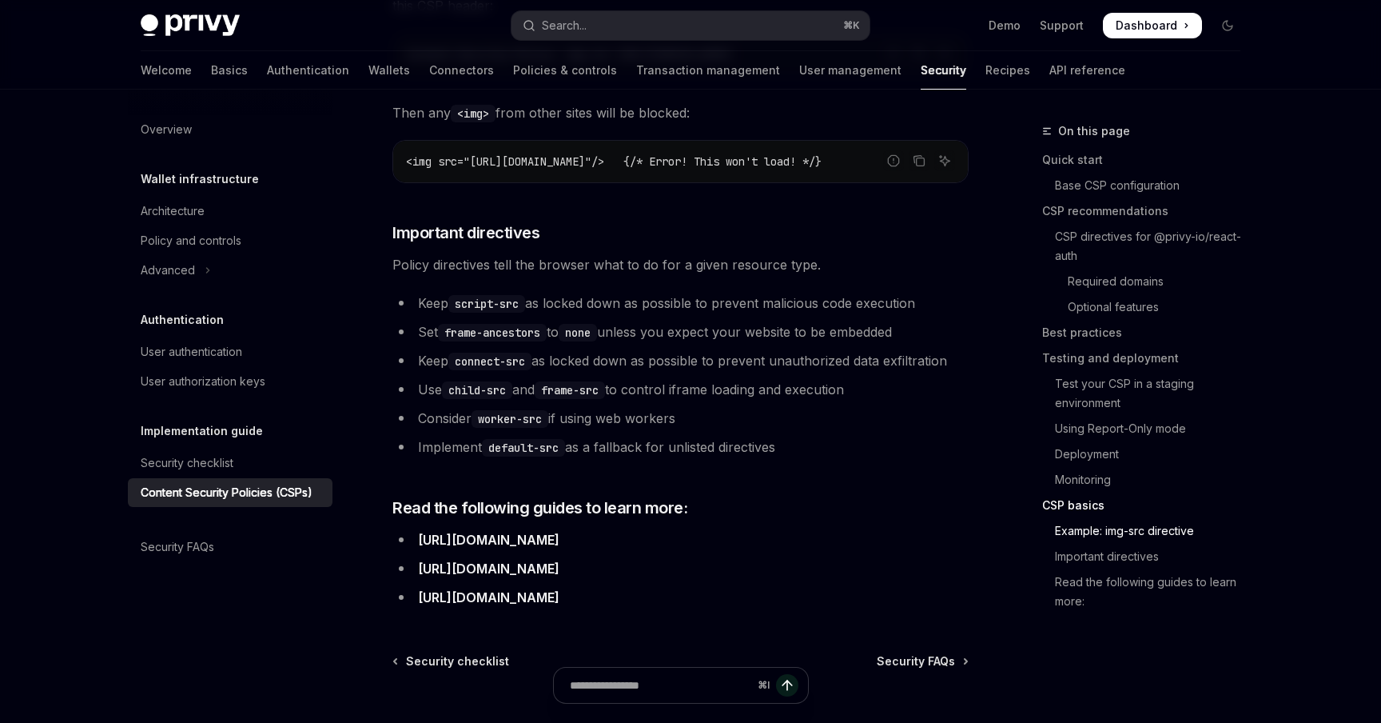
scroll to position [3667, 0]
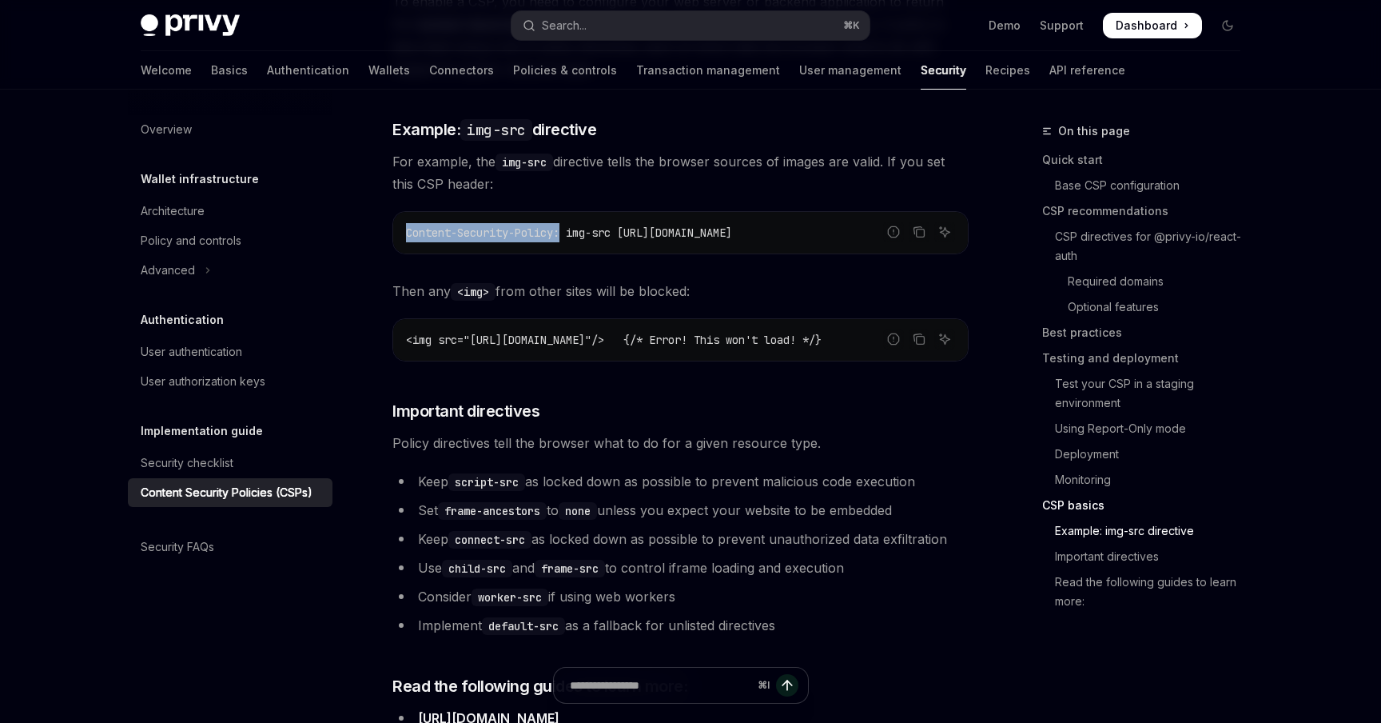
drag, startPoint x: 566, startPoint y: 198, endPoint x: 409, endPoint y: 196, distance: 157.5
click at [407, 225] on span "Content-Security-Policy: img-src [URL][DOMAIN_NAME]" at bounding box center [569, 232] width 326 height 14
copy span "Content-Security-Policy:"
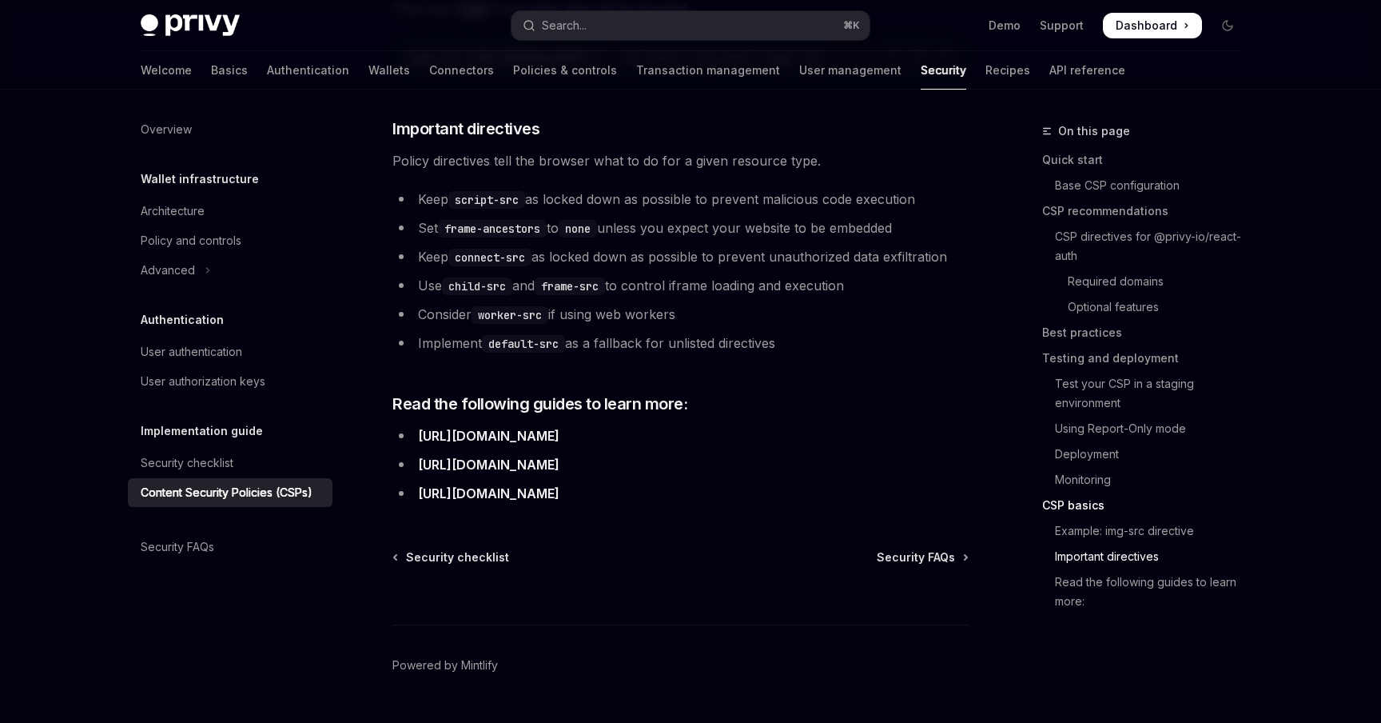
scroll to position [3956, 0]
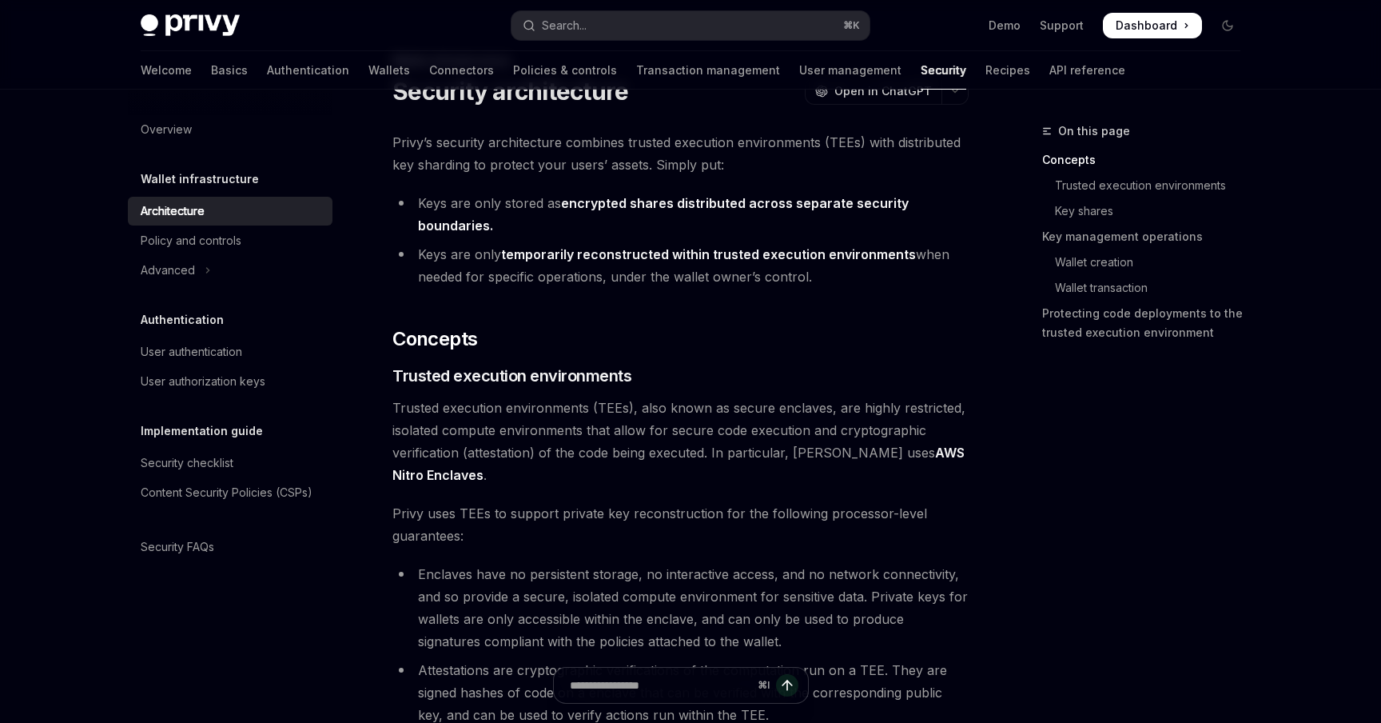
scroll to position [78, 0]
